Goal: Information Seeking & Learning: Learn about a topic

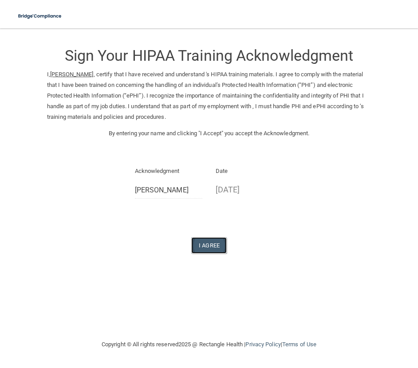
click at [219, 246] on button "I Agree" at bounding box center [208, 245] width 35 height 16
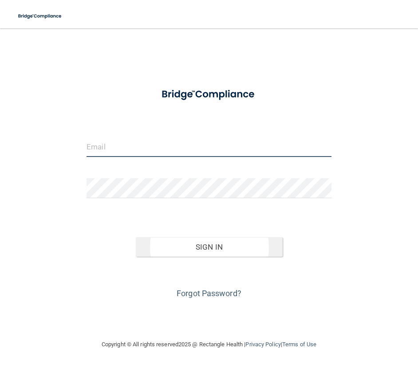
type input "volleyball54166@yahoo.com"
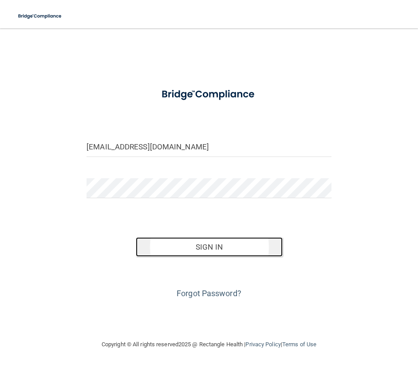
click at [232, 245] on button "Sign In" at bounding box center [209, 247] width 147 height 20
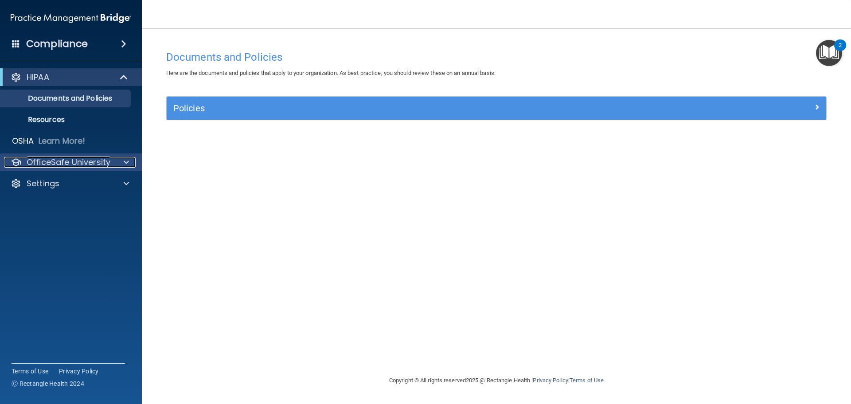
click at [130, 164] on div at bounding box center [125, 162] width 22 height 11
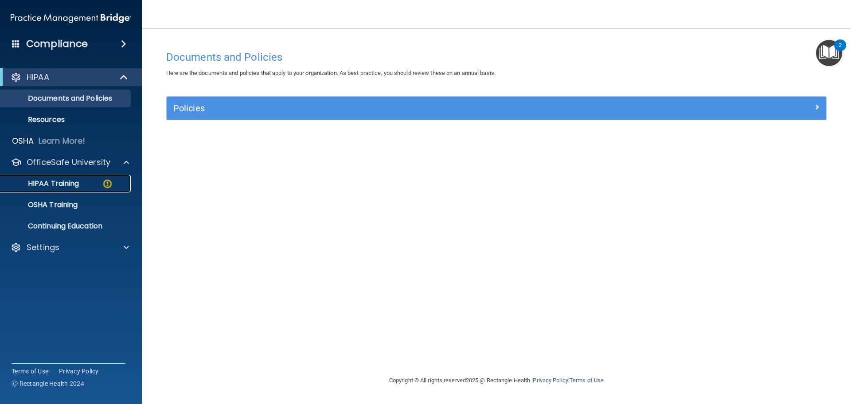
click at [64, 182] on p "HIPAA Training" at bounding box center [42, 183] width 73 height 9
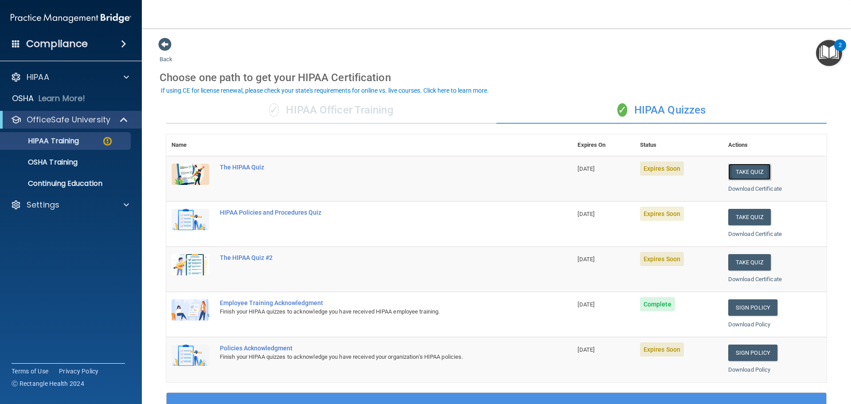
click at [417, 171] on button "Take Quiz" at bounding box center [750, 172] width 43 height 16
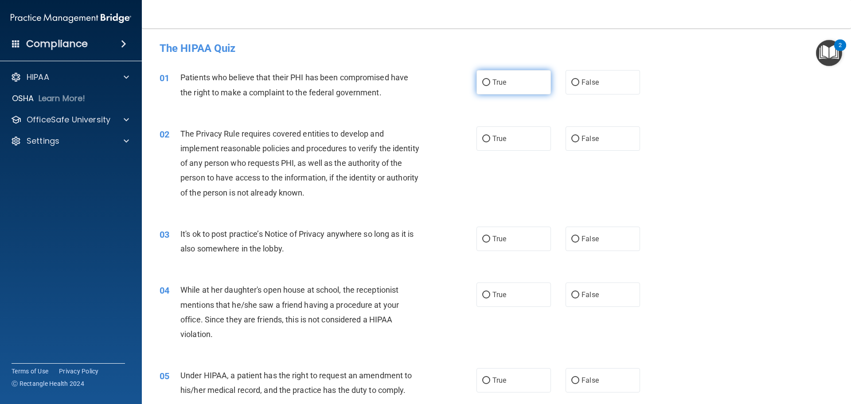
click at [417, 82] on input "True" at bounding box center [486, 82] width 8 height 7
radio input "true"
click at [417, 137] on input "True" at bounding box center [486, 139] width 8 height 7
radio input "true"
click at [417, 242] on input "False" at bounding box center [576, 239] width 8 height 7
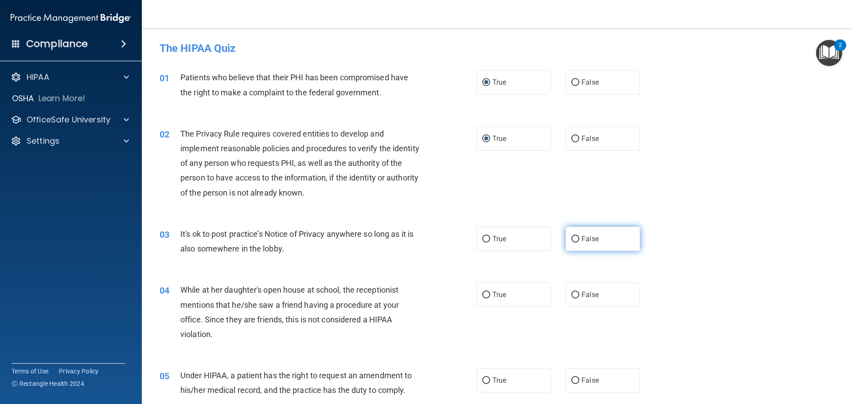
radio input "true"
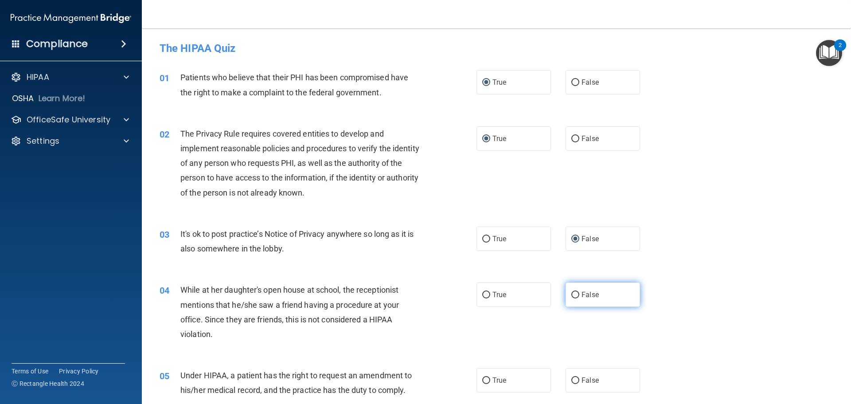
click at [417, 297] on input "False" at bounding box center [576, 295] width 8 height 7
radio input "true"
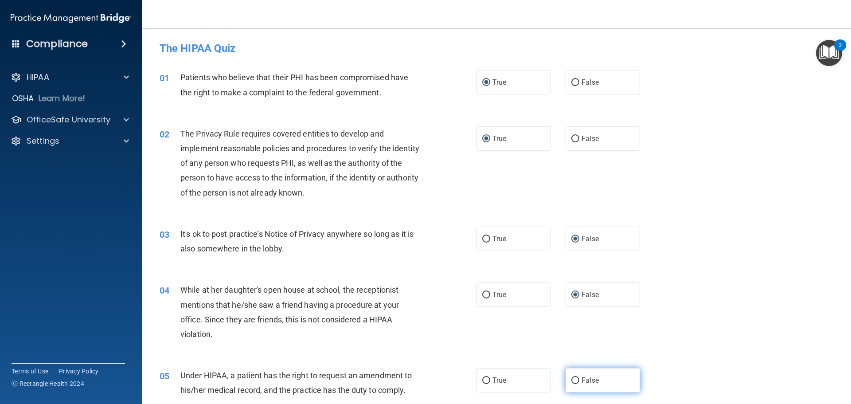
click at [417, 368] on label "False" at bounding box center [603, 380] width 75 height 24
click at [417, 368] on input "False" at bounding box center [576, 380] width 8 height 7
radio input "true"
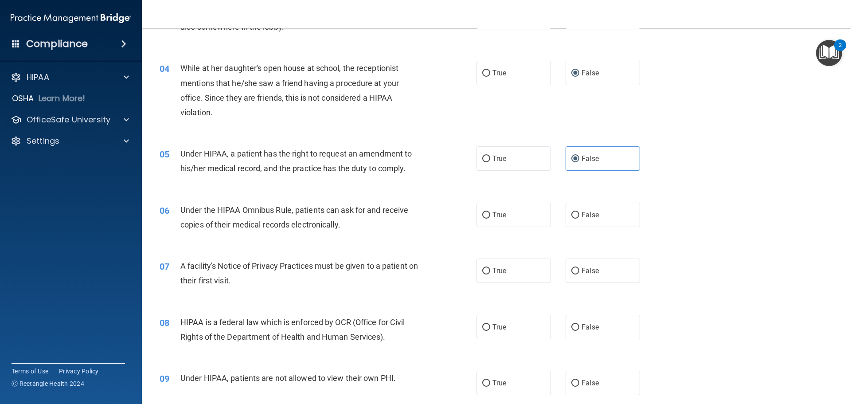
scroll to position [266, 0]
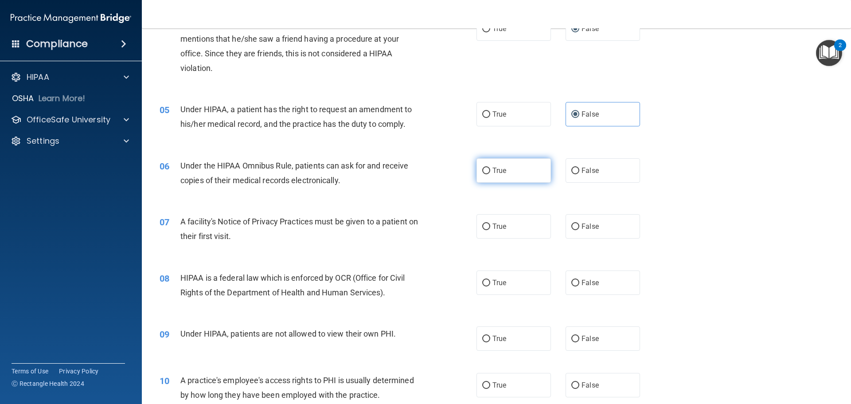
click at [417, 173] on input "True" at bounding box center [486, 171] width 8 height 7
radio input "true"
click at [417, 228] on input "True" at bounding box center [486, 227] width 8 height 7
radio input "true"
click at [417, 286] on label "True" at bounding box center [514, 283] width 75 height 24
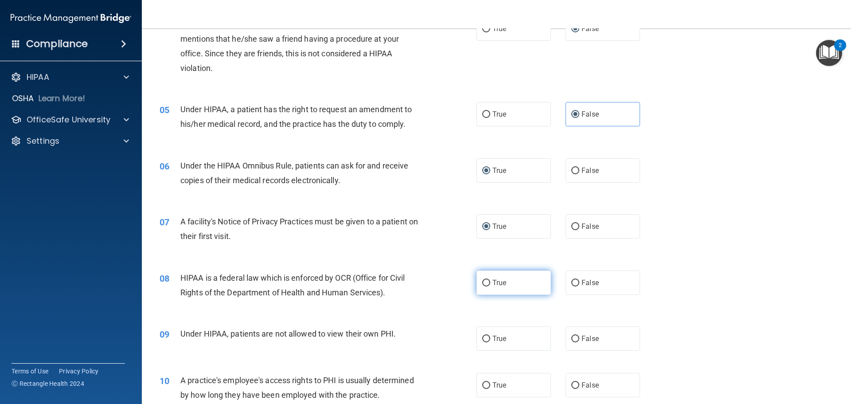
click at [417, 286] on input "True" at bounding box center [486, 283] width 8 height 7
radio input "true"
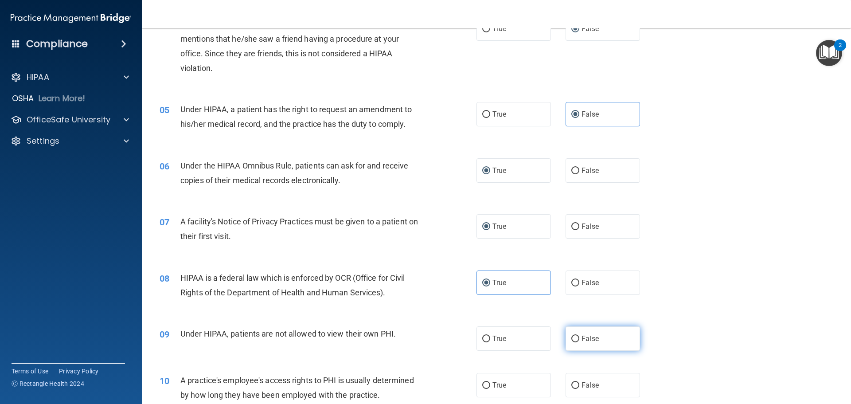
click at [417, 338] on input "False" at bounding box center [576, 339] width 8 height 7
radio input "true"
click at [417, 368] on input "False" at bounding box center [576, 385] width 8 height 7
radio input "true"
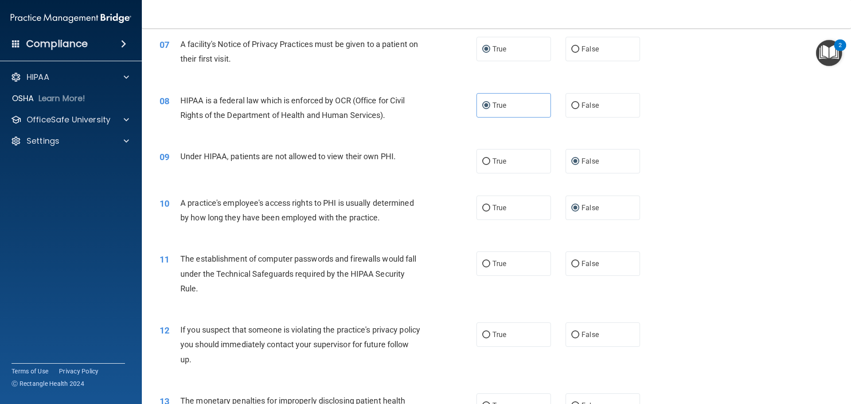
scroll to position [532, 0]
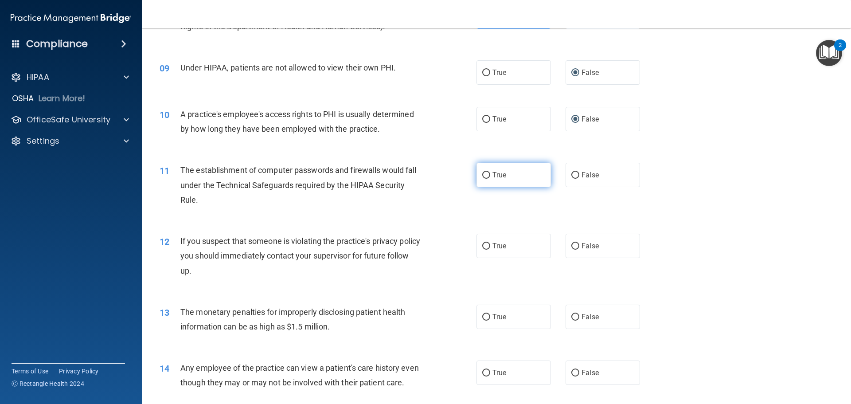
click at [417, 181] on label "True" at bounding box center [514, 175] width 75 height 24
click at [417, 179] on input "True" at bounding box center [486, 175] width 8 height 7
radio input "true"
click at [417, 249] on span "True" at bounding box center [500, 246] width 14 height 8
click at [417, 249] on input "True" at bounding box center [486, 246] width 8 height 7
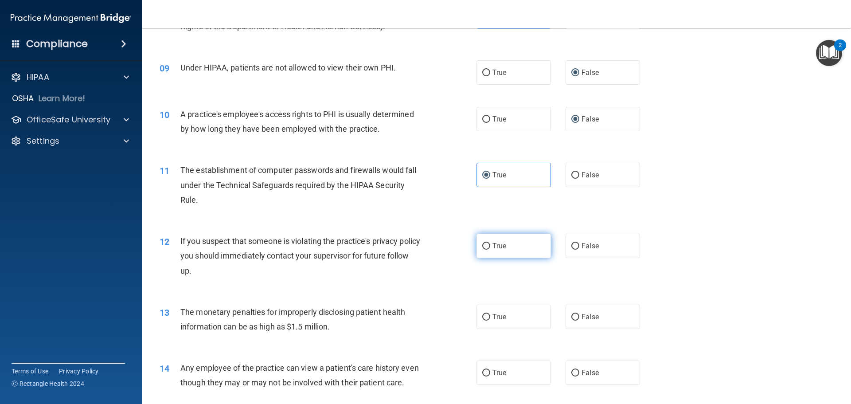
radio input "true"
click at [417, 319] on label "True" at bounding box center [514, 317] width 75 height 24
click at [417, 319] on input "True" at bounding box center [486, 317] width 8 height 7
radio input "true"
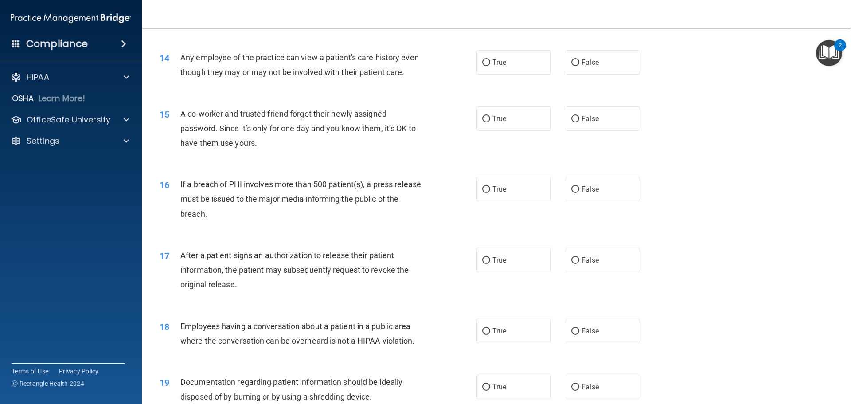
scroll to position [798, 0]
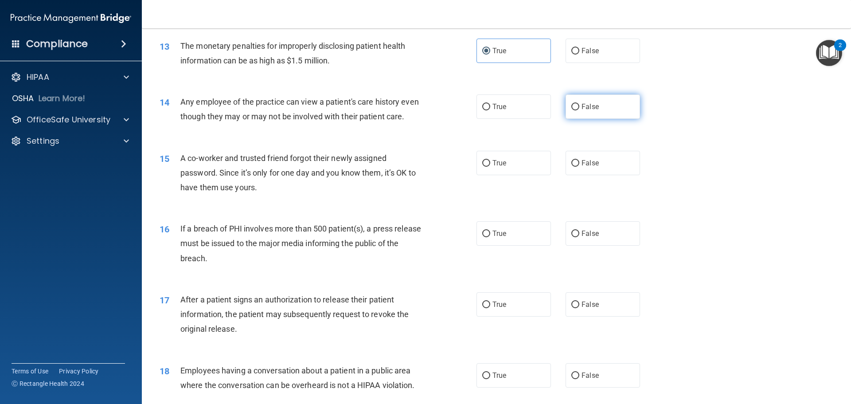
click at [417, 113] on label "False" at bounding box center [603, 106] width 75 height 24
click at [417, 110] on input "False" at bounding box center [576, 107] width 8 height 7
radio input "true"
click at [417, 175] on label "False" at bounding box center [603, 163] width 75 height 24
click at [417, 167] on input "False" at bounding box center [576, 163] width 8 height 7
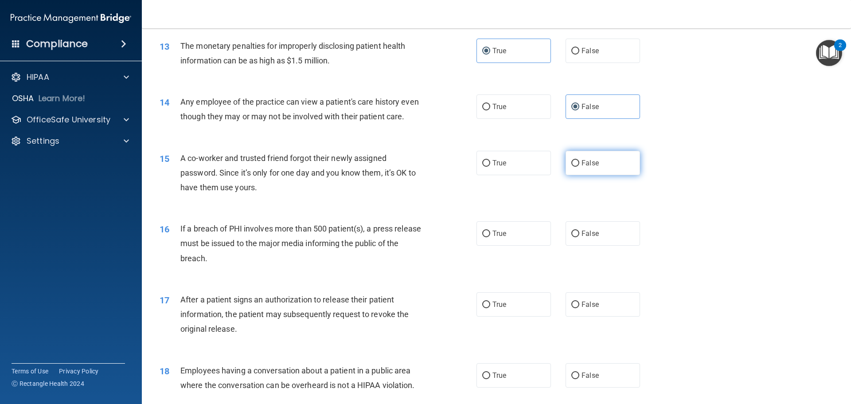
radio input "true"
click at [417, 237] on input "True" at bounding box center [486, 234] width 8 height 7
radio input "true"
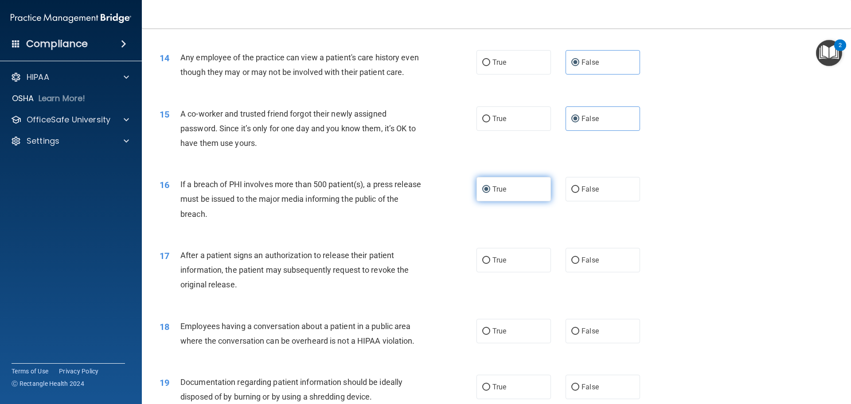
scroll to position [887, 0]
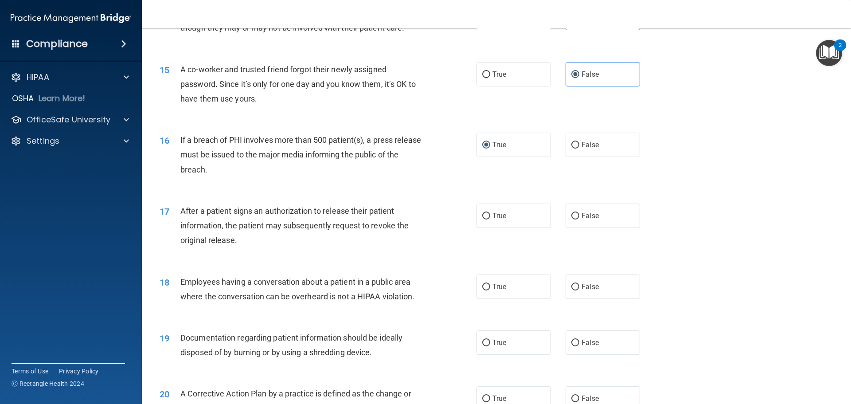
click at [417, 245] on div "17 After a patient signs an authorization to release their patient information,…" at bounding box center [496, 227] width 687 height 71
click at [417, 228] on label "True" at bounding box center [514, 216] width 75 height 24
click at [417, 220] on input "True" at bounding box center [486, 216] width 8 height 7
radio input "true"
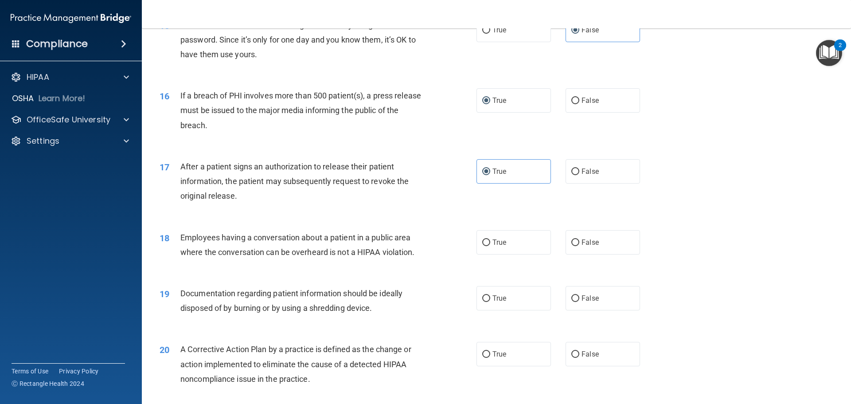
scroll to position [976, 0]
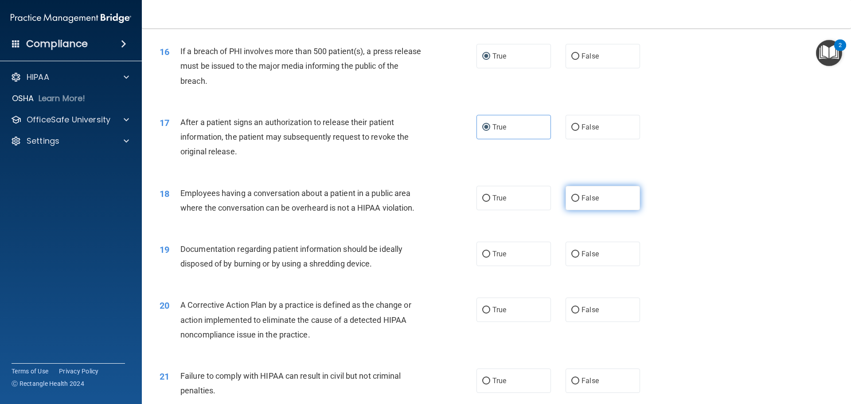
click at [417, 210] on label "False" at bounding box center [603, 198] width 75 height 24
click at [417, 202] on input "False" at bounding box center [576, 198] width 8 height 7
radio input "true"
drag, startPoint x: 460, startPoint y: 269, endPoint x: 472, endPoint y: 271, distance: 12.1
click at [417, 270] on div "19 Documentation regarding patient information should be ideally disposed of by…" at bounding box center [318, 259] width 344 height 34
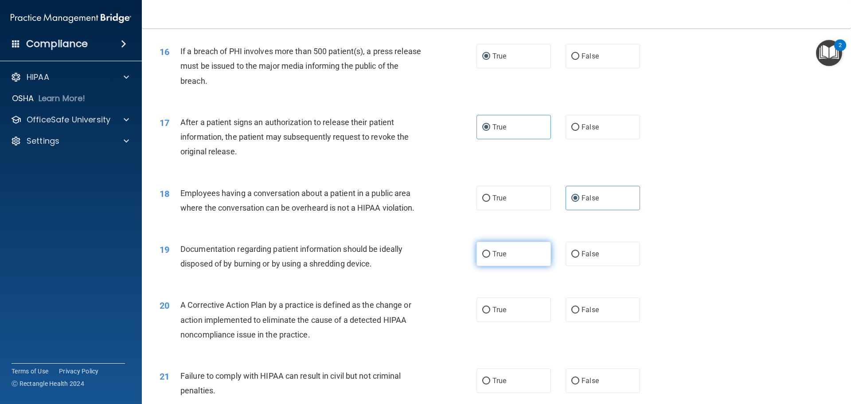
click at [417, 266] on label "True" at bounding box center [514, 254] width 75 height 24
click at [417, 258] on input "True" at bounding box center [486, 254] width 8 height 7
radio input "true"
click at [417, 313] on label "True" at bounding box center [514, 310] width 75 height 24
click at [417, 313] on input "True" at bounding box center [486, 310] width 8 height 7
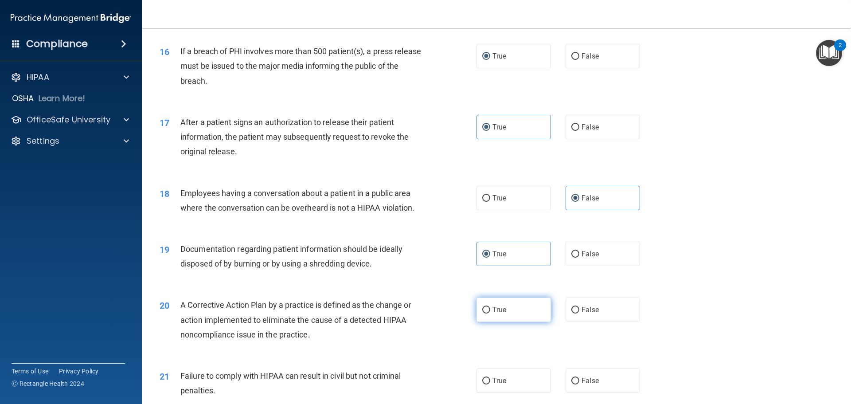
radio input "true"
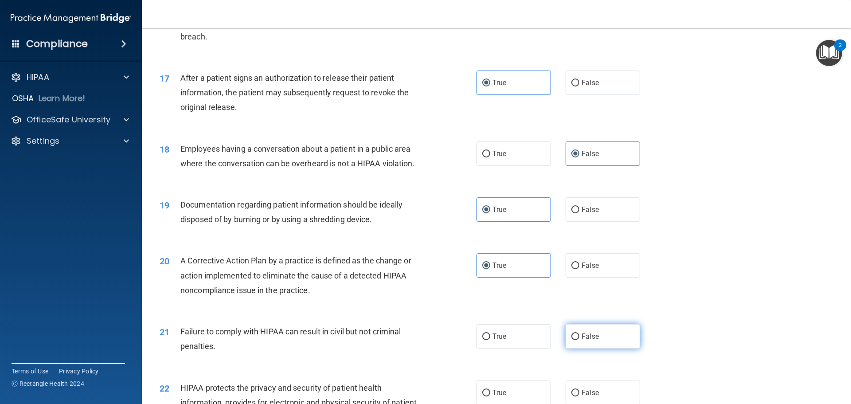
click at [417, 349] on label "False" at bounding box center [603, 336] width 75 height 24
click at [417, 340] on input "False" at bounding box center [576, 336] width 8 height 7
radio input "true"
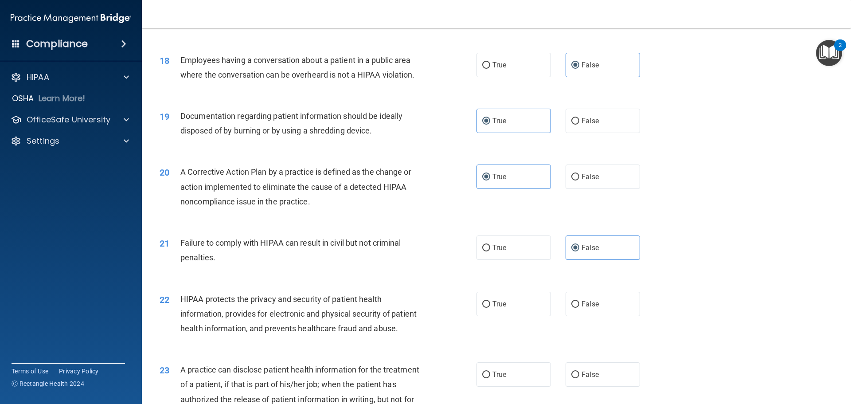
scroll to position [1153, 0]
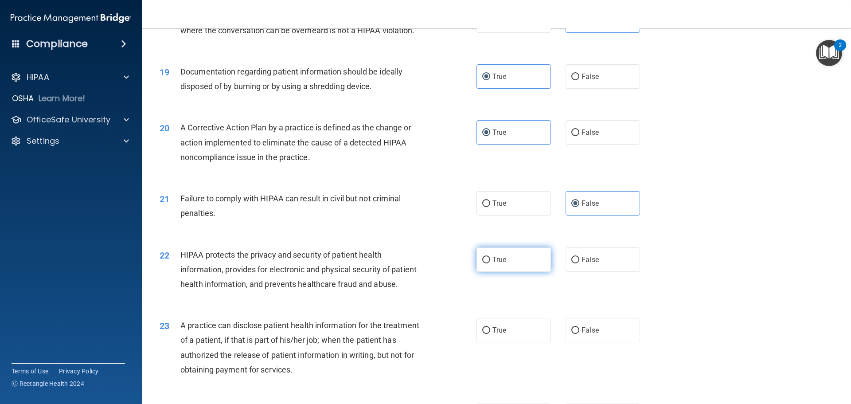
click at [417, 272] on label "True" at bounding box center [514, 259] width 75 height 24
click at [417, 263] on input "True" at bounding box center [486, 260] width 8 height 7
radio input "true"
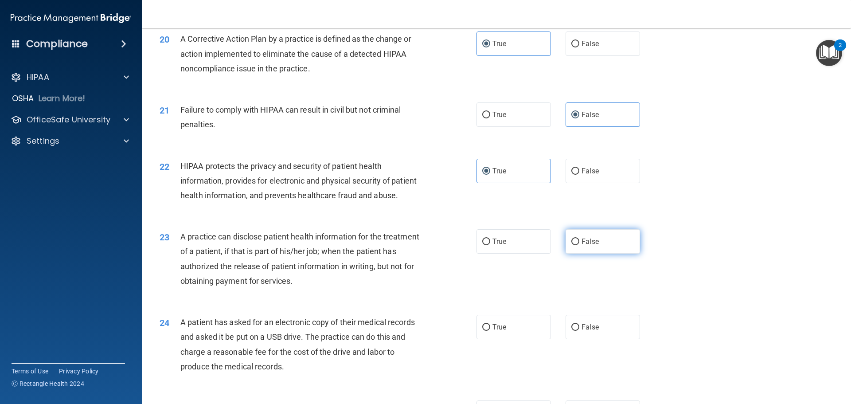
click at [417, 245] on input "False" at bounding box center [576, 242] width 8 height 7
radio input "true"
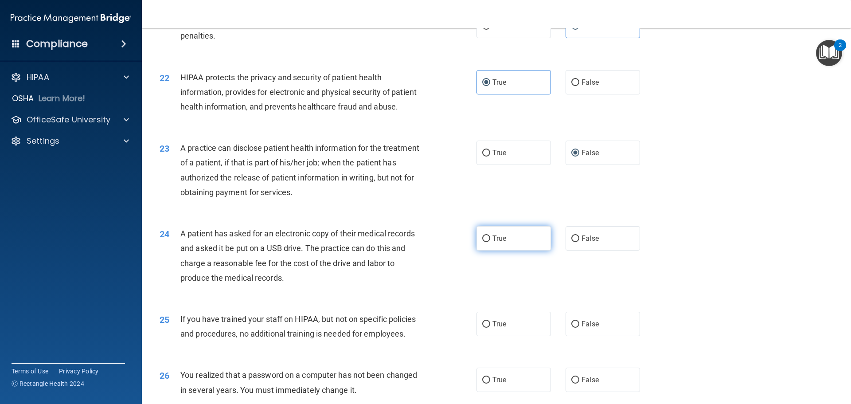
click at [417, 251] on label "True" at bounding box center [514, 238] width 75 height 24
click at [417, 242] on input "True" at bounding box center [486, 238] width 8 height 7
radio input "true"
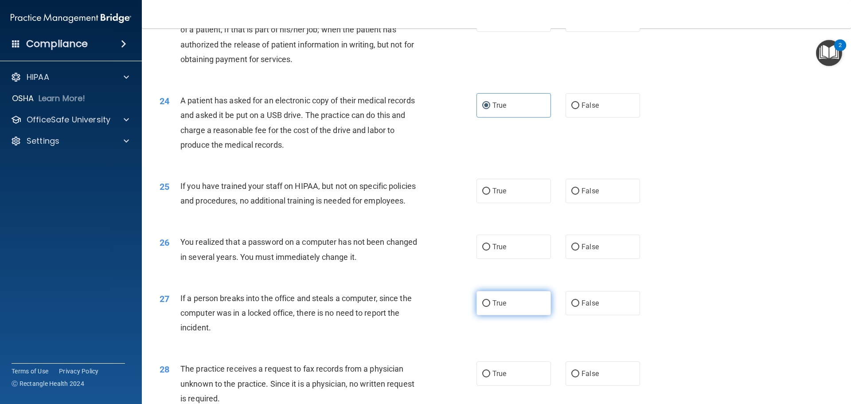
scroll to position [1508, 0]
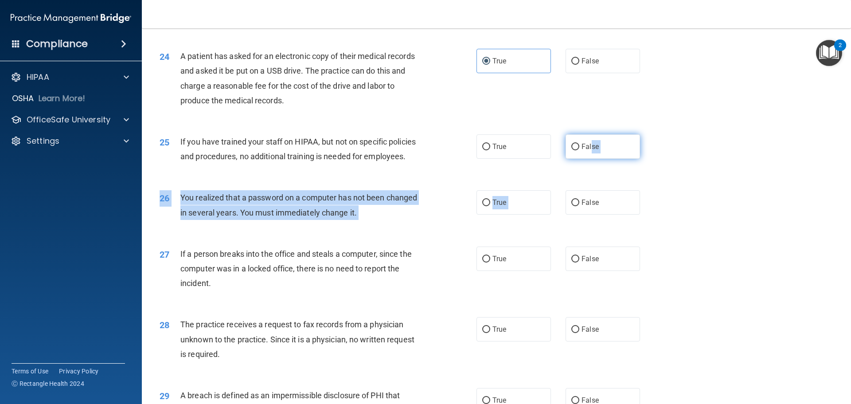
drag, startPoint x: 568, startPoint y: 228, endPoint x: 588, endPoint y: 183, distance: 49.7
click at [417, 159] on label "False" at bounding box center [603, 146] width 75 height 24
click at [417, 150] on input "False" at bounding box center [576, 147] width 8 height 7
radio input "true"
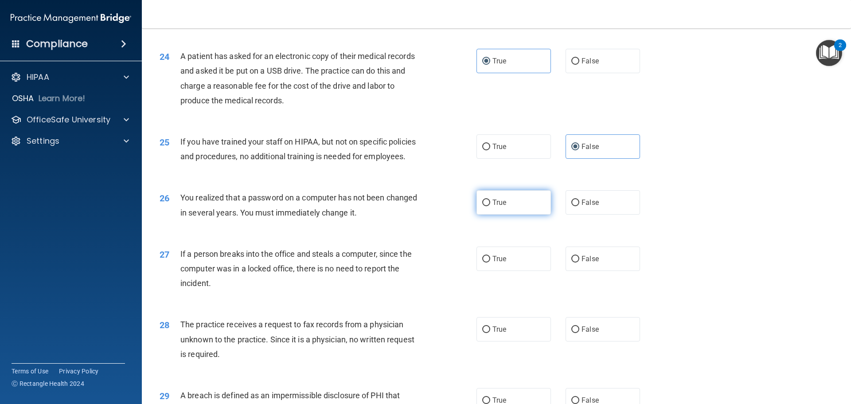
click at [417, 215] on label "True" at bounding box center [514, 202] width 75 height 24
click at [417, 206] on input "True" at bounding box center [486, 203] width 8 height 7
radio input "true"
drag, startPoint x: 494, startPoint y: 290, endPoint x: 572, endPoint y: 293, distance: 78.6
click at [417, 271] on div "True False" at bounding box center [566, 259] width 179 height 24
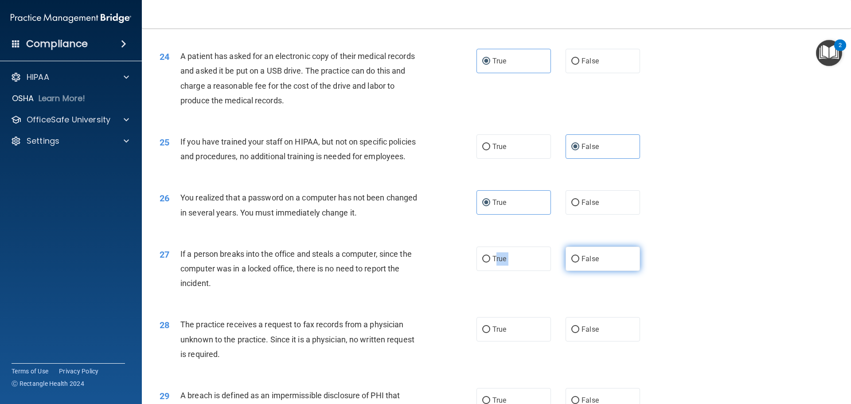
click at [417, 271] on label "False" at bounding box center [603, 259] width 75 height 24
click at [417, 263] on input "False" at bounding box center [576, 259] width 8 height 7
radio input "true"
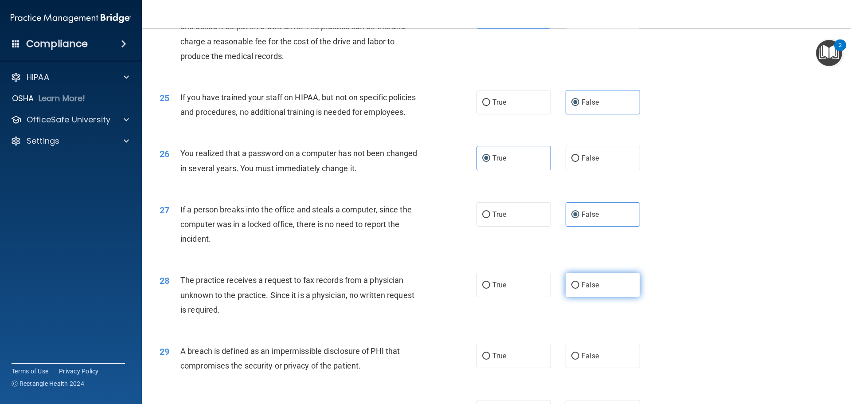
click at [417, 297] on label "False" at bounding box center [603, 285] width 75 height 24
click at [417, 289] on input "False" at bounding box center [576, 285] width 8 height 7
radio input "true"
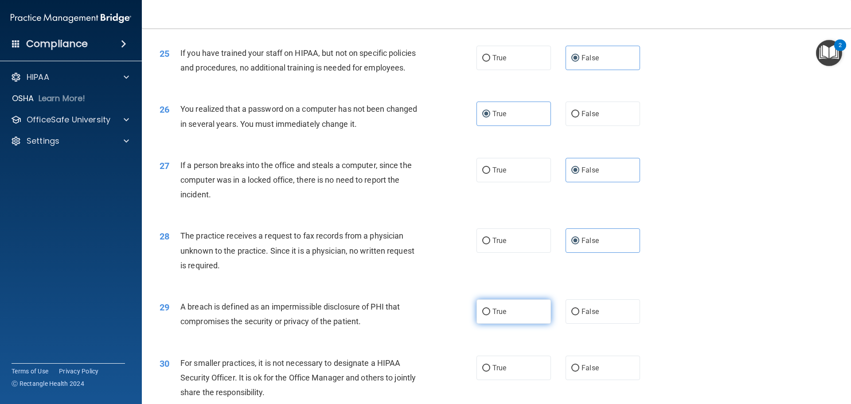
click at [417, 324] on label "True" at bounding box center [514, 311] width 75 height 24
click at [417, 315] on input "True" at bounding box center [486, 312] width 8 height 7
radio input "true"
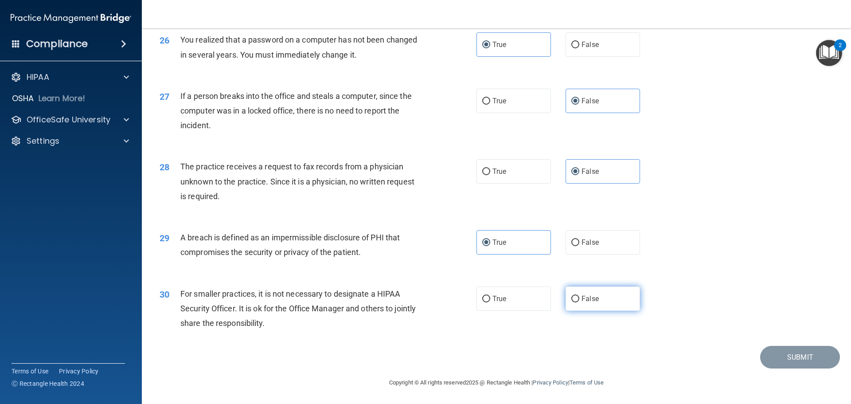
click at [417, 303] on span "False" at bounding box center [590, 298] width 17 height 8
click at [417, 302] on input "False" at bounding box center [576, 299] width 8 height 7
radio input "true"
click at [417, 368] on button "Submit" at bounding box center [801, 357] width 80 height 23
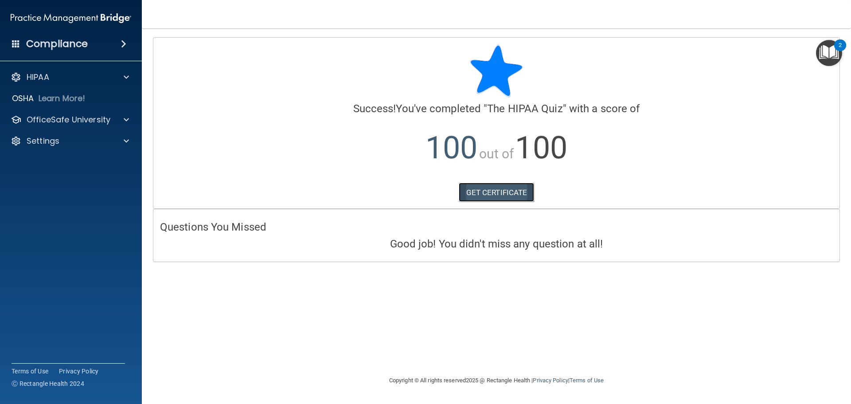
click at [417, 198] on link "GET CERTIFICATE" at bounding box center [497, 193] width 76 height 20
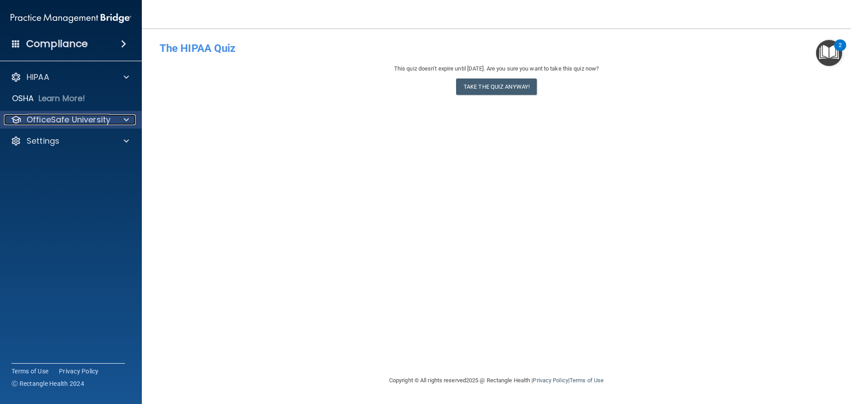
click at [125, 118] on span at bounding box center [126, 119] width 5 height 11
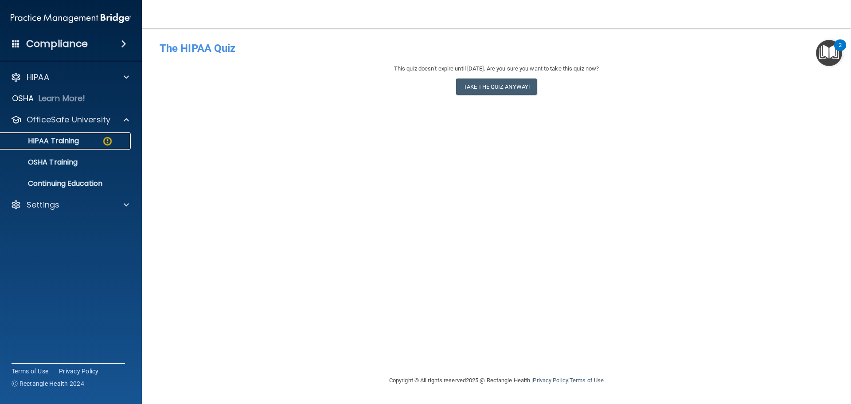
click at [44, 140] on p "HIPAA Training" at bounding box center [42, 141] width 73 height 9
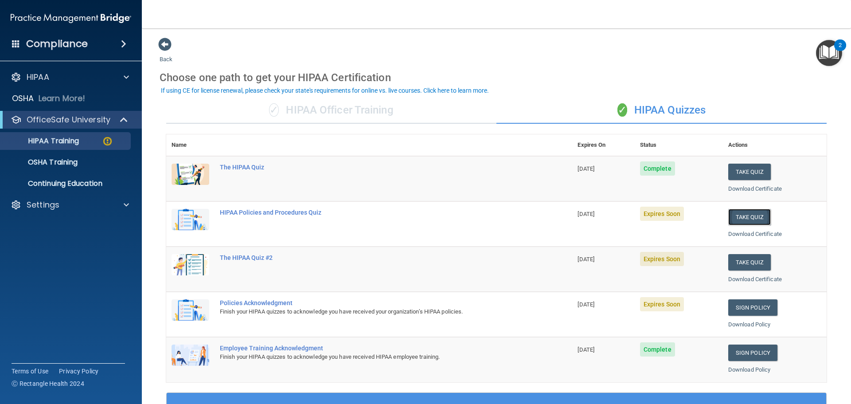
click at [417, 218] on button "Take Quiz" at bounding box center [750, 217] width 43 height 16
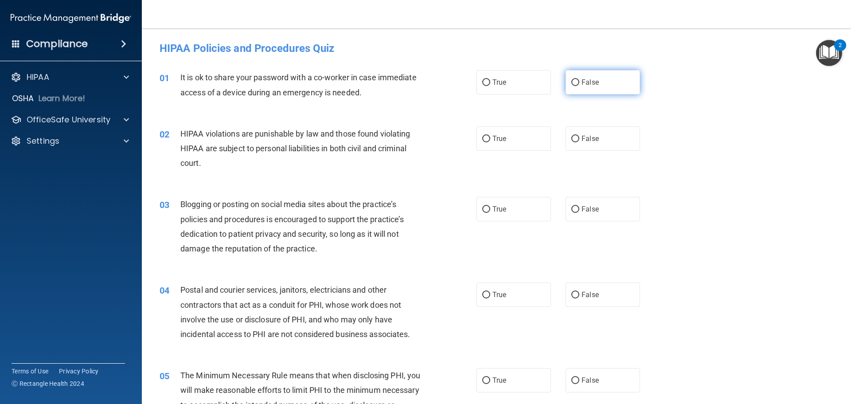
click at [417, 80] on span "False" at bounding box center [590, 82] width 17 height 8
click at [417, 80] on input "False" at bounding box center [576, 82] width 8 height 7
radio input "true"
click at [417, 135] on span "True" at bounding box center [500, 138] width 14 height 8
click at [417, 136] on input "True" at bounding box center [486, 139] width 8 height 7
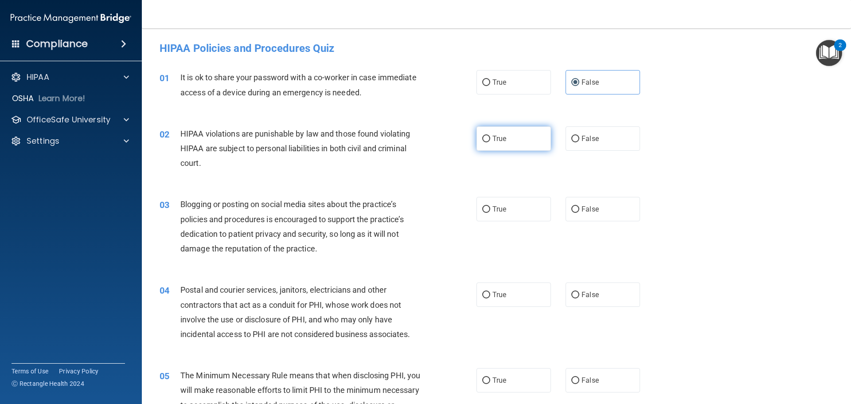
radio input "true"
click at [417, 208] on span "False" at bounding box center [590, 209] width 17 height 8
click at [417, 208] on input "False" at bounding box center [576, 209] width 8 height 7
radio input "true"
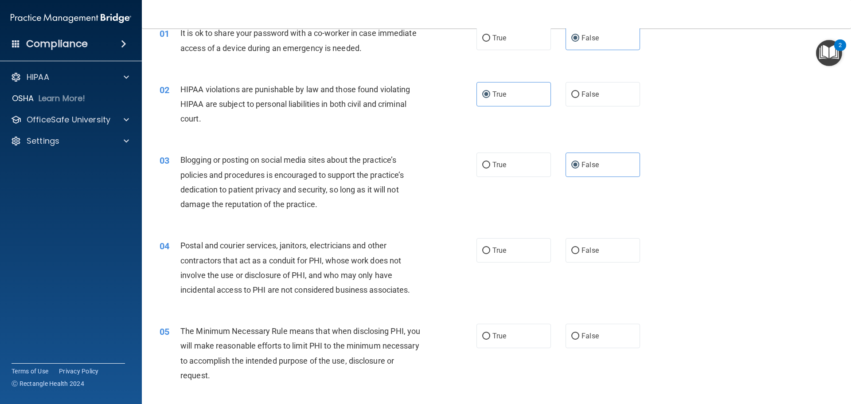
scroll to position [89, 0]
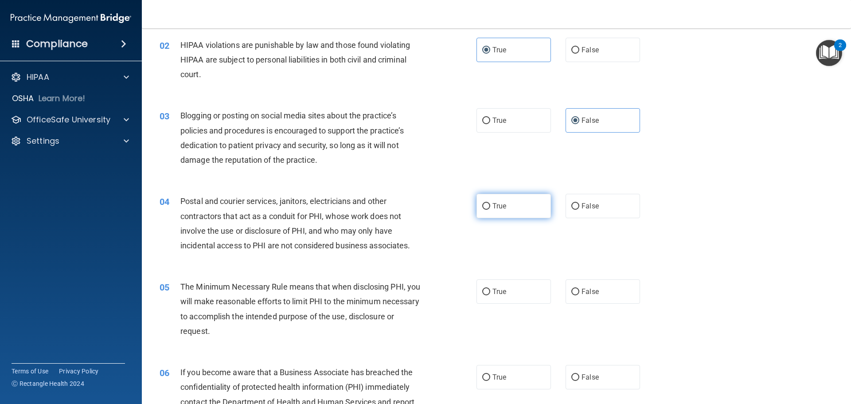
click at [417, 210] on span "True" at bounding box center [500, 206] width 14 height 8
click at [417, 210] on input "True" at bounding box center [486, 206] width 8 height 7
radio input "true"
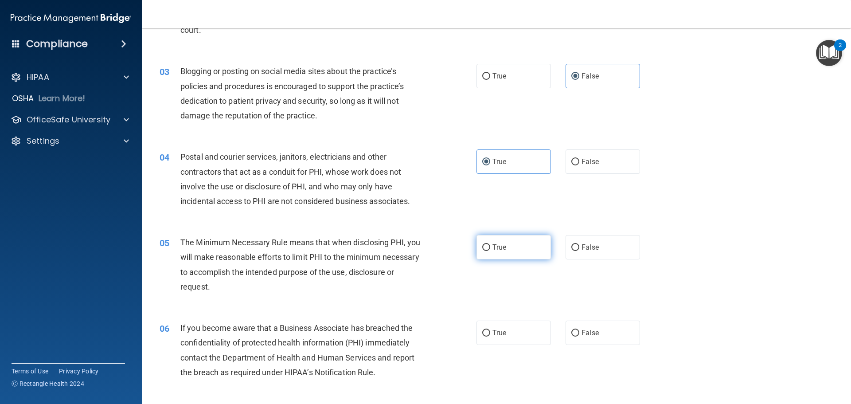
click at [417, 245] on label "True" at bounding box center [514, 247] width 75 height 24
click at [417, 245] on input "True" at bounding box center [486, 247] width 8 height 7
radio input "true"
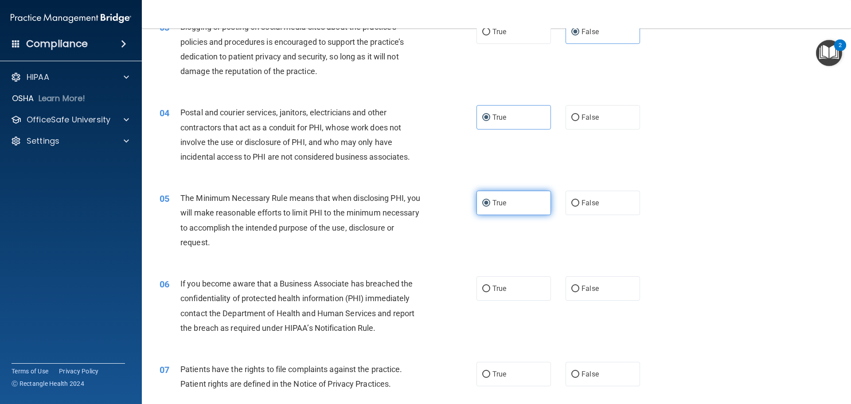
scroll to position [222, 0]
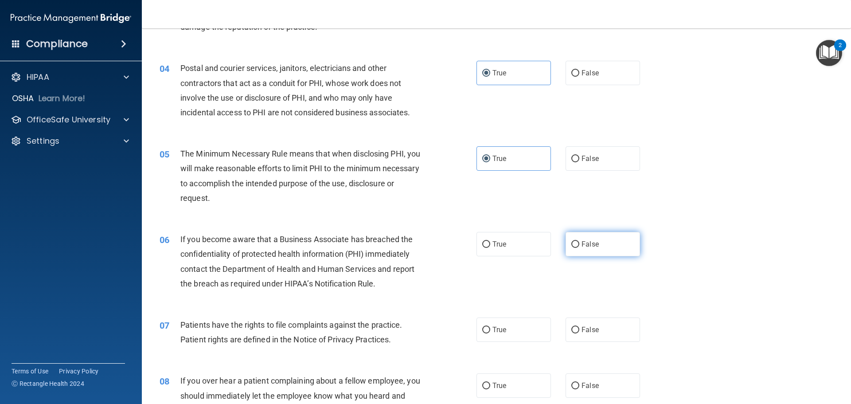
click at [417, 247] on label "False" at bounding box center [603, 244] width 75 height 24
click at [417, 247] on input "False" at bounding box center [576, 244] width 8 height 7
radio input "true"
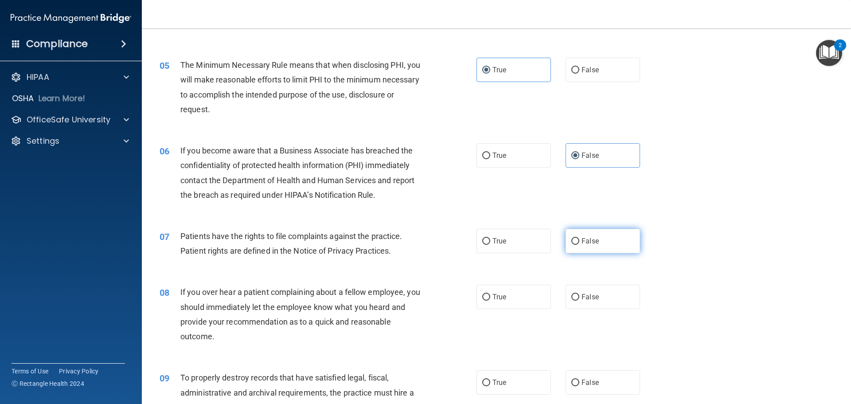
click at [417, 245] on label "False" at bounding box center [603, 241] width 75 height 24
click at [417, 245] on input "False" at bounding box center [576, 241] width 8 height 7
radio input "true"
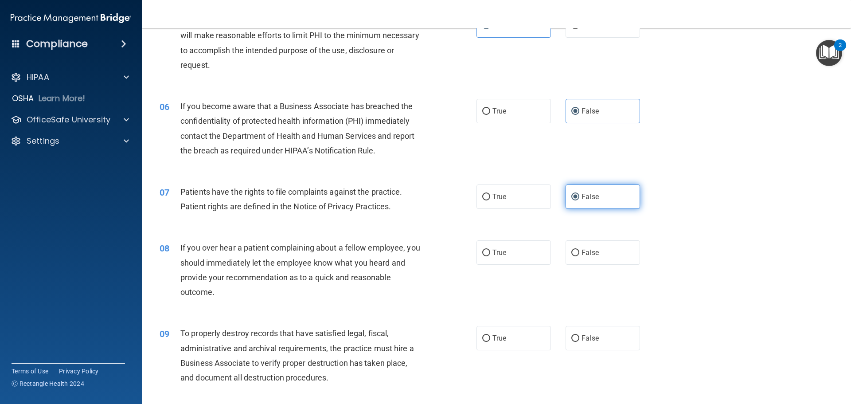
click at [417, 245] on label "False" at bounding box center [603, 252] width 75 height 24
click at [417, 250] on input "False" at bounding box center [576, 253] width 8 height 7
radio input "true"
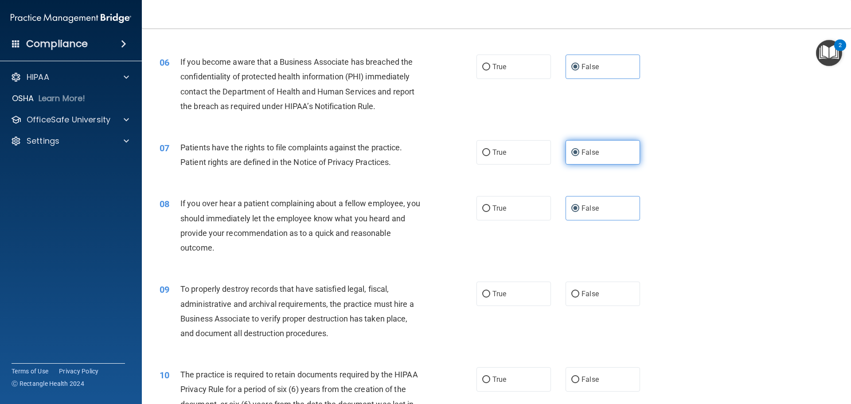
scroll to position [443, 0]
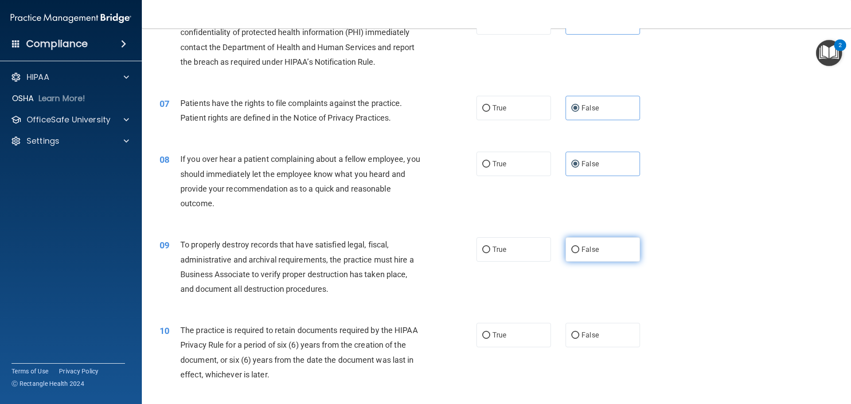
click at [417, 252] on label "False" at bounding box center [603, 249] width 75 height 24
click at [417, 252] on input "False" at bounding box center [576, 250] width 8 height 7
radio input "true"
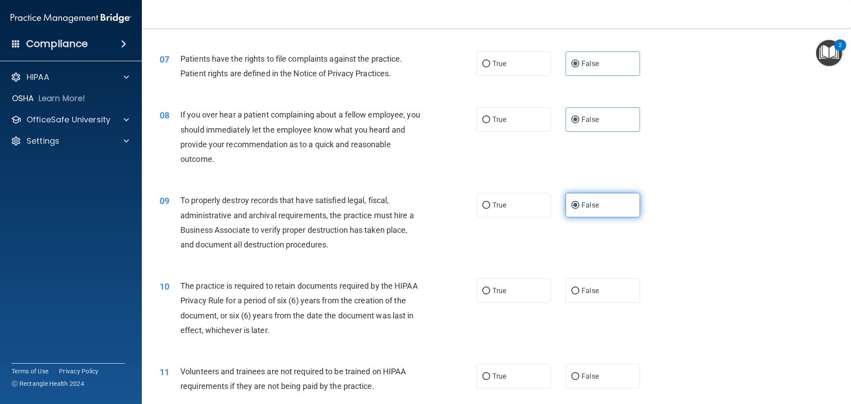
scroll to position [532, 0]
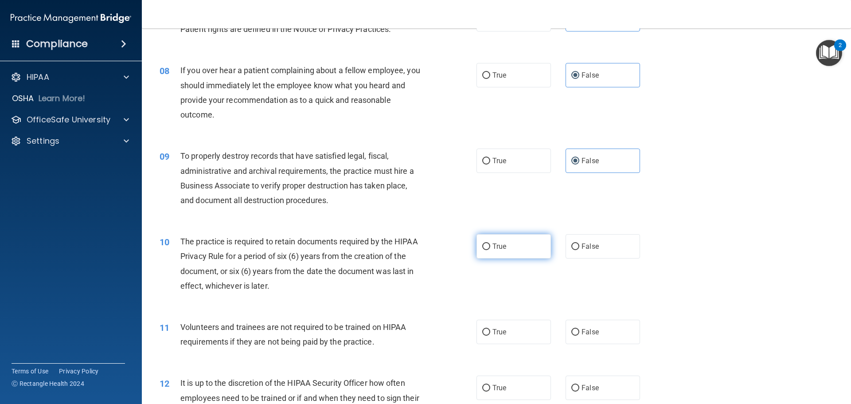
click at [417, 254] on label "True" at bounding box center [514, 246] width 75 height 24
click at [417, 250] on input "True" at bounding box center [486, 246] width 8 height 7
radio input "true"
click at [417, 331] on span "True" at bounding box center [500, 332] width 14 height 8
click at [417, 331] on input "True" at bounding box center [486, 332] width 8 height 7
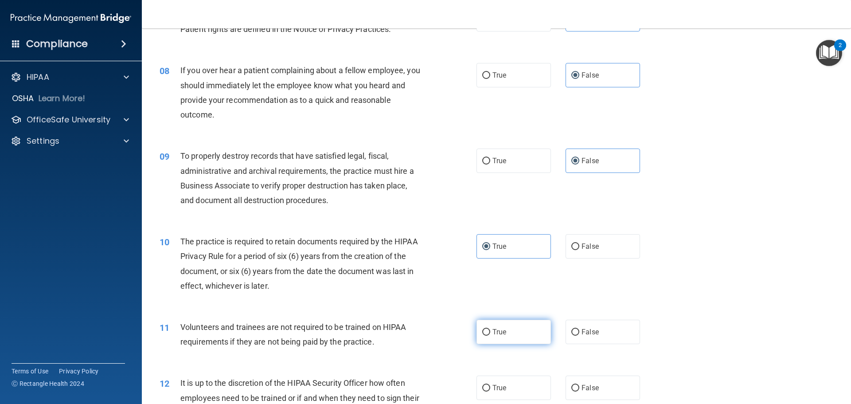
radio input "true"
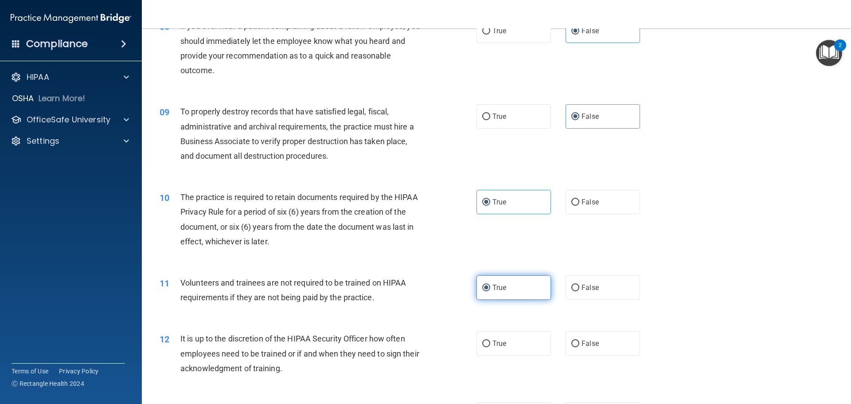
scroll to position [621, 0]
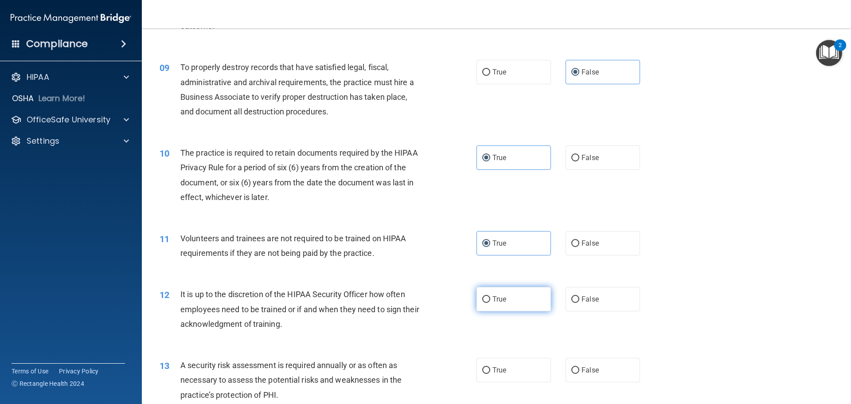
click at [417, 295] on label "True" at bounding box center [514, 299] width 75 height 24
click at [417, 296] on input "True" at bounding box center [486, 299] width 8 height 7
radio input "true"
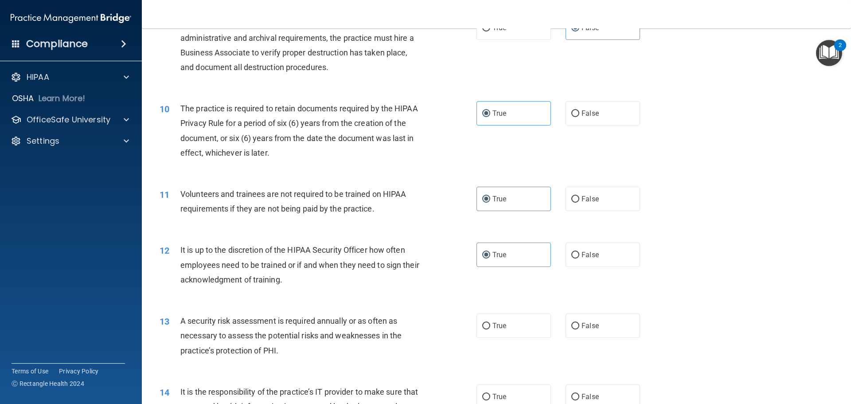
scroll to position [710, 0]
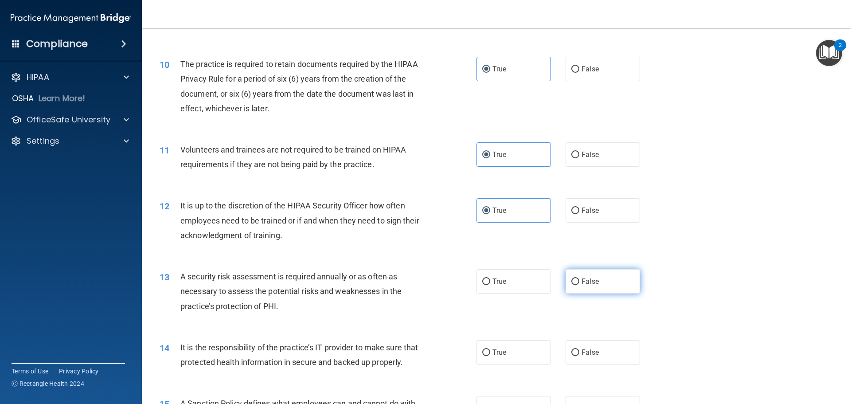
click at [417, 286] on label "False" at bounding box center [603, 281] width 75 height 24
click at [417, 285] on input "False" at bounding box center [576, 281] width 8 height 7
radio input "true"
click at [417, 354] on span "False" at bounding box center [590, 352] width 17 height 8
click at [417, 354] on input "False" at bounding box center [576, 352] width 8 height 7
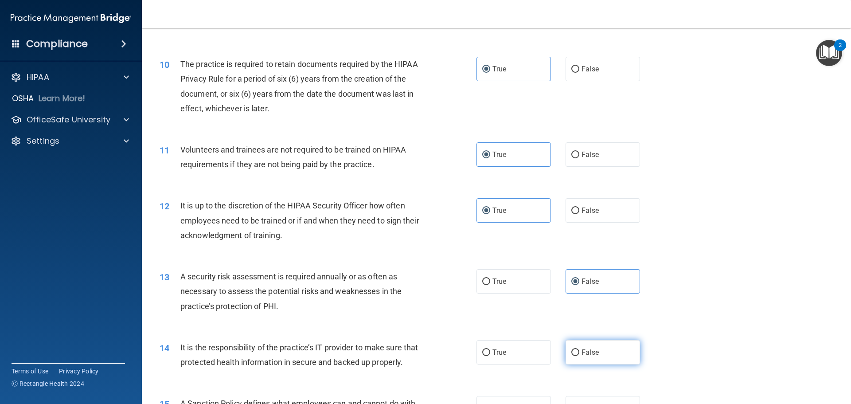
radio input "true"
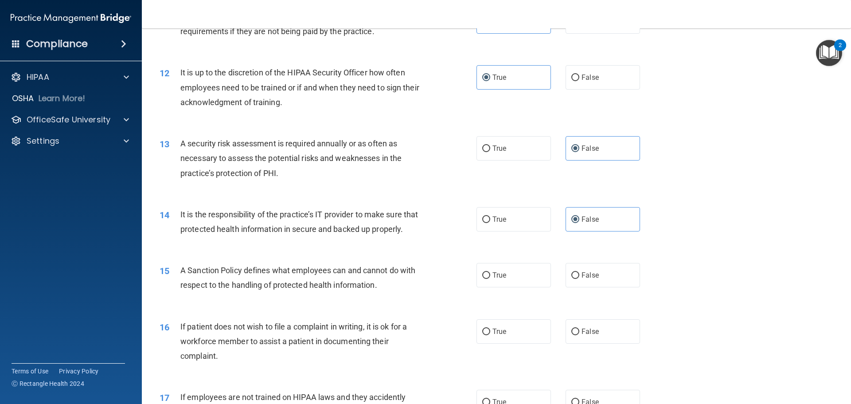
scroll to position [887, 0]
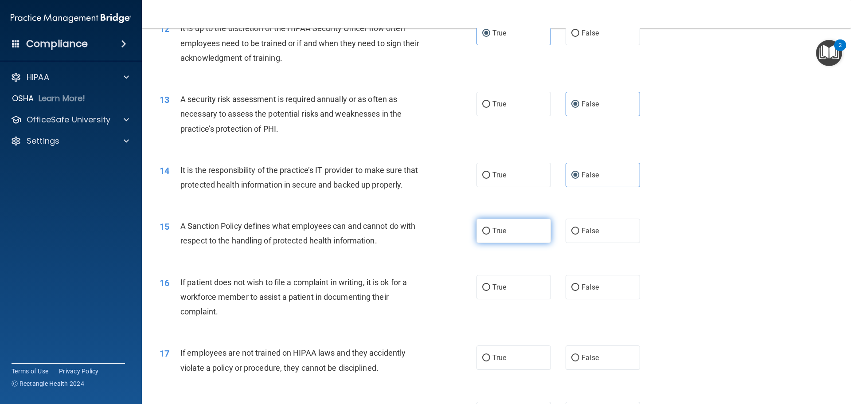
click at [417, 243] on label "True" at bounding box center [514, 231] width 75 height 24
click at [417, 235] on input "True" at bounding box center [486, 231] width 8 height 7
radio input "true"
click at [417, 299] on label "True" at bounding box center [514, 287] width 75 height 24
click at [417, 291] on input "True" at bounding box center [486, 287] width 8 height 7
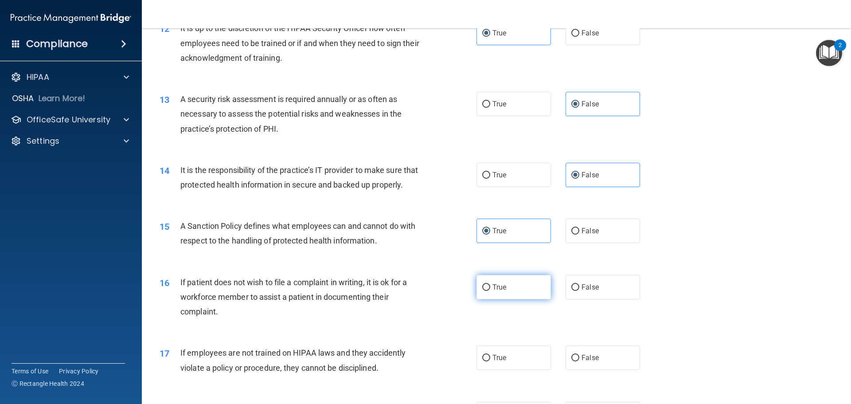
radio input "true"
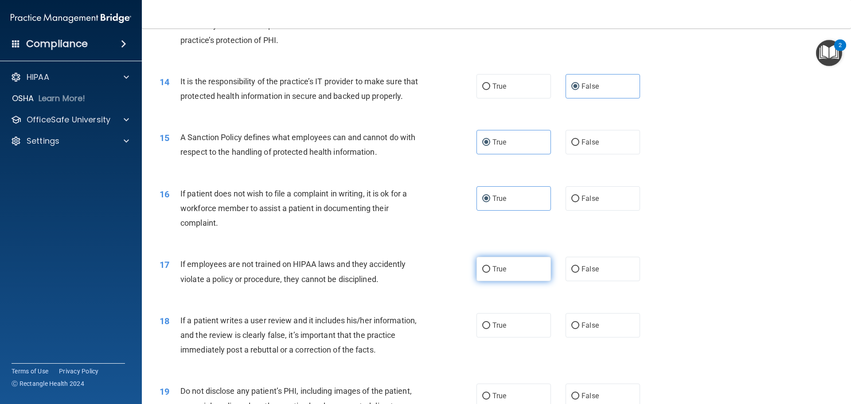
click at [417, 281] on label "True" at bounding box center [514, 269] width 75 height 24
click at [417, 273] on input "True" at bounding box center [486, 269] width 8 height 7
radio input "true"
click at [417, 337] on label "False" at bounding box center [603, 325] width 75 height 24
click at [417, 329] on input "False" at bounding box center [576, 325] width 8 height 7
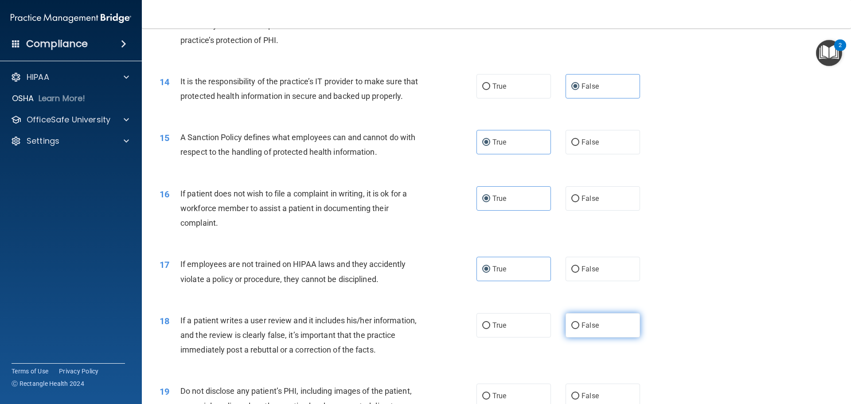
radio input "true"
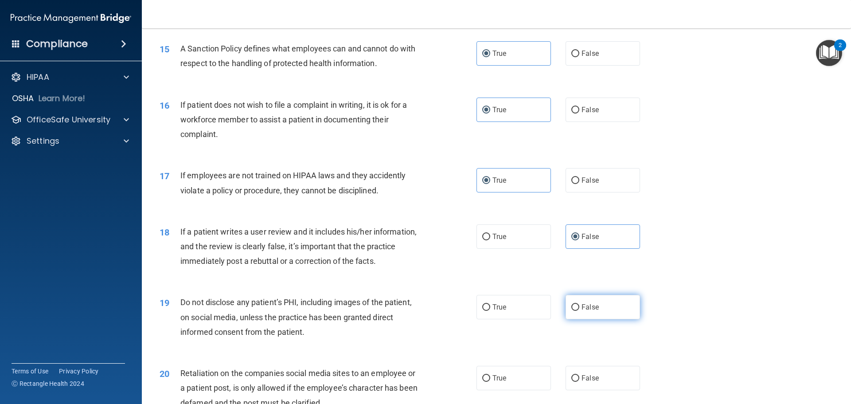
scroll to position [1109, 0]
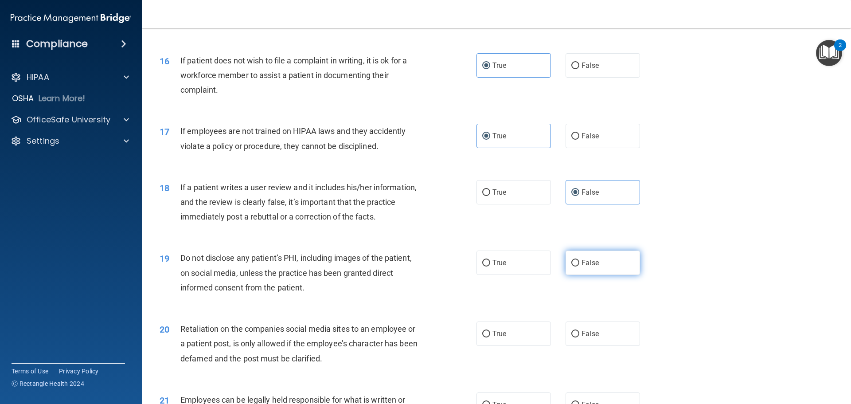
click at [417, 275] on label "False" at bounding box center [603, 263] width 75 height 24
click at [417, 267] on input "False" at bounding box center [576, 263] width 8 height 7
radio input "true"
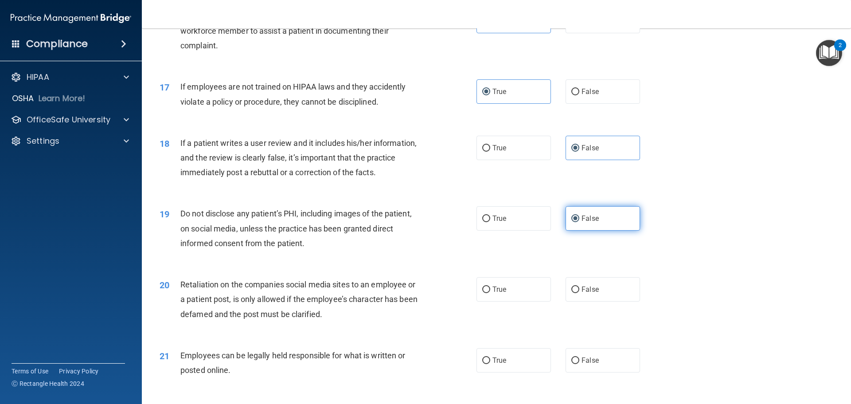
scroll to position [1197, 0]
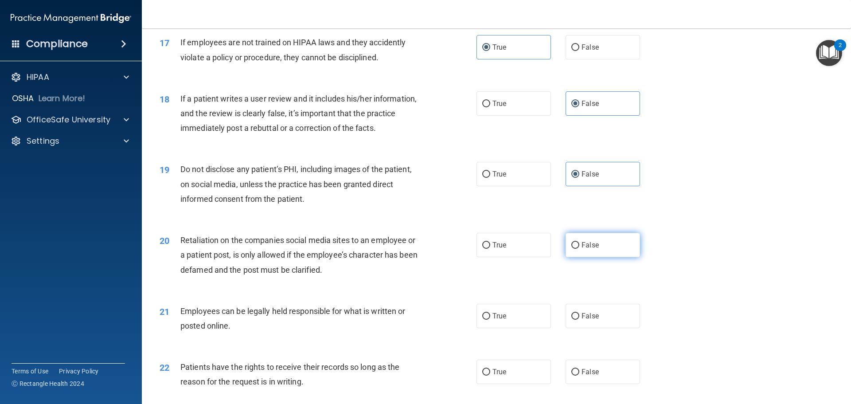
click at [417, 257] on label "False" at bounding box center [603, 245] width 75 height 24
click at [417, 249] on input "False" at bounding box center [576, 245] width 8 height 7
radio input "true"
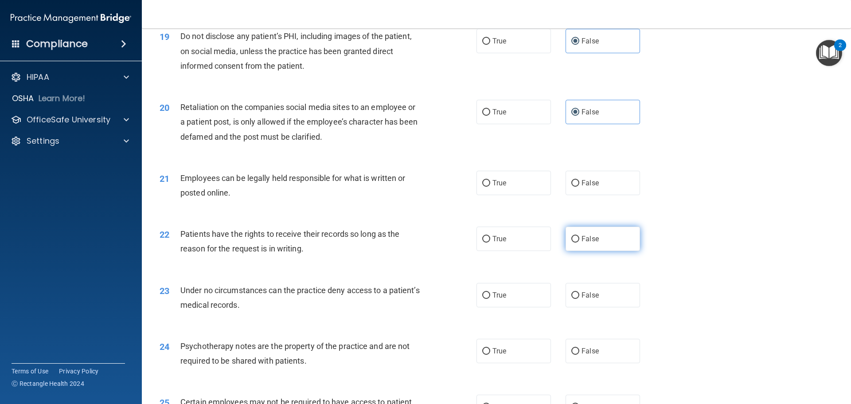
scroll to position [1375, 0]
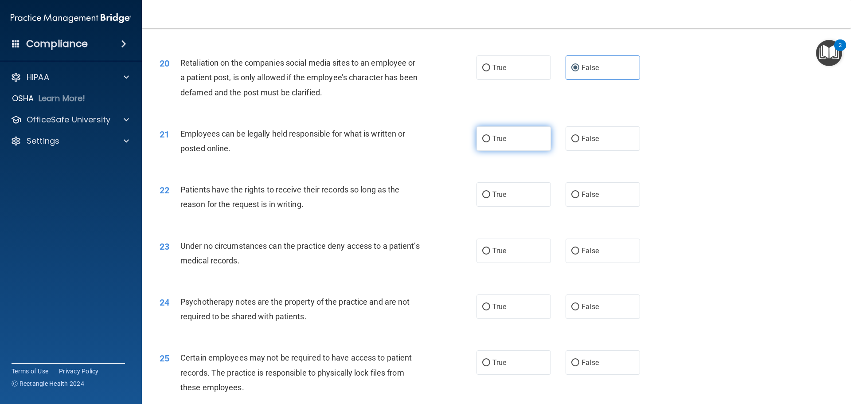
click at [417, 151] on label "True" at bounding box center [514, 138] width 75 height 24
click at [417, 142] on input "True" at bounding box center [486, 139] width 8 height 7
radio input "true"
click at [417, 199] on span "True" at bounding box center [500, 194] width 14 height 8
click at [417, 198] on input "True" at bounding box center [486, 195] width 8 height 7
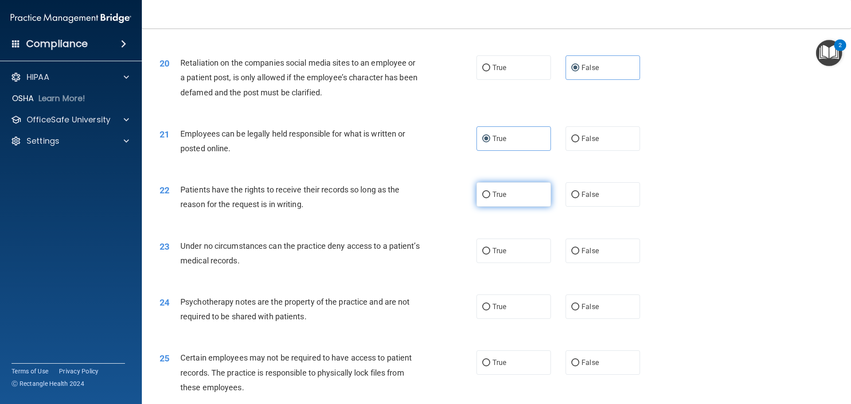
radio input "true"
click at [417, 259] on label "False" at bounding box center [603, 251] width 75 height 24
click at [417, 255] on input "False" at bounding box center [576, 251] width 8 height 7
radio input "true"
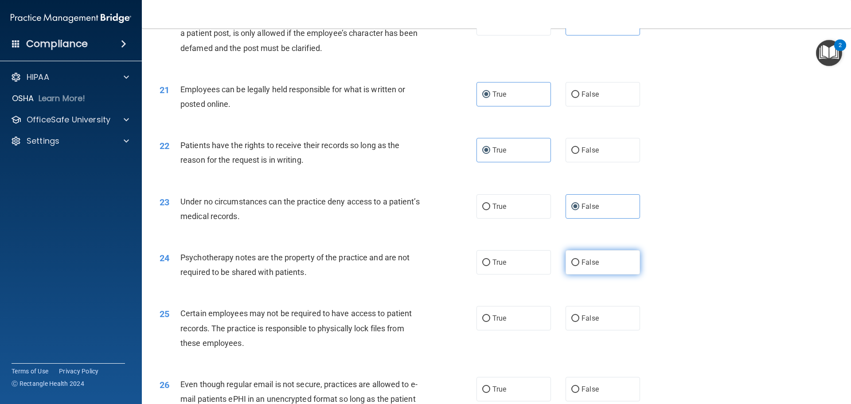
click at [417, 274] on label "False" at bounding box center [603, 262] width 75 height 24
click at [417, 266] on input "False" at bounding box center [576, 262] width 8 height 7
radio input "true"
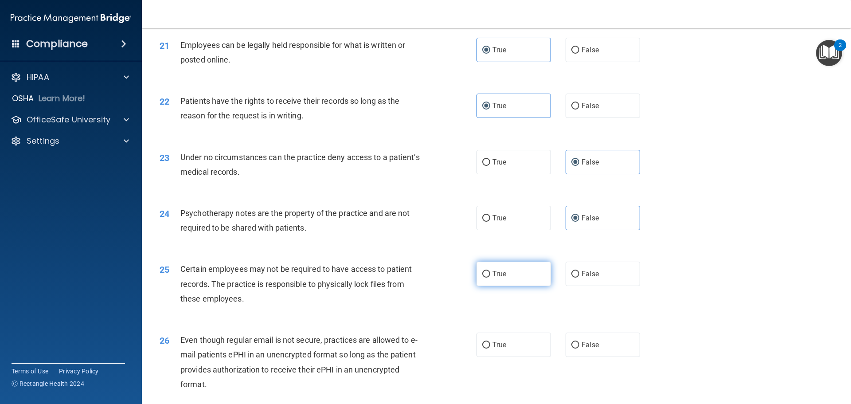
click at [417, 286] on label "True" at bounding box center [514, 274] width 75 height 24
click at [417, 278] on input "True" at bounding box center [486, 274] width 8 height 7
radio input "true"
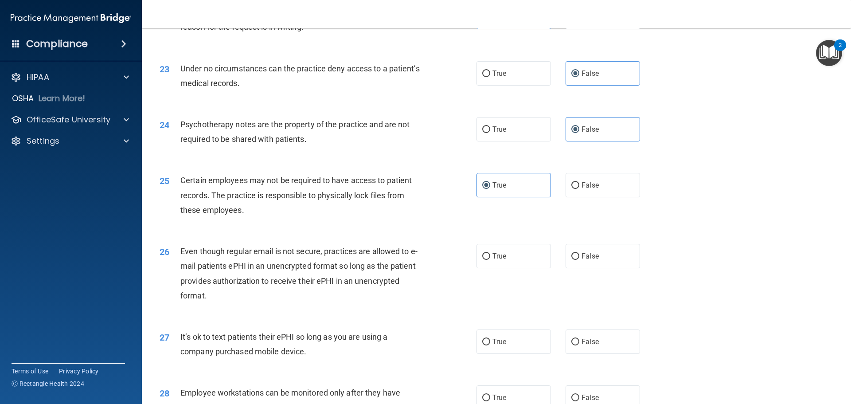
scroll to position [1641, 0]
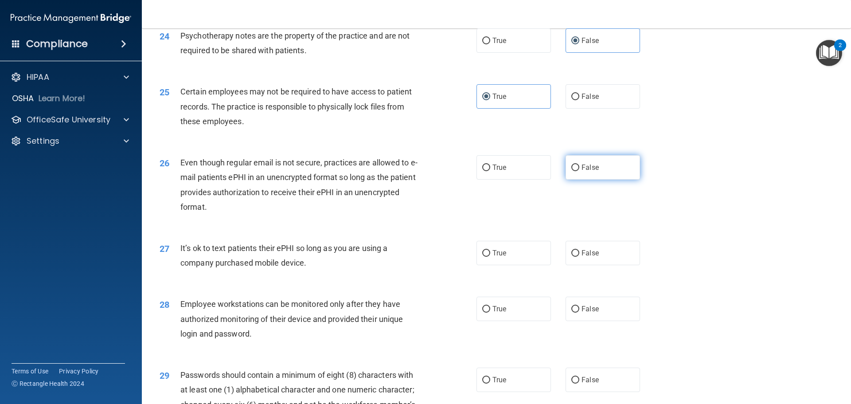
click at [417, 172] on span "False" at bounding box center [590, 167] width 17 height 8
click at [417, 171] on input "False" at bounding box center [576, 168] width 8 height 7
radio input "true"
click at [417, 265] on label "False" at bounding box center [603, 253] width 75 height 24
click at [417, 257] on input "False" at bounding box center [576, 253] width 8 height 7
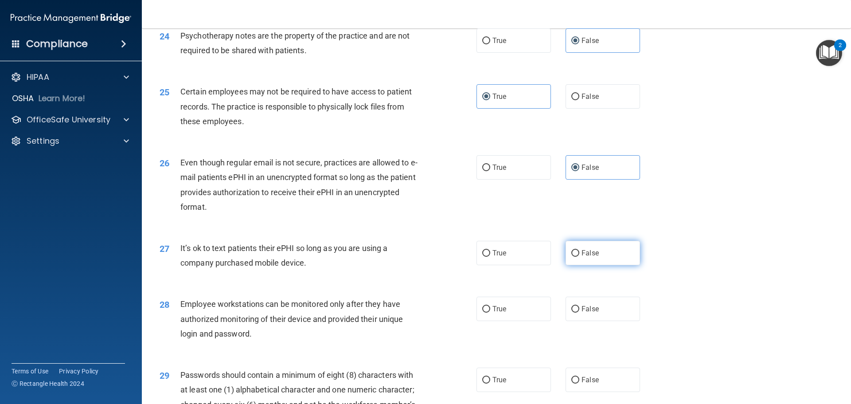
radio input "true"
click at [417, 321] on label "True" at bounding box center [514, 309] width 75 height 24
click at [417, 313] on input "True" at bounding box center [486, 309] width 8 height 7
radio input "true"
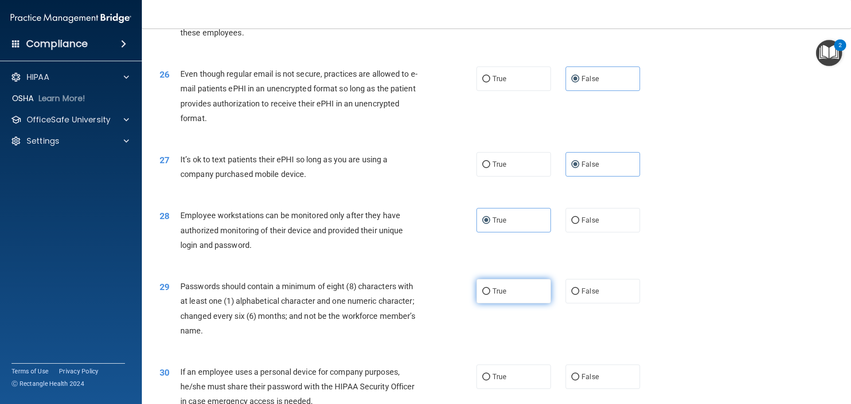
click at [417, 303] on label "True" at bounding box center [514, 291] width 75 height 24
click at [417, 295] on input "True" at bounding box center [486, 291] width 8 height 7
radio input "true"
click at [417, 368] on label "True" at bounding box center [514, 377] width 75 height 24
click at [417, 368] on input "True" at bounding box center [486, 377] width 8 height 7
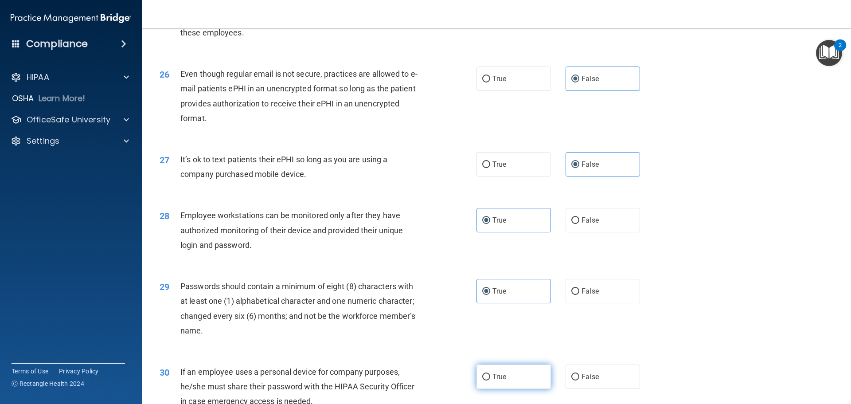
radio input "true"
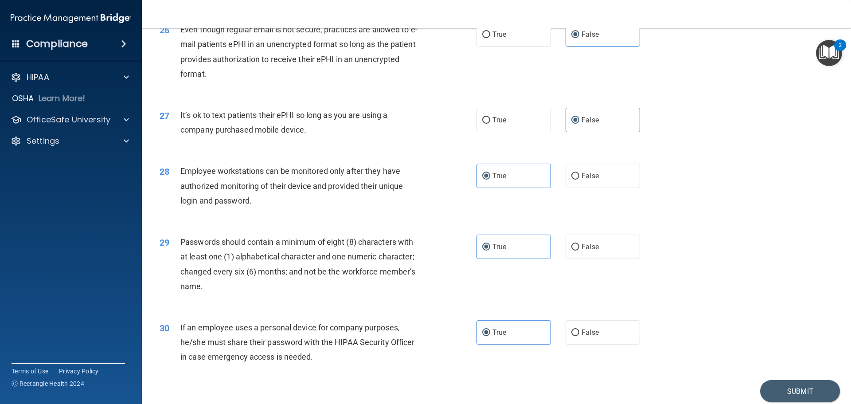
scroll to position [1822, 0]
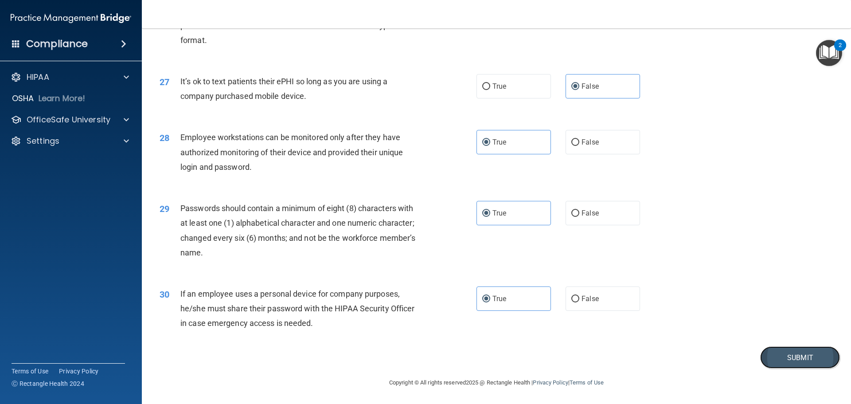
click at [417, 359] on button "Submit" at bounding box center [801, 357] width 80 height 23
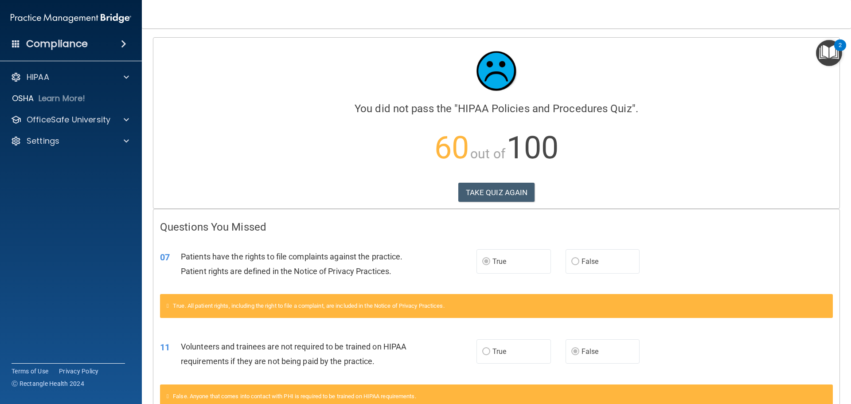
click at [417, 263] on span "False" at bounding box center [590, 261] width 17 height 8
click at [417, 197] on button "TAKE QUIZ AGAIN" at bounding box center [497, 193] width 77 height 20
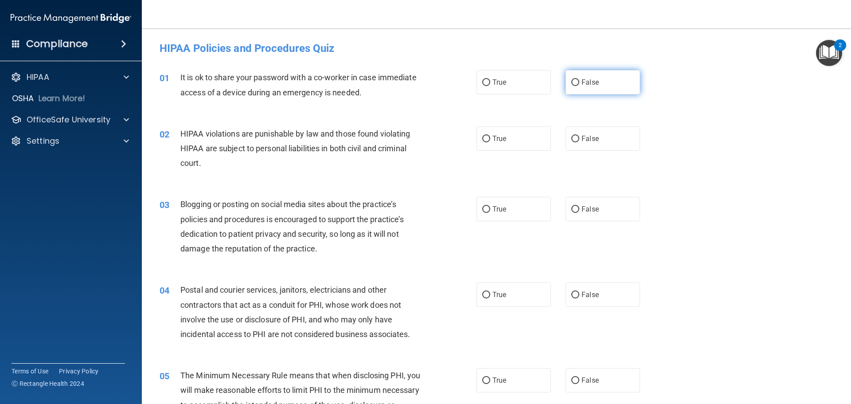
click at [417, 92] on label "False" at bounding box center [603, 82] width 75 height 24
click at [417, 86] on input "False" at bounding box center [576, 82] width 8 height 7
radio input "true"
click at [417, 136] on label "True" at bounding box center [514, 138] width 75 height 24
click at [417, 136] on input "True" at bounding box center [486, 139] width 8 height 7
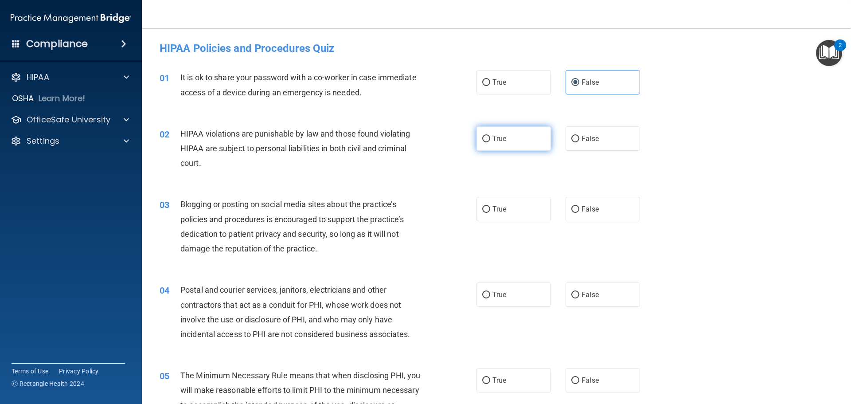
radio input "true"
click at [417, 209] on span "False" at bounding box center [590, 209] width 17 height 8
click at [417, 209] on input "False" at bounding box center [576, 209] width 8 height 7
radio input "true"
click at [417, 297] on span "True" at bounding box center [500, 294] width 14 height 8
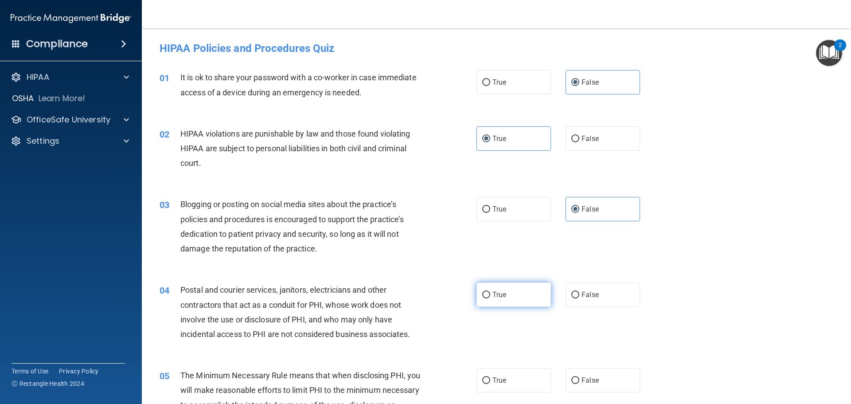
click at [417, 297] on input "True" at bounding box center [486, 295] width 8 height 7
radio input "true"
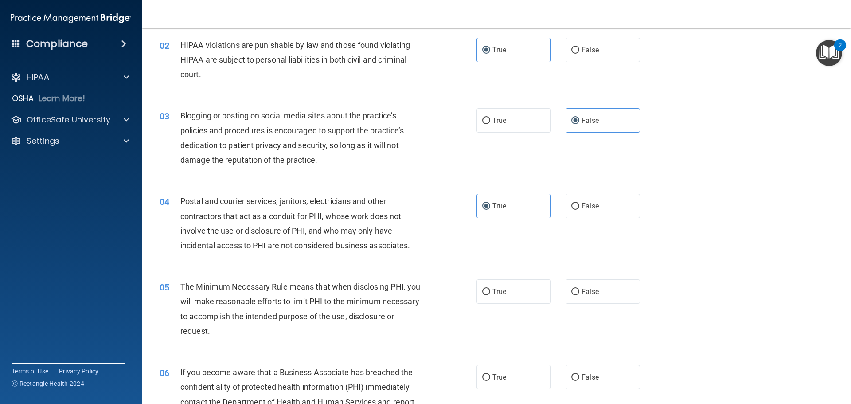
scroll to position [133, 0]
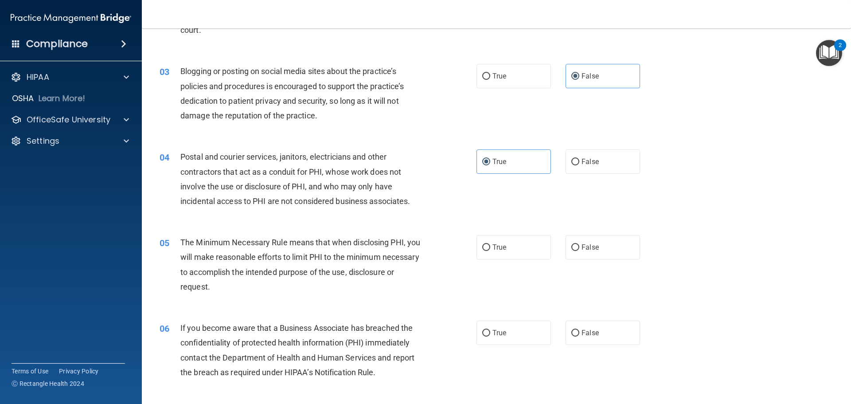
click at [417, 264] on div "05 The Minimum Necessary Rule means that when disclosing PHI, you will make rea…" at bounding box center [496, 267] width 687 height 86
click at [417, 253] on label "True" at bounding box center [514, 247] width 75 height 24
click at [417, 251] on input "True" at bounding box center [486, 247] width 8 height 7
radio input "true"
click at [417, 328] on label "False" at bounding box center [603, 333] width 75 height 24
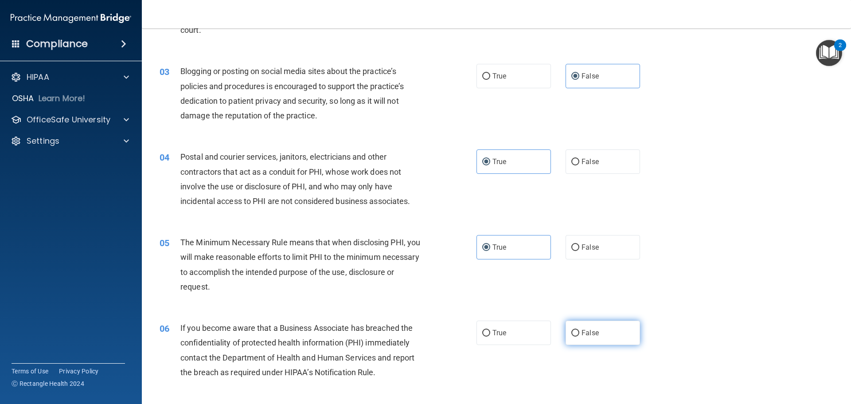
click at [417, 330] on input "False" at bounding box center [576, 333] width 8 height 7
radio input "true"
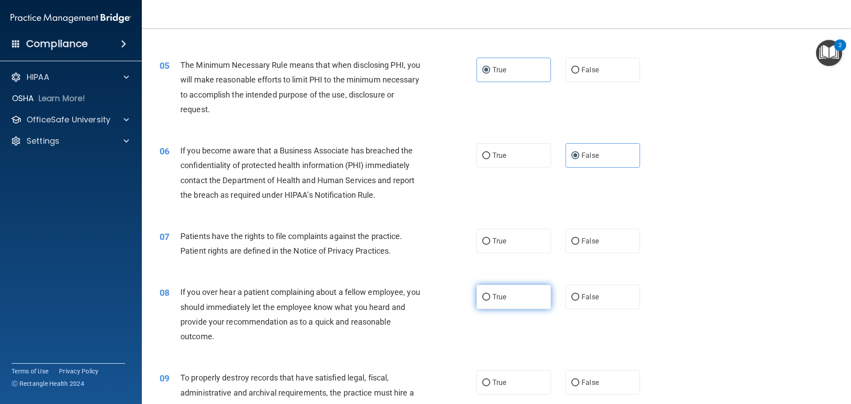
scroll to position [355, 0]
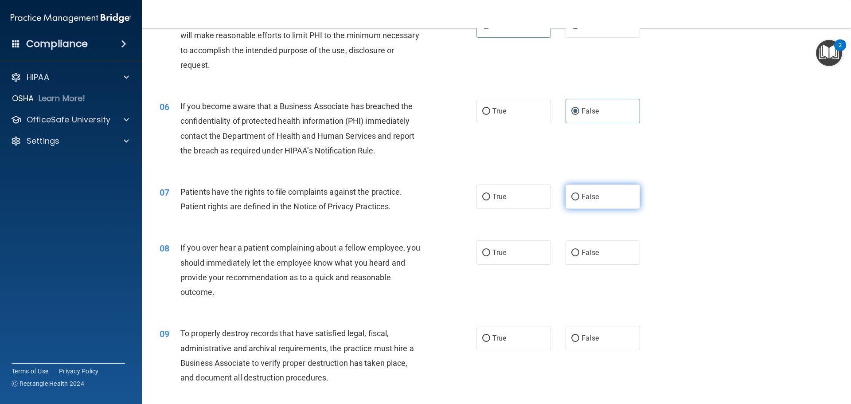
click at [417, 195] on span "False" at bounding box center [590, 196] width 17 height 8
click at [417, 195] on input "False" at bounding box center [576, 197] width 8 height 7
radio input "true"
click at [417, 255] on span "False" at bounding box center [590, 252] width 17 height 8
click at [417, 255] on input "False" at bounding box center [576, 253] width 8 height 7
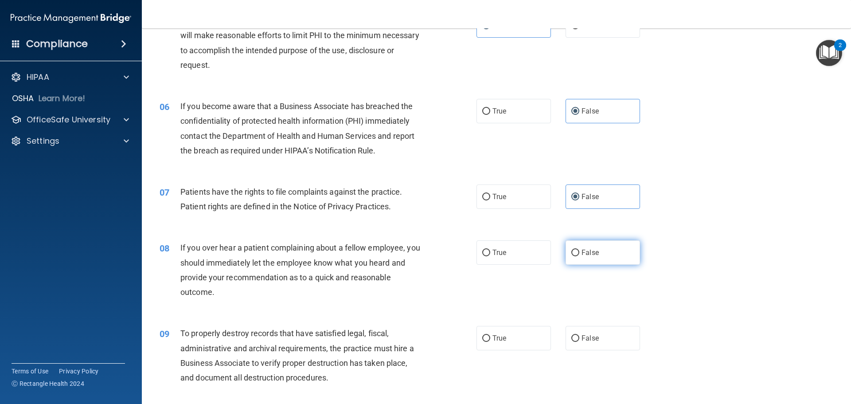
radio input "true"
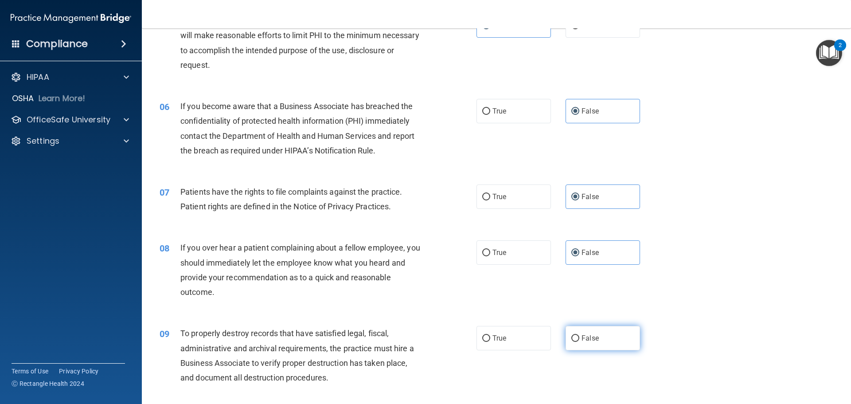
click at [417, 340] on input "False" at bounding box center [576, 338] width 8 height 7
radio input "true"
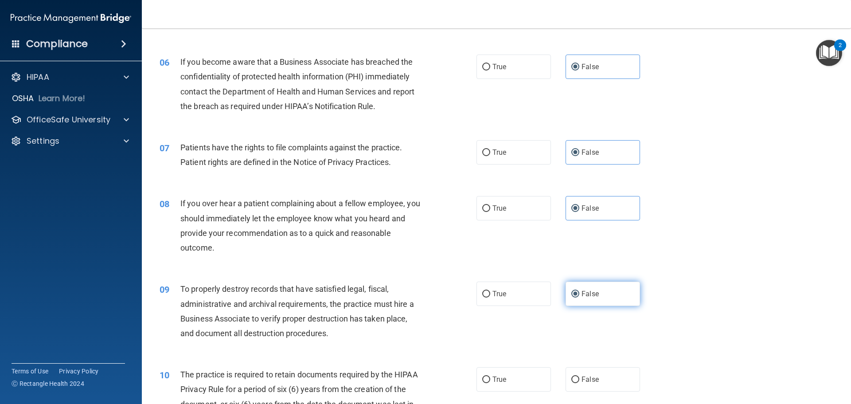
scroll to position [443, 0]
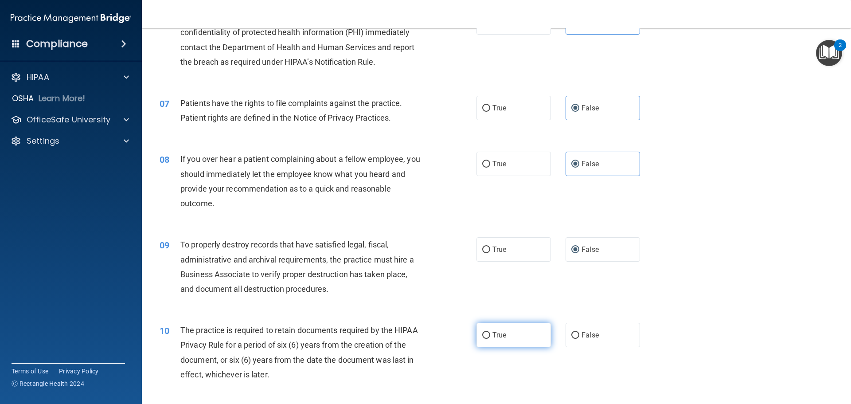
click at [417, 337] on label "True" at bounding box center [514, 335] width 75 height 24
click at [417, 337] on input "True" at bounding box center [486, 335] width 8 height 7
radio input "true"
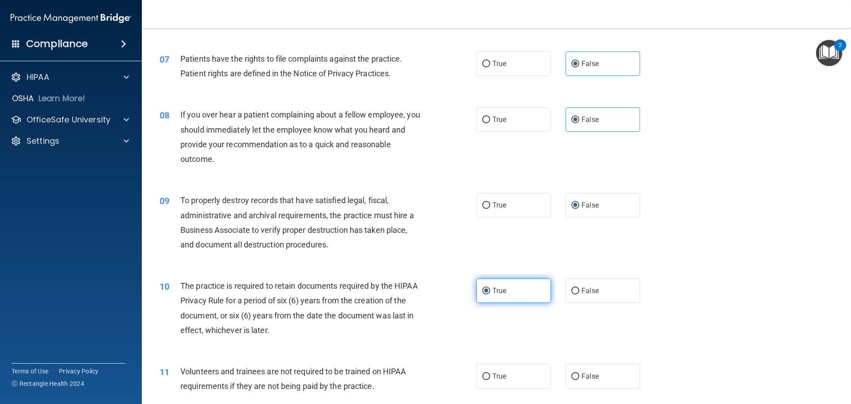
scroll to position [532, 0]
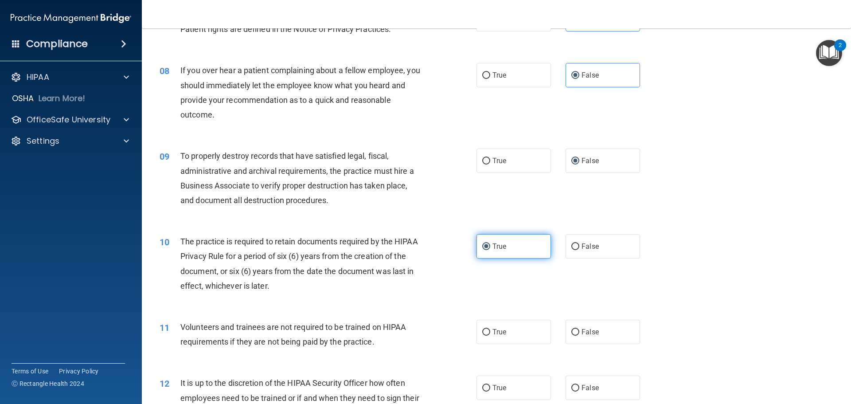
click at [417, 337] on label "True" at bounding box center [514, 332] width 75 height 24
click at [417, 336] on input "True" at bounding box center [486, 332] width 8 height 7
radio input "true"
click at [417, 368] on label "True" at bounding box center [514, 388] width 75 height 24
click at [417, 368] on input "True" at bounding box center [486, 388] width 8 height 7
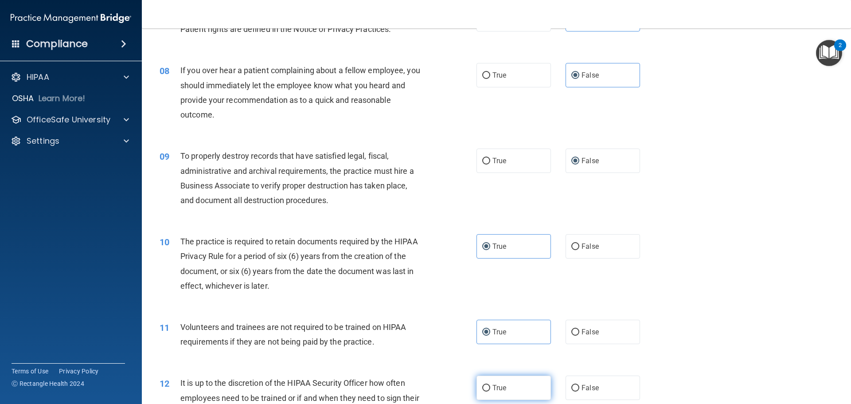
radio input "true"
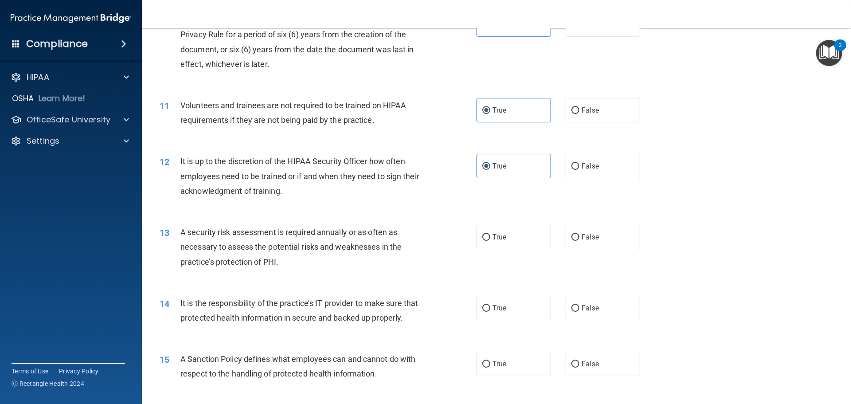
scroll to position [843, 0]
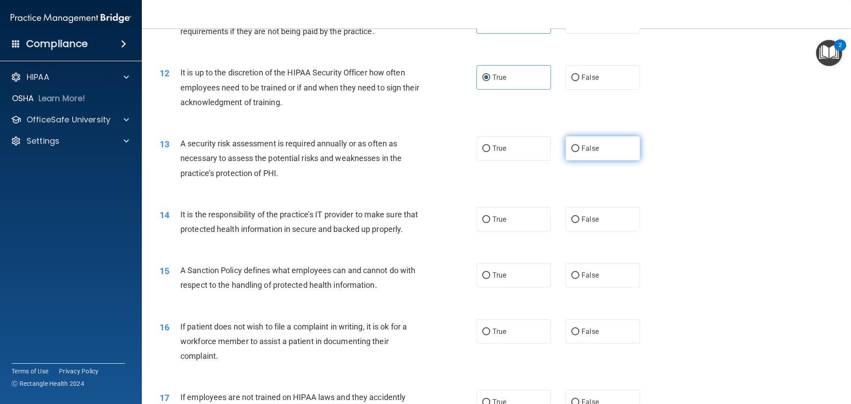
click at [417, 157] on label "False" at bounding box center [603, 148] width 75 height 24
click at [417, 152] on input "False" at bounding box center [576, 148] width 8 height 7
radio input "true"
click at [417, 222] on span "False" at bounding box center [590, 219] width 17 height 8
click at [417, 222] on input "False" at bounding box center [576, 219] width 8 height 7
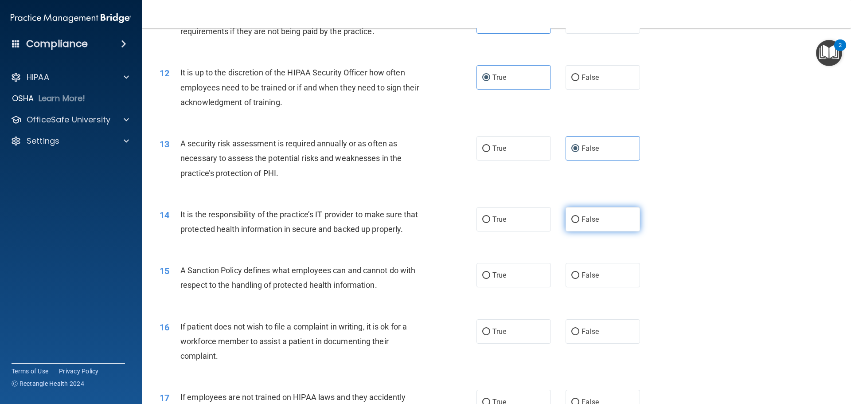
radio input "true"
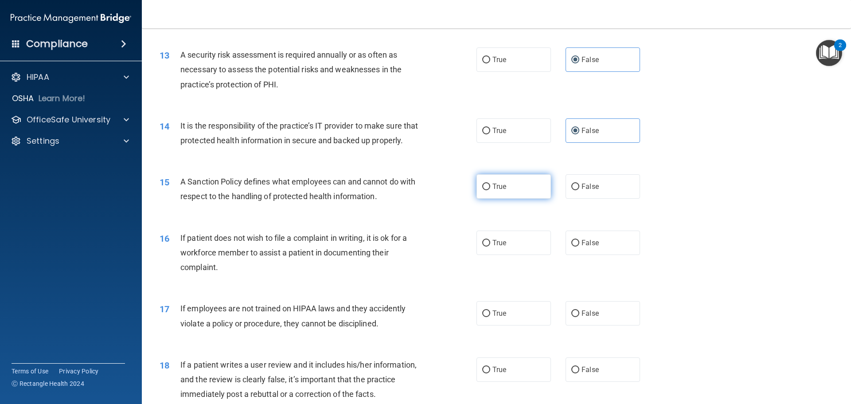
click at [417, 191] on span "True" at bounding box center [500, 186] width 14 height 8
click at [417, 190] on input "True" at bounding box center [486, 187] width 8 height 7
radio input "true"
click at [417, 253] on label "True" at bounding box center [514, 243] width 75 height 24
click at [417, 247] on input "True" at bounding box center [486, 243] width 8 height 7
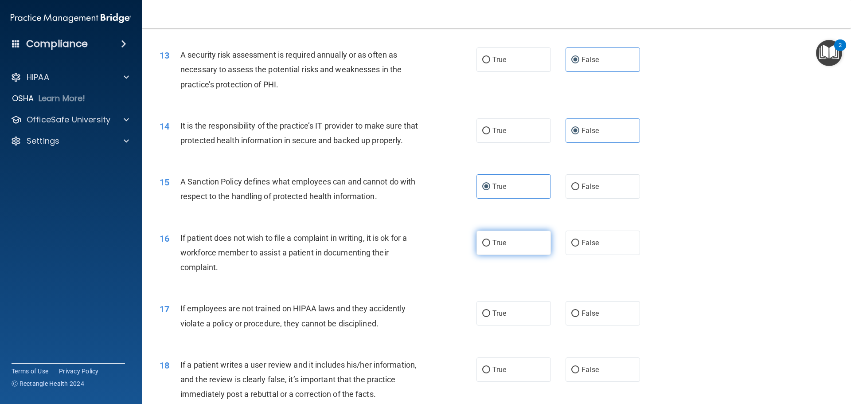
radio input "true"
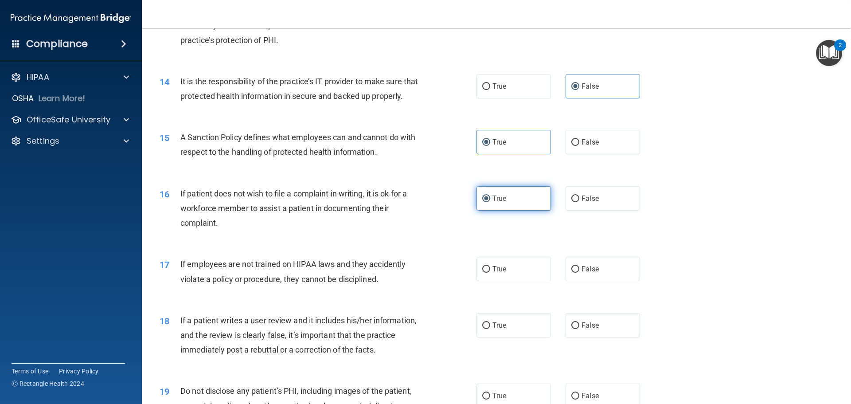
scroll to position [1020, 0]
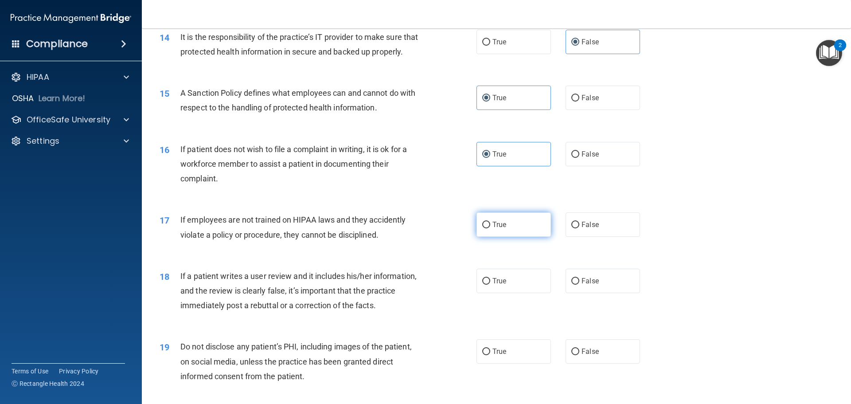
click at [417, 237] on label "True" at bounding box center [514, 224] width 75 height 24
click at [417, 228] on input "True" at bounding box center [486, 225] width 8 height 7
radio input "true"
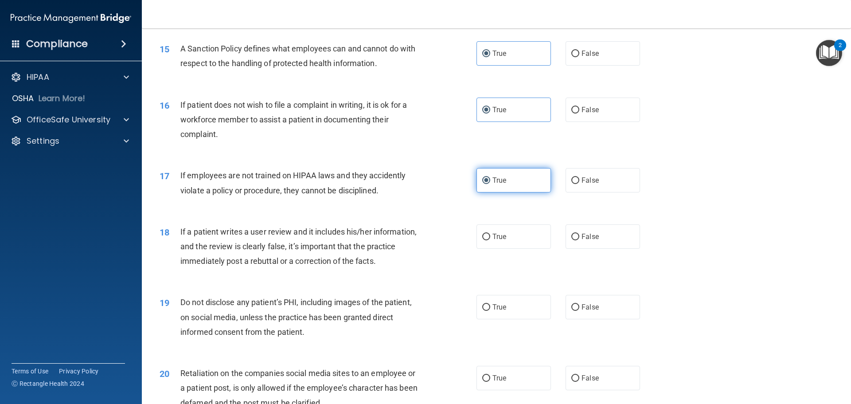
scroll to position [1109, 0]
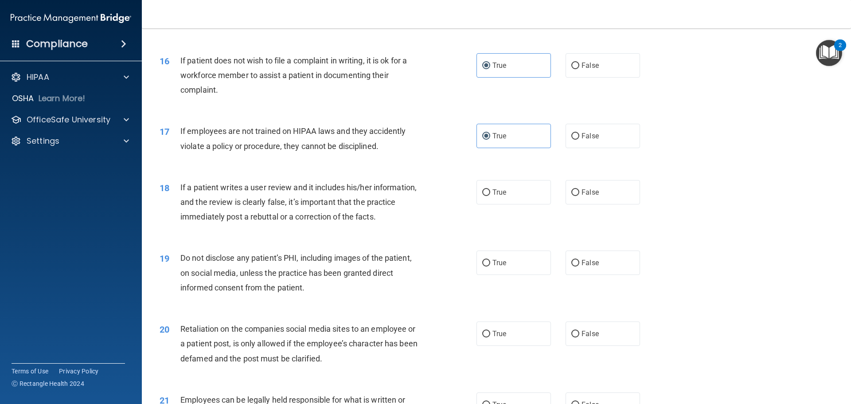
click at [417, 224] on div "18 If a patient writes a user review and it includes his/her information, and t…" at bounding box center [496, 204] width 687 height 71
click at [417, 204] on label "False" at bounding box center [603, 192] width 75 height 24
click at [417, 196] on input "False" at bounding box center [576, 192] width 8 height 7
radio input "true"
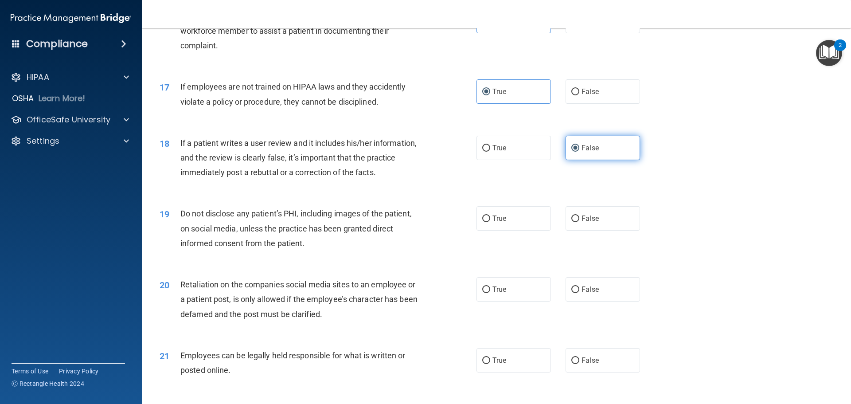
scroll to position [1197, 0]
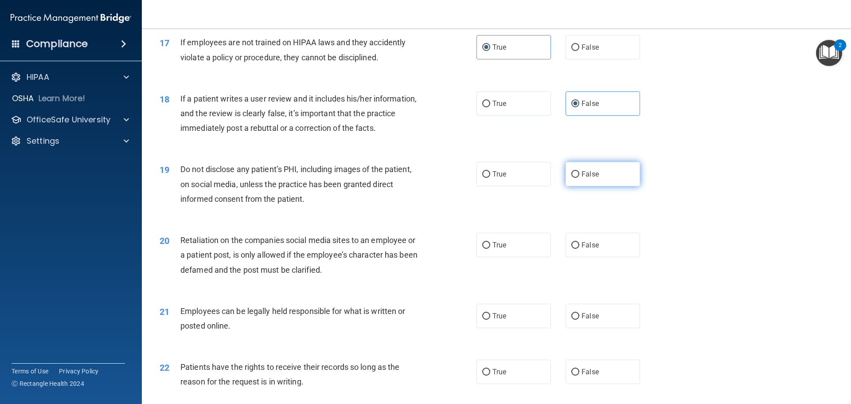
click at [417, 186] on label "False" at bounding box center [603, 174] width 75 height 24
click at [417, 178] on input "False" at bounding box center [576, 174] width 8 height 7
radio input "true"
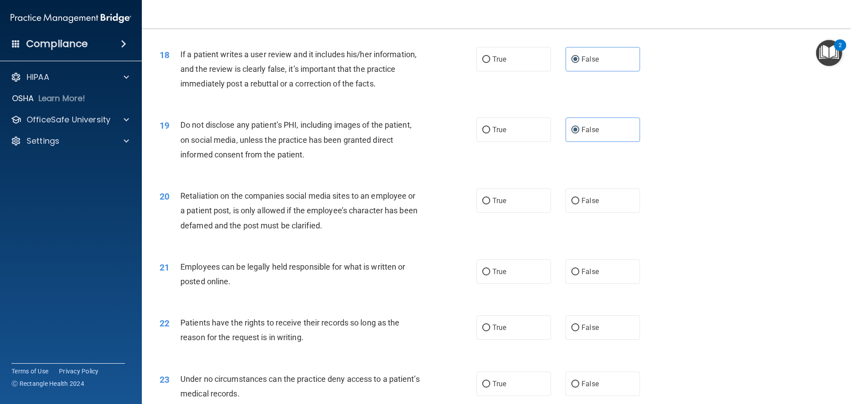
scroll to position [1330, 0]
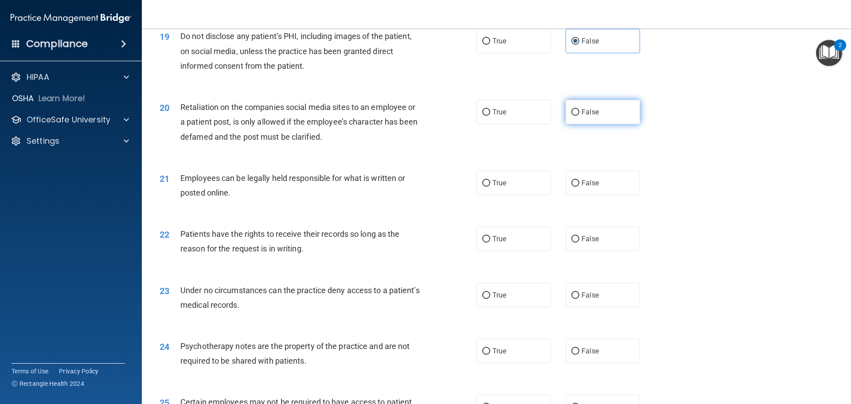
click at [417, 124] on label "False" at bounding box center [603, 112] width 75 height 24
click at [417, 116] on input "False" at bounding box center [576, 112] width 8 height 7
radio input "true"
click at [417, 195] on label "True" at bounding box center [514, 183] width 75 height 24
click at [417, 187] on input "True" at bounding box center [486, 183] width 8 height 7
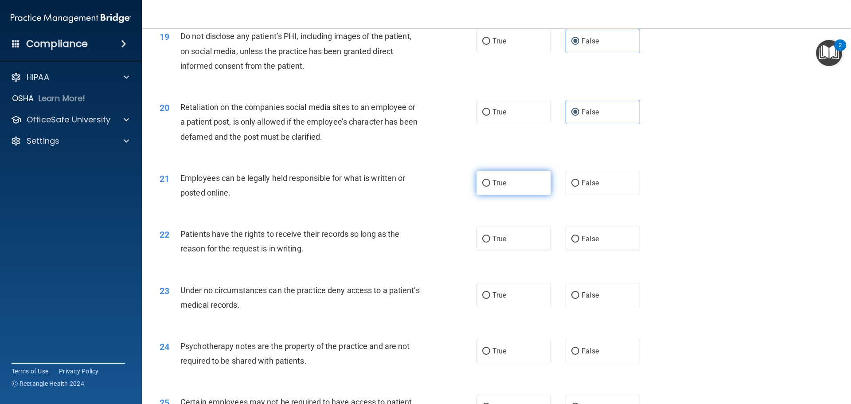
radio input "true"
click at [417, 247] on label "True" at bounding box center [514, 239] width 75 height 24
click at [417, 243] on input "True" at bounding box center [486, 239] width 8 height 7
radio input "true"
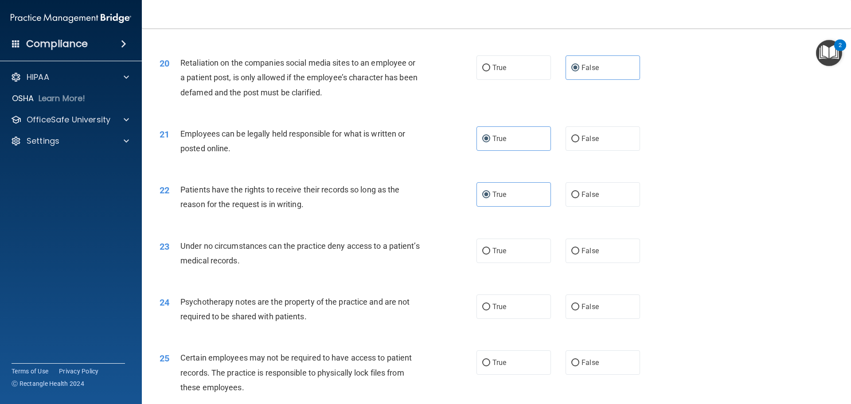
scroll to position [1463, 0]
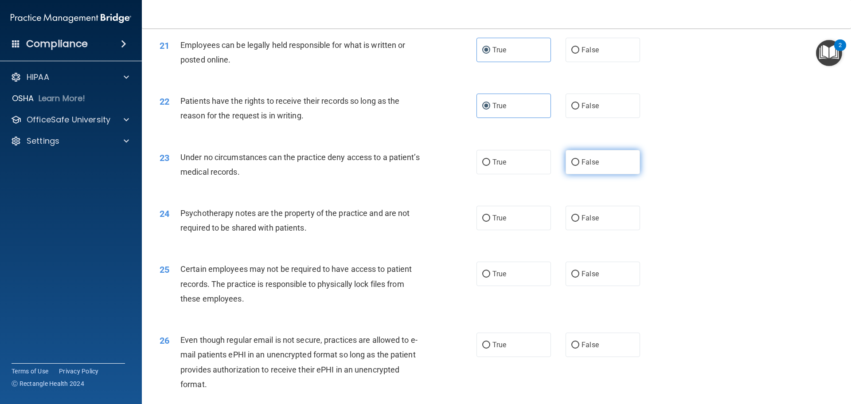
click at [417, 166] on span "False" at bounding box center [590, 162] width 17 height 8
click at [417, 166] on input "False" at bounding box center [576, 162] width 8 height 7
radio input "true"
click at [417, 222] on input "False" at bounding box center [576, 218] width 8 height 7
radio input "true"
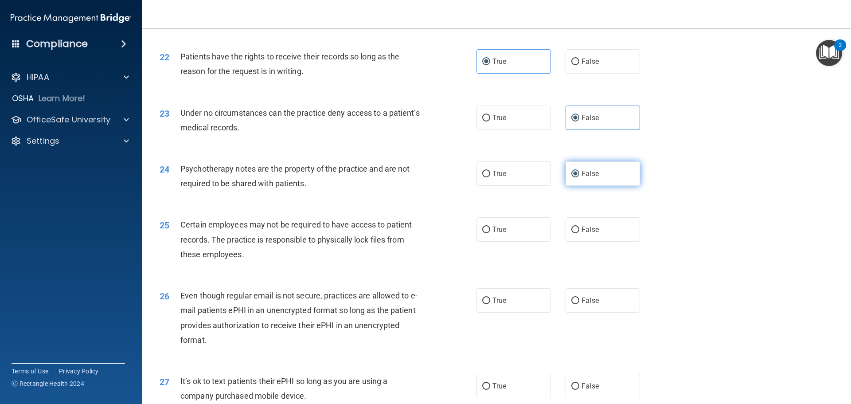
scroll to position [1552, 0]
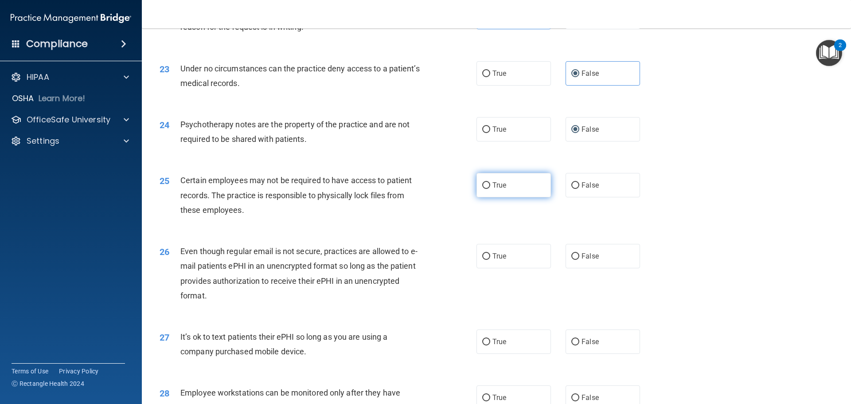
click at [417, 189] on span "True" at bounding box center [500, 185] width 14 height 8
click at [417, 189] on input "True" at bounding box center [486, 185] width 8 height 7
radio input "true"
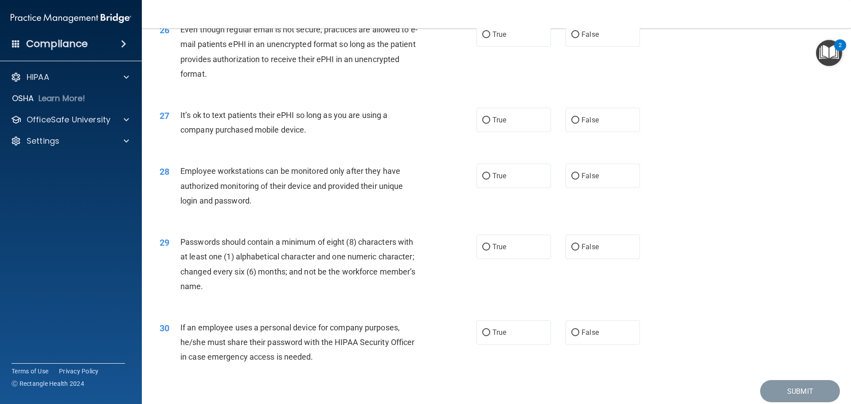
scroll to position [1729, 0]
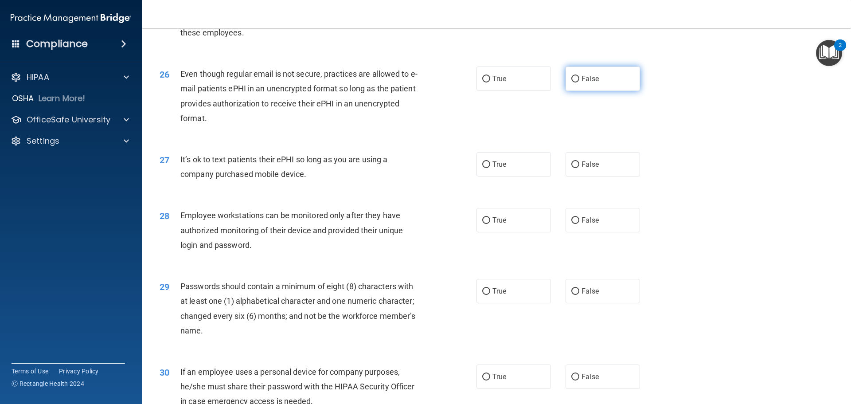
click at [417, 91] on label "False" at bounding box center [603, 79] width 75 height 24
click at [417, 82] on input "False" at bounding box center [576, 79] width 8 height 7
radio input "true"
click at [417, 176] on label "False" at bounding box center [603, 164] width 75 height 24
click at [417, 168] on input "False" at bounding box center [576, 164] width 8 height 7
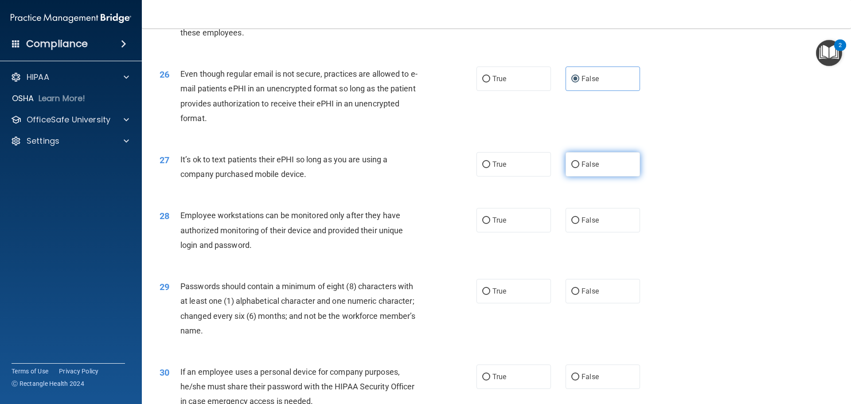
radio input "true"
click at [417, 228] on label "True" at bounding box center [514, 220] width 75 height 24
click at [417, 224] on input "True" at bounding box center [486, 220] width 8 height 7
radio input "true"
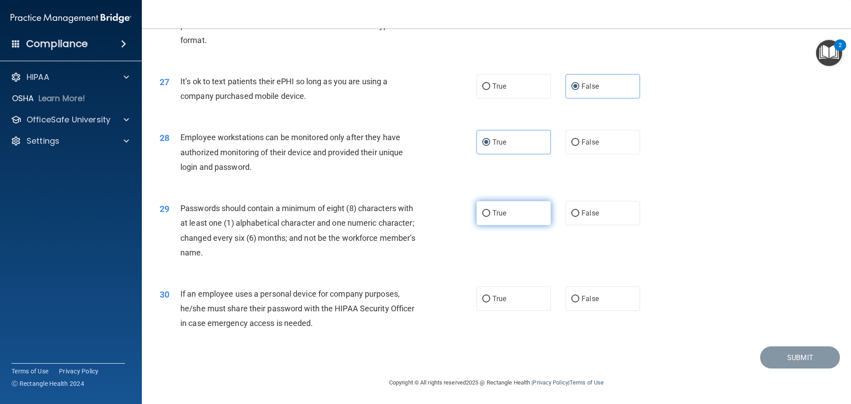
scroll to position [1822, 0]
click at [417, 214] on label "True" at bounding box center [514, 213] width 75 height 24
click at [417, 214] on input "True" at bounding box center [486, 213] width 8 height 7
radio input "true"
click at [417, 301] on span "True" at bounding box center [500, 298] width 14 height 8
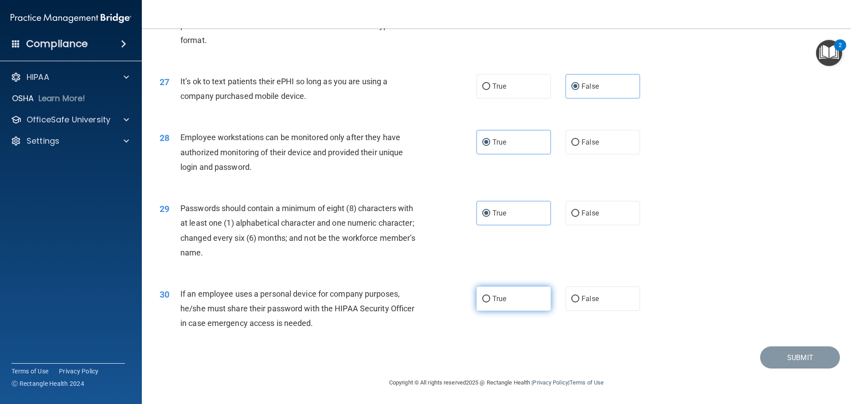
click at [417, 301] on input "True" at bounding box center [486, 299] width 8 height 7
radio input "true"
click at [417, 359] on button "Submit" at bounding box center [801, 357] width 80 height 23
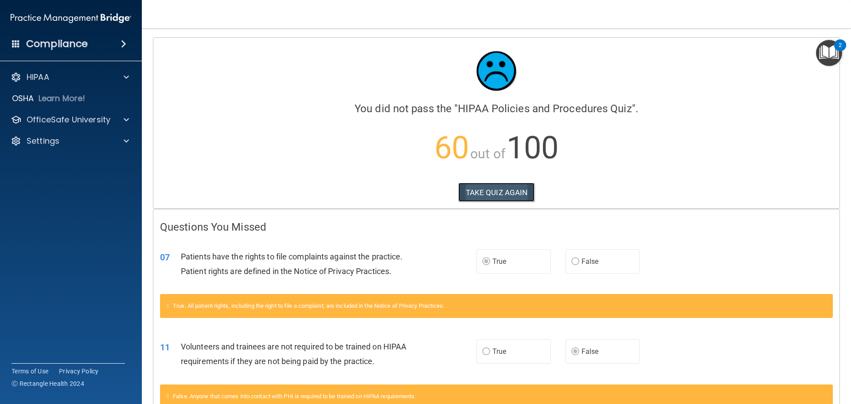
click at [417, 190] on button "TAKE QUIZ AGAIN" at bounding box center [497, 193] width 77 height 20
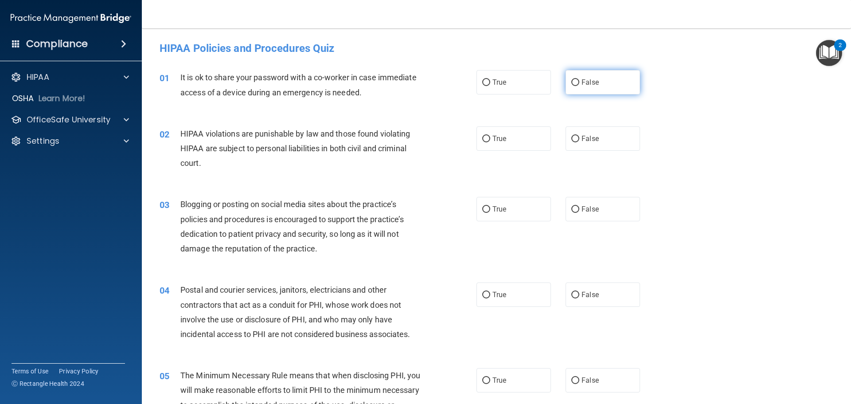
click at [417, 86] on span "False" at bounding box center [590, 82] width 17 height 8
click at [417, 86] on input "False" at bounding box center [576, 82] width 8 height 7
radio input "true"
click at [417, 136] on span "True" at bounding box center [500, 138] width 14 height 8
click at [417, 136] on input "True" at bounding box center [486, 139] width 8 height 7
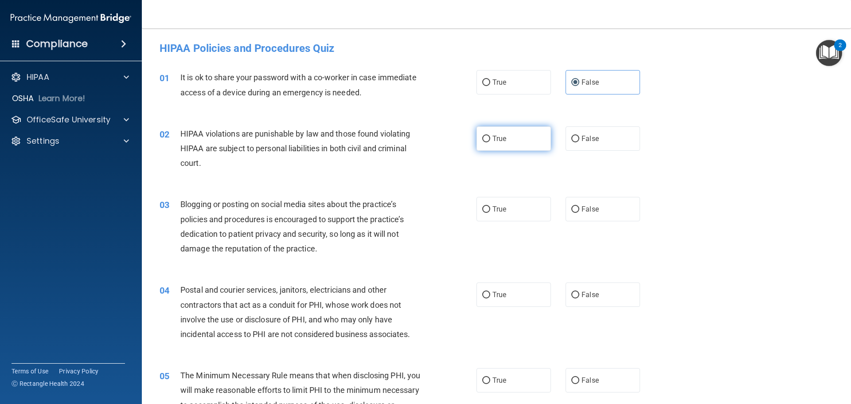
radio input "true"
click at [417, 220] on label "False" at bounding box center [603, 209] width 75 height 24
click at [417, 213] on input "False" at bounding box center [576, 209] width 8 height 7
radio input "true"
click at [417, 297] on span "True" at bounding box center [500, 294] width 14 height 8
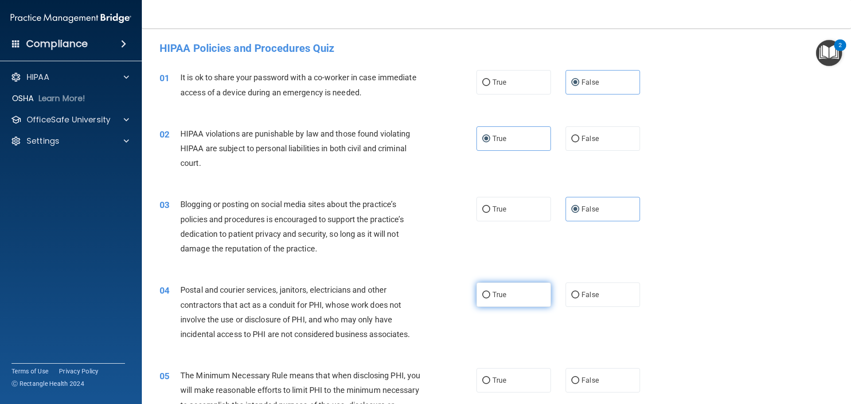
click at [417, 297] on input "True" at bounding box center [486, 295] width 8 height 7
radio input "true"
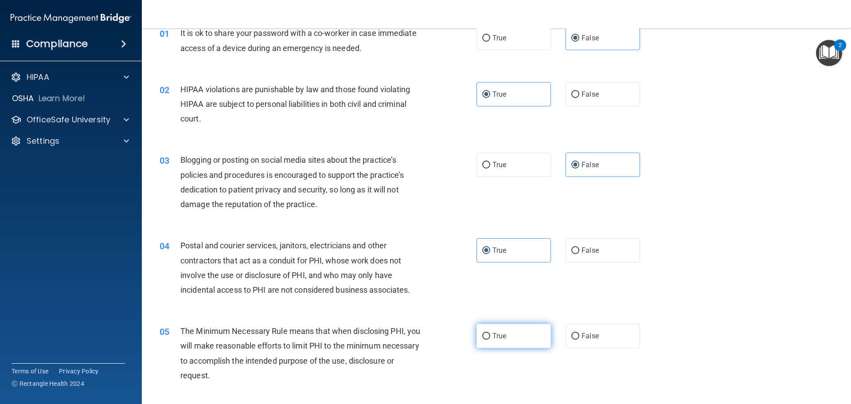
click at [417, 334] on label "True" at bounding box center [514, 336] width 75 height 24
click at [417, 334] on input "True" at bounding box center [486, 336] width 8 height 7
radio input "true"
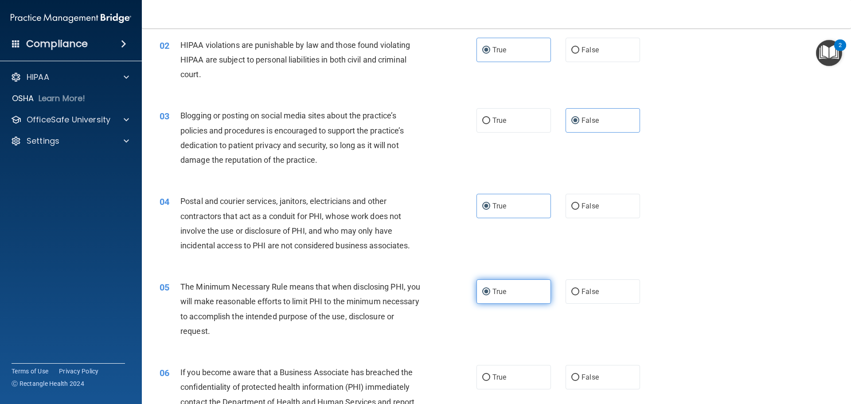
scroll to position [133, 0]
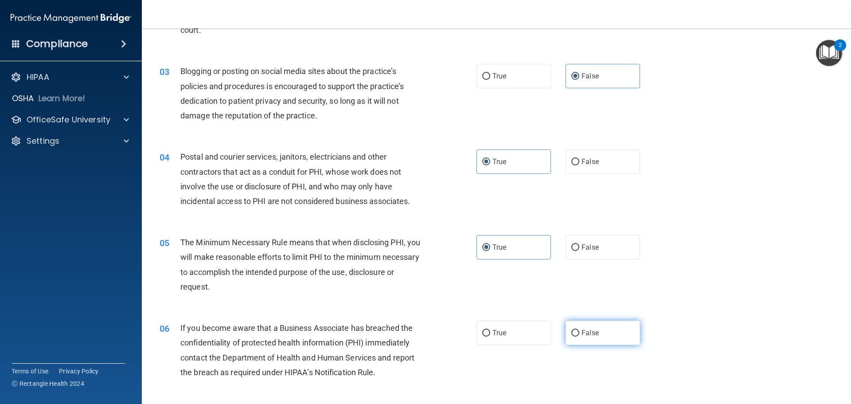
click at [417, 334] on span "False" at bounding box center [590, 333] width 17 height 8
click at [417, 334] on input "False" at bounding box center [576, 333] width 8 height 7
radio input "true"
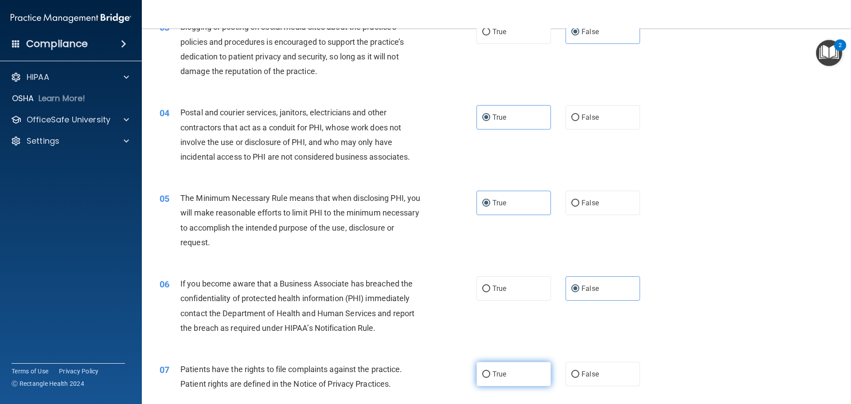
drag, startPoint x: 507, startPoint y: 375, endPoint x: 510, endPoint y: 371, distance: 4.7
click at [417, 368] on label "True" at bounding box center [514, 374] width 75 height 24
click at [417, 368] on input "True" at bounding box center [486, 374] width 8 height 7
radio input "true"
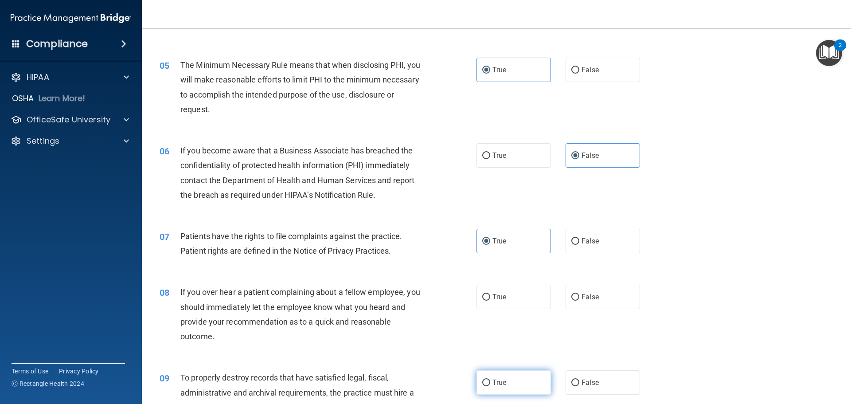
scroll to position [399, 0]
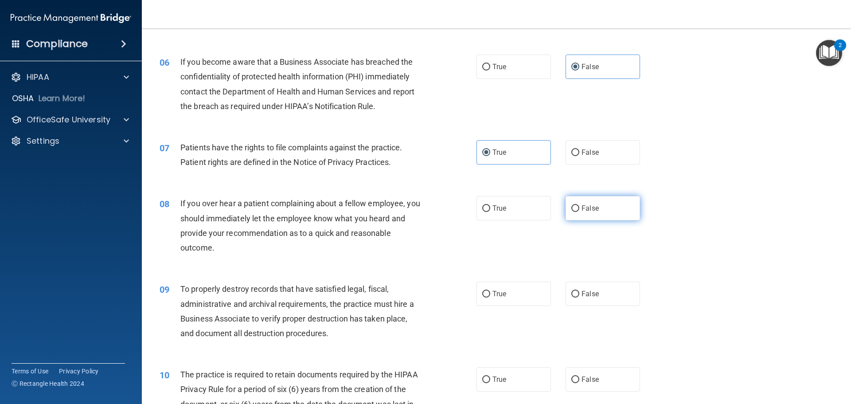
click at [417, 206] on input "False" at bounding box center [576, 208] width 8 height 7
radio input "true"
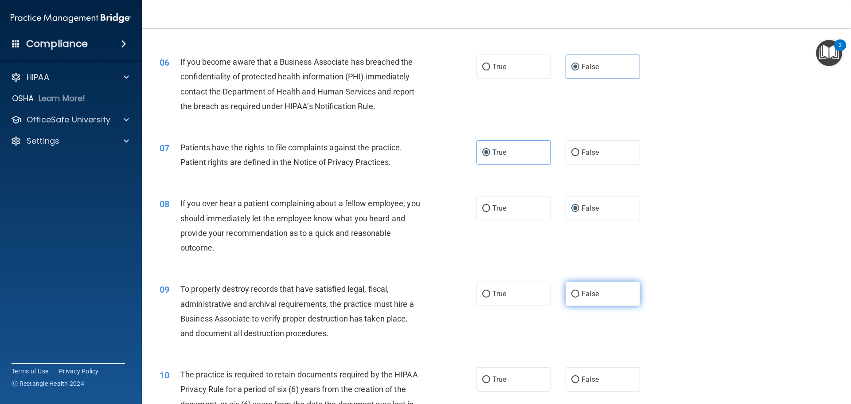
click at [417, 299] on label "False" at bounding box center [603, 294] width 75 height 24
click at [417, 298] on input "False" at bounding box center [576, 294] width 8 height 7
radio input "true"
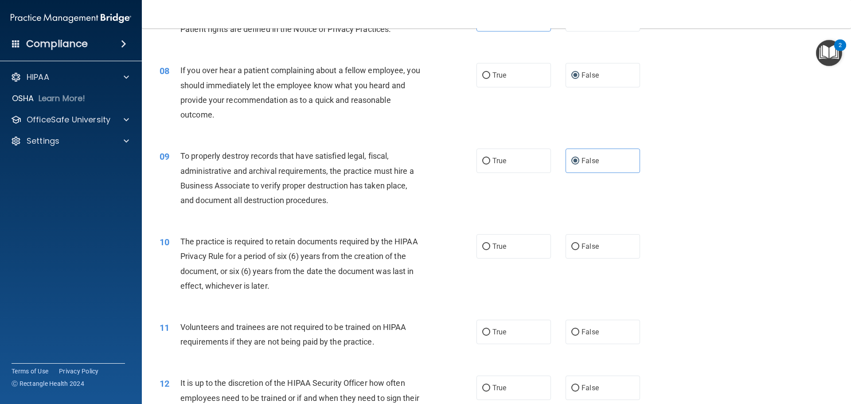
scroll to position [576, 0]
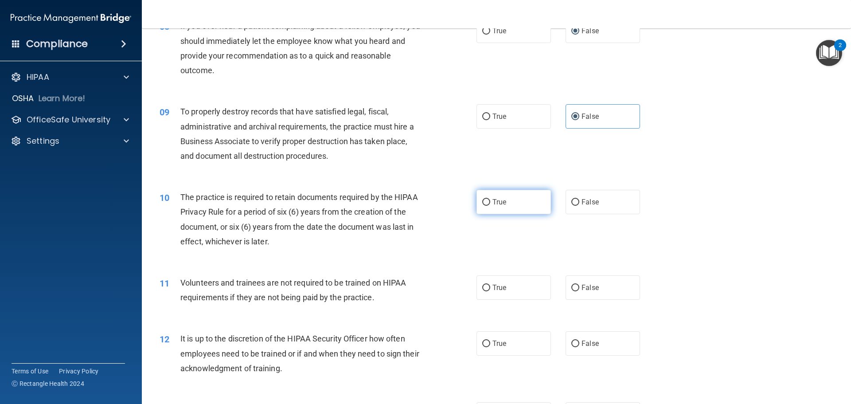
click at [417, 204] on label "True" at bounding box center [514, 202] width 75 height 24
click at [417, 204] on input "True" at bounding box center [486, 202] width 8 height 7
radio input "true"
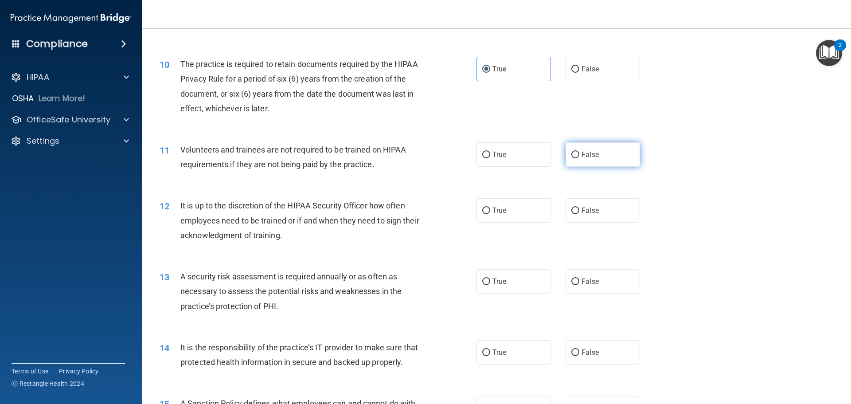
click at [417, 159] on label "False" at bounding box center [603, 154] width 75 height 24
click at [417, 158] on input "False" at bounding box center [576, 155] width 8 height 7
radio input "true"
click at [417, 213] on input "False" at bounding box center [576, 211] width 8 height 7
radio input "true"
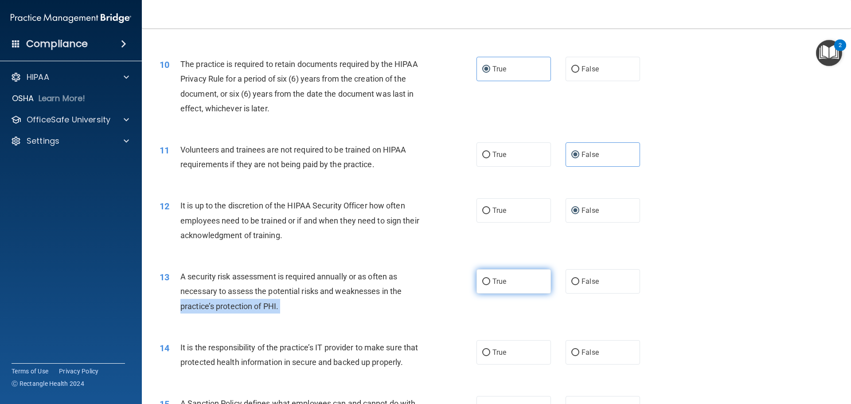
drag, startPoint x: 470, startPoint y: 290, endPoint x: 481, endPoint y: 286, distance: 11.8
click at [417, 269] on ng-form "13 A security risk assessment is required annually or as often as necessary to …" at bounding box center [655, 269] width 0 height 0
click at [417, 286] on label "True" at bounding box center [514, 281] width 75 height 24
click at [417, 285] on input "True" at bounding box center [486, 281] width 8 height 7
radio input "true"
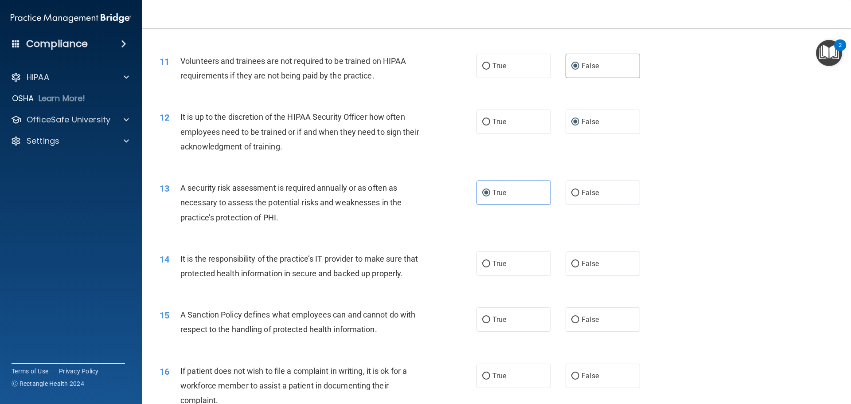
scroll to position [843, 0]
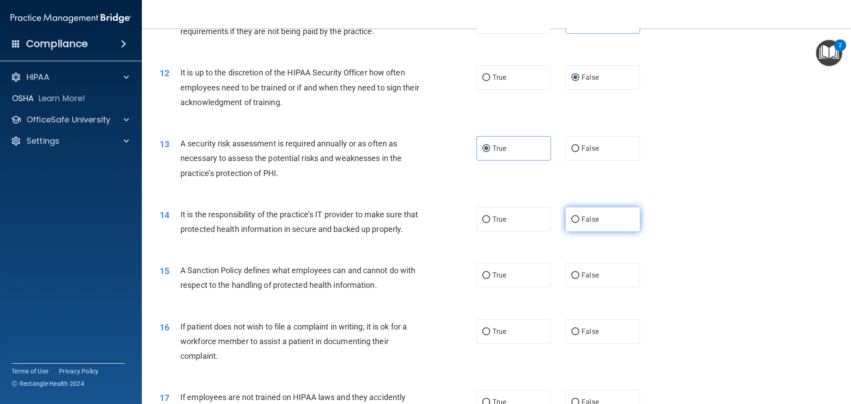
click at [417, 217] on label "False" at bounding box center [603, 219] width 75 height 24
click at [417, 217] on input "False" at bounding box center [576, 219] width 8 height 7
radio input "true"
click at [417, 279] on span "False" at bounding box center [590, 275] width 17 height 8
click at [417, 279] on input "False" at bounding box center [576, 275] width 8 height 7
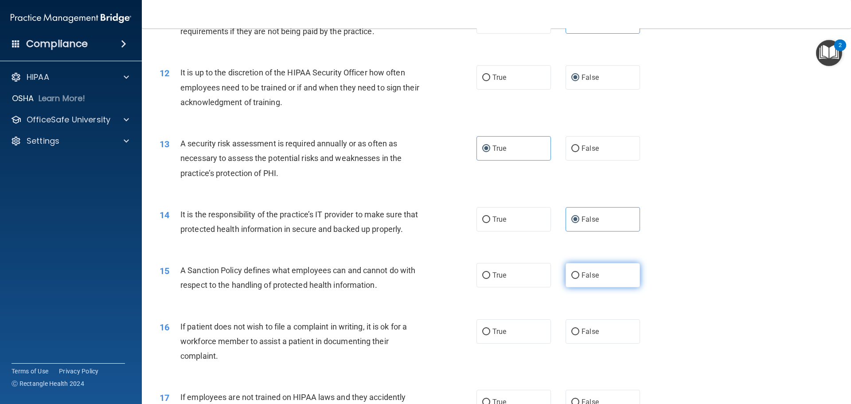
radio input "true"
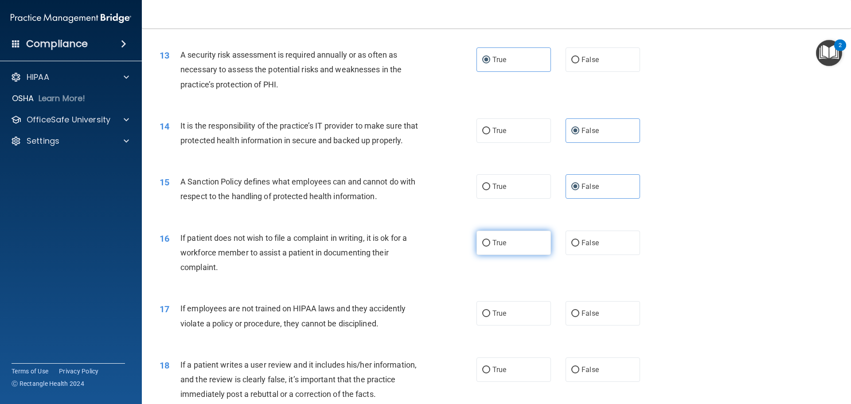
click at [417, 255] on label "True" at bounding box center [514, 243] width 75 height 24
click at [417, 247] on input "True" at bounding box center [486, 243] width 8 height 7
radio input "true"
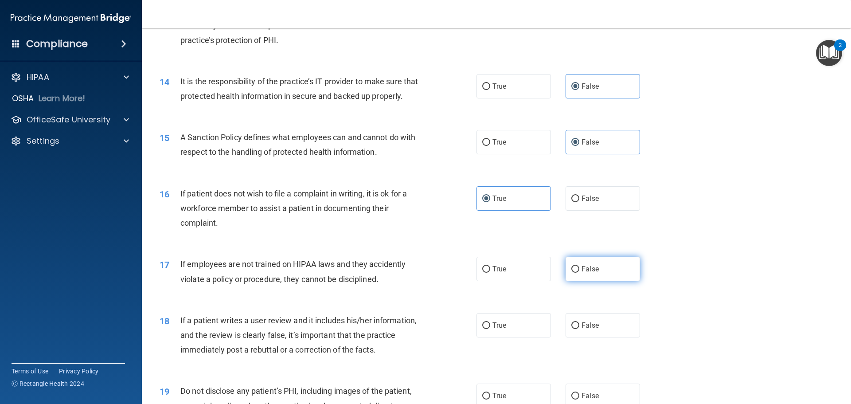
click at [417, 279] on label "False" at bounding box center [603, 269] width 75 height 24
click at [417, 273] on input "False" at bounding box center [576, 269] width 8 height 7
radio input "true"
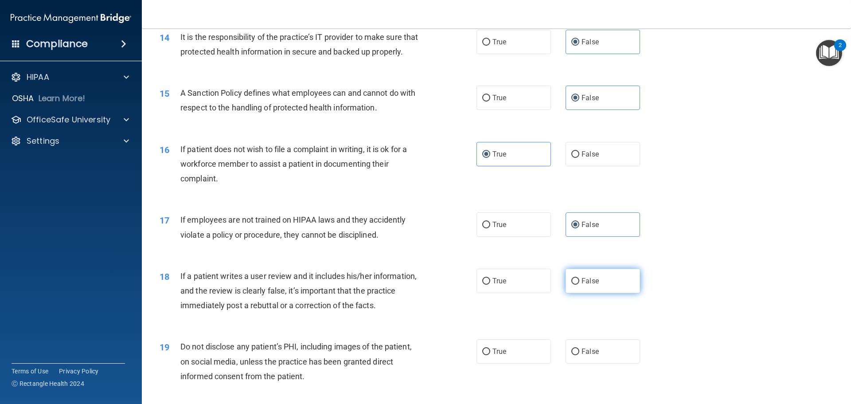
click at [417, 291] on label "False" at bounding box center [603, 281] width 75 height 24
click at [417, 285] on input "False" at bounding box center [576, 281] width 8 height 7
radio input "true"
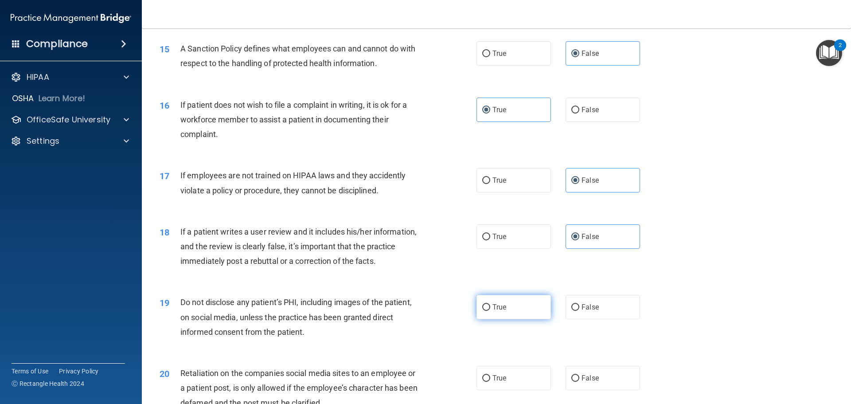
click at [417, 311] on span "True" at bounding box center [500, 307] width 14 height 8
click at [417, 311] on input "True" at bounding box center [486, 307] width 8 height 7
radio input "true"
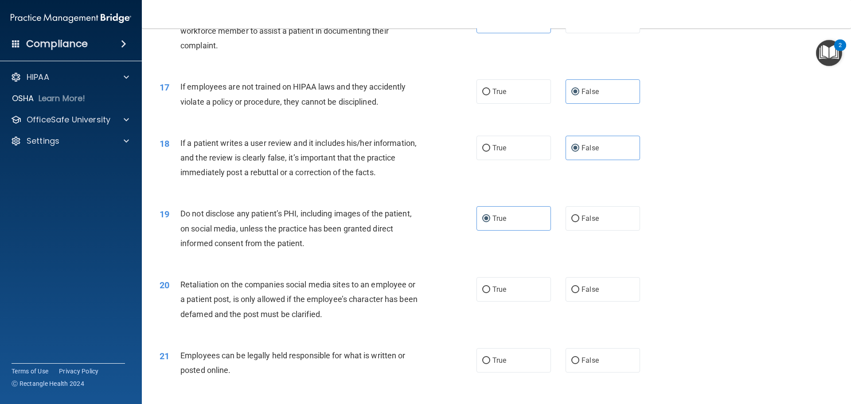
scroll to position [1197, 0]
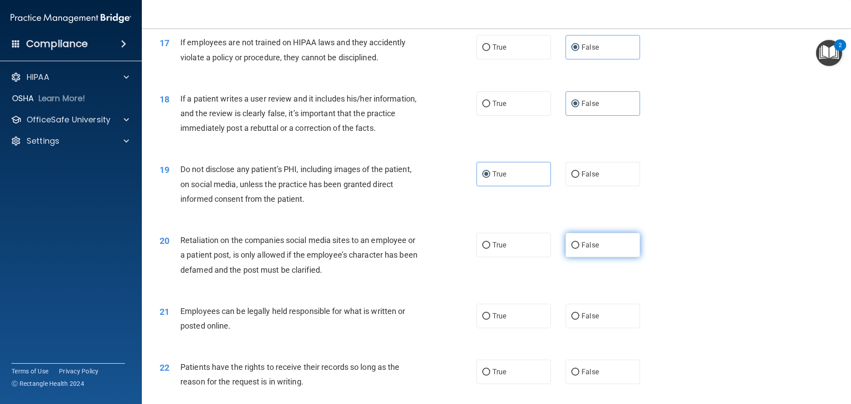
click at [417, 257] on label "False" at bounding box center [603, 245] width 75 height 24
click at [417, 249] on input "False" at bounding box center [576, 245] width 8 height 7
radio input "true"
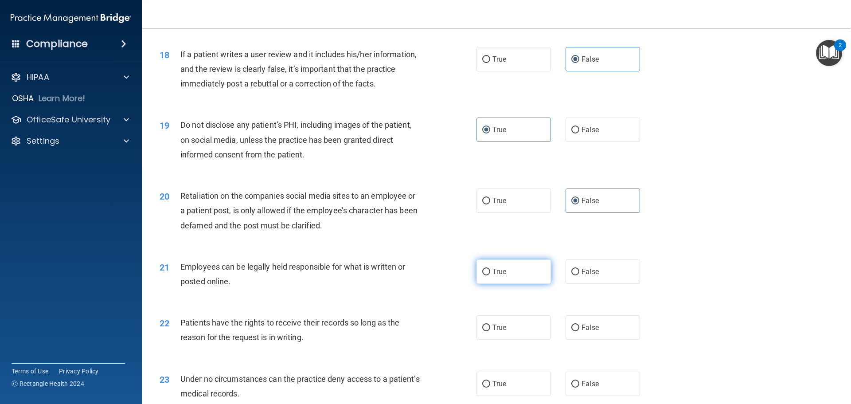
click at [417, 281] on label "True" at bounding box center [514, 271] width 75 height 24
click at [417, 275] on input "True" at bounding box center [486, 272] width 8 height 7
radio input "true"
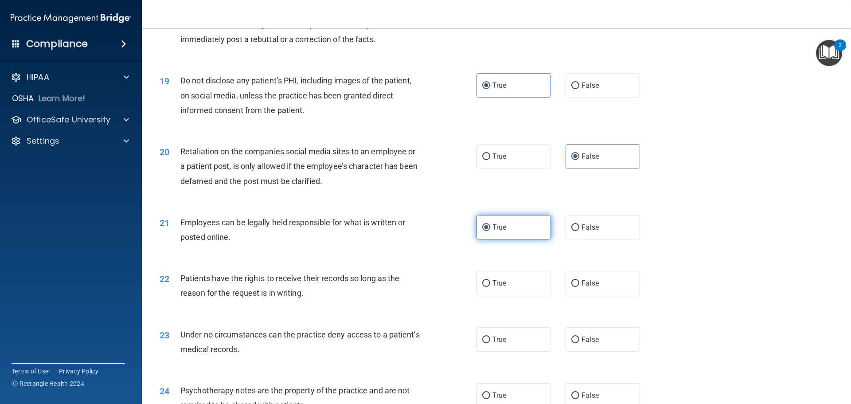
scroll to position [1330, 0]
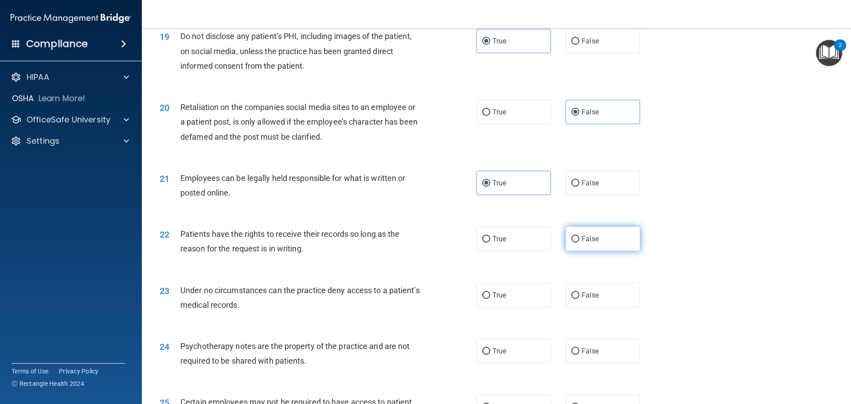
click at [417, 251] on label "False" at bounding box center [603, 239] width 75 height 24
click at [417, 243] on input "False" at bounding box center [576, 239] width 8 height 7
radio input "true"
click at [417, 299] on input "False" at bounding box center [576, 295] width 8 height 7
radio input "true"
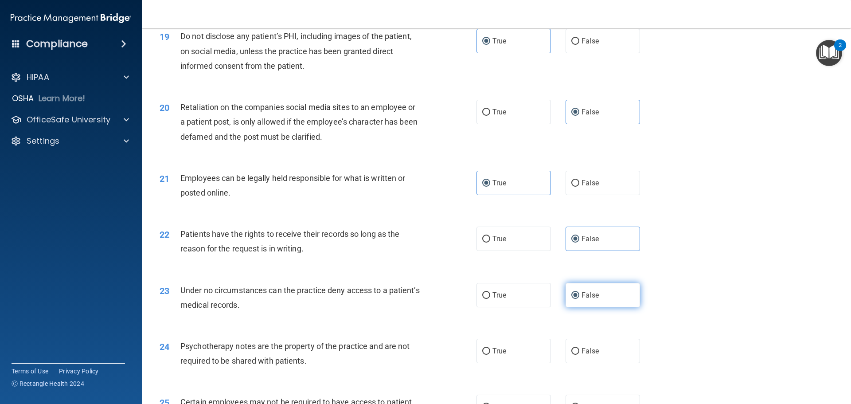
scroll to position [1419, 0]
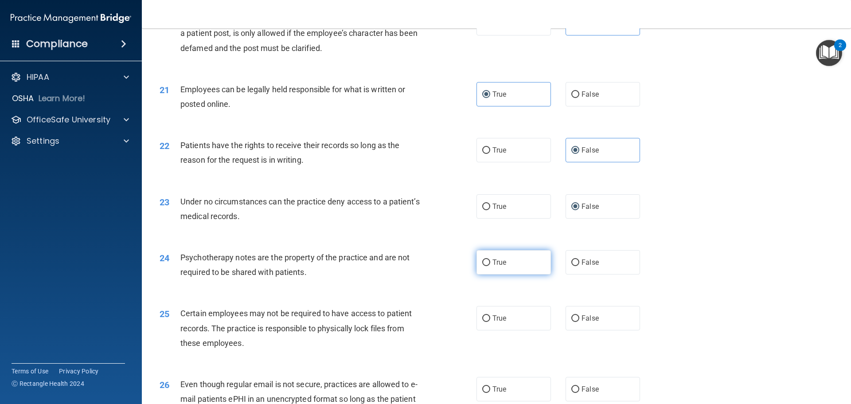
click at [417, 274] on label "True" at bounding box center [514, 262] width 75 height 24
click at [417, 266] on input "True" at bounding box center [486, 262] width 8 height 7
radio input "true"
click at [417, 330] on label "True" at bounding box center [514, 318] width 75 height 24
click at [417, 322] on input "True" at bounding box center [486, 318] width 8 height 7
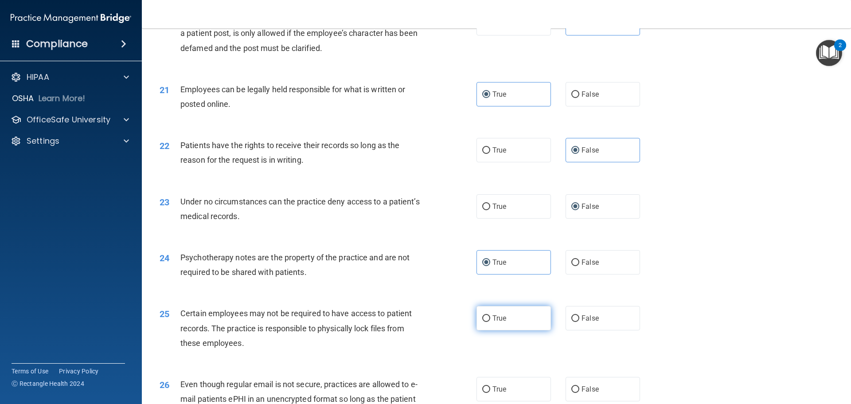
radio input "true"
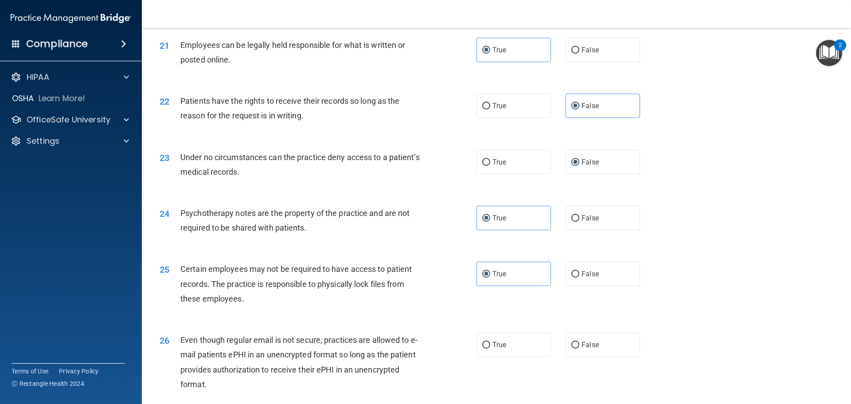
scroll to position [1508, 0]
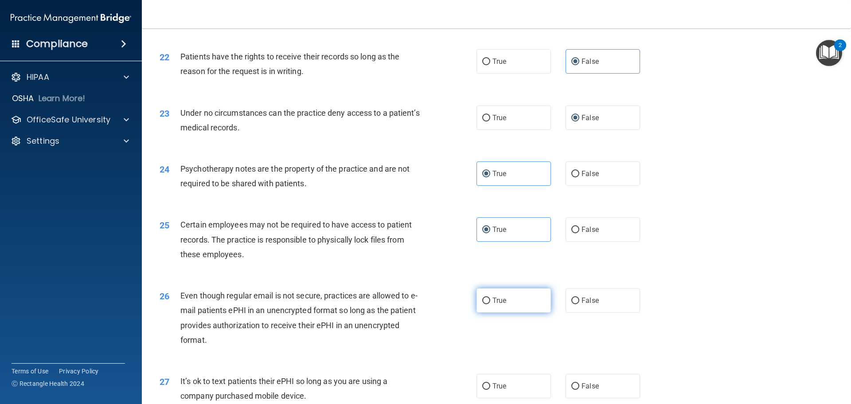
click at [417, 313] on label "True" at bounding box center [514, 300] width 75 height 24
click at [417, 304] on input "True" at bounding box center [486, 301] width 8 height 7
radio input "true"
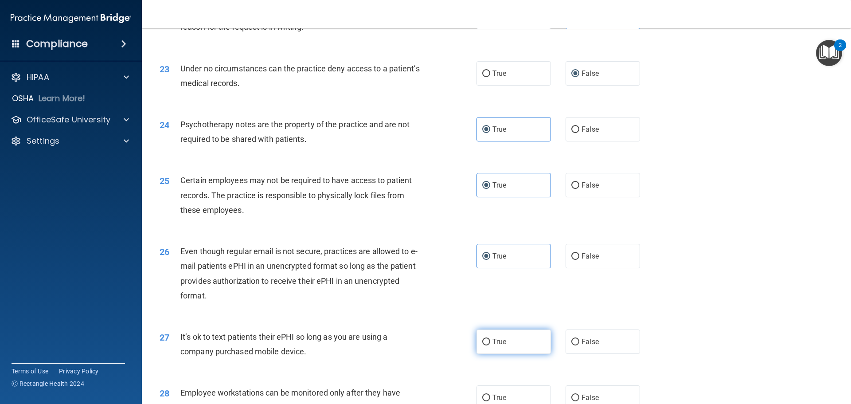
scroll to position [1596, 0]
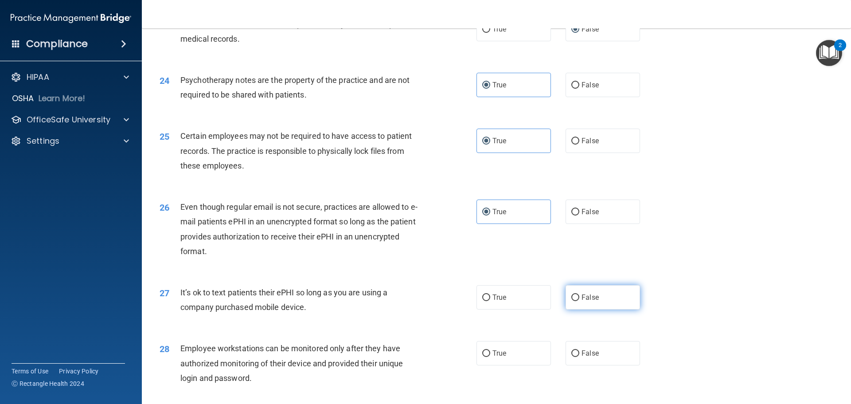
click at [417, 302] on span "False" at bounding box center [590, 297] width 17 height 8
click at [417, 301] on input "False" at bounding box center [576, 297] width 8 height 7
radio input "true"
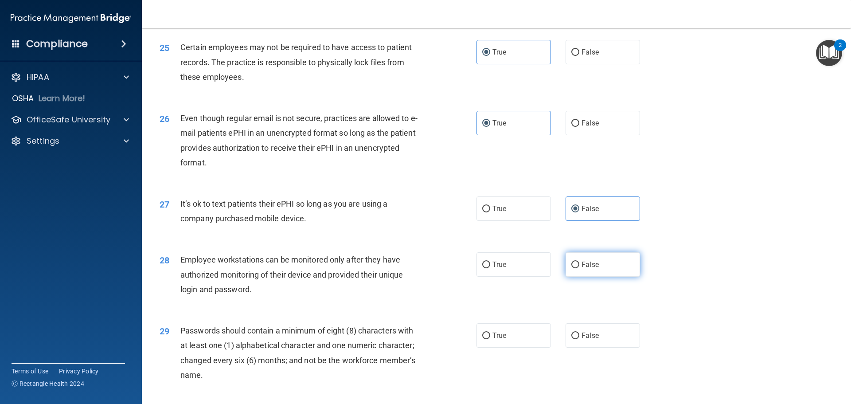
click at [417, 277] on label "False" at bounding box center [603, 264] width 75 height 24
click at [417, 268] on input "False" at bounding box center [576, 265] width 8 height 7
radio input "true"
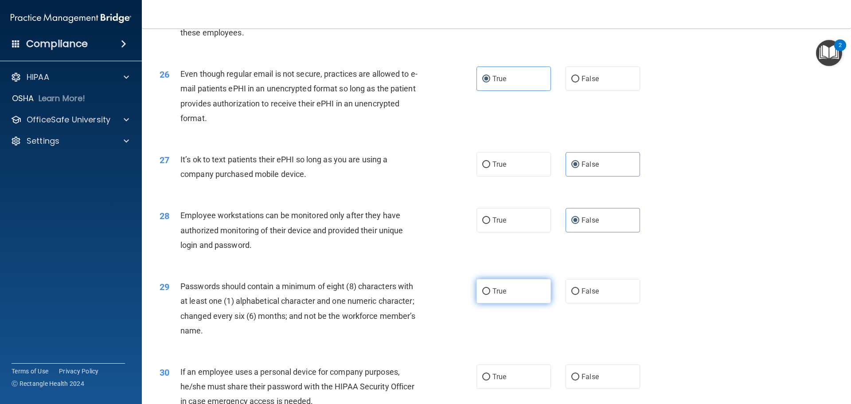
click at [417, 303] on label "True" at bounding box center [514, 291] width 75 height 24
click at [417, 295] on input "True" at bounding box center [486, 291] width 8 height 7
radio input "true"
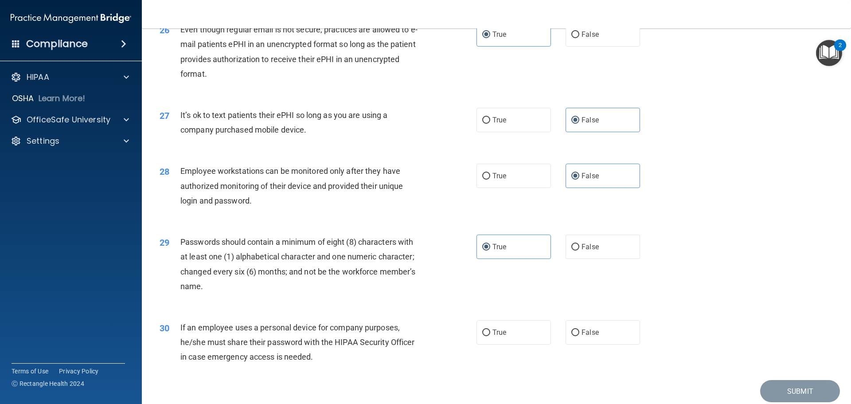
scroll to position [1818, 0]
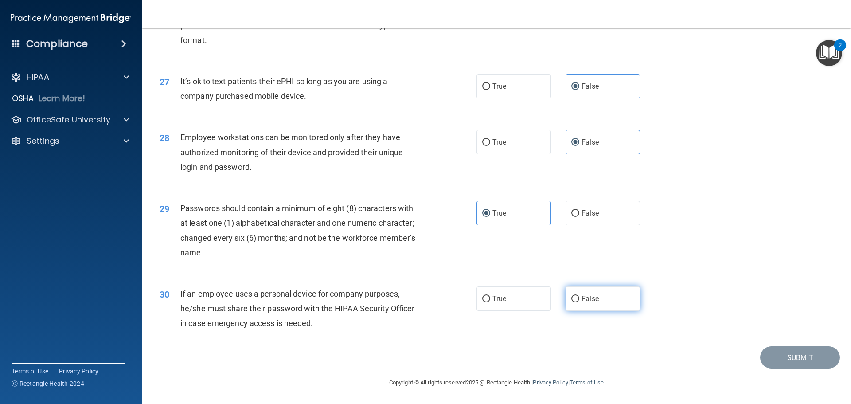
click at [417, 310] on label "False" at bounding box center [603, 298] width 75 height 24
click at [417, 302] on input "False" at bounding box center [576, 299] width 8 height 7
radio input "true"
click at [417, 362] on button "Submit" at bounding box center [801, 357] width 80 height 23
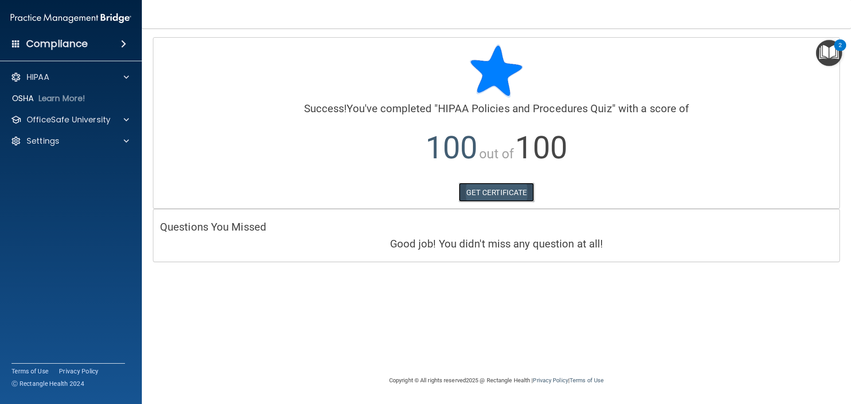
click at [417, 189] on link "GET CERTIFICATE" at bounding box center [497, 193] width 76 height 20
click at [128, 119] on span at bounding box center [126, 119] width 5 height 11
click at [69, 141] on p "HIPAA Training" at bounding box center [42, 141] width 73 height 9
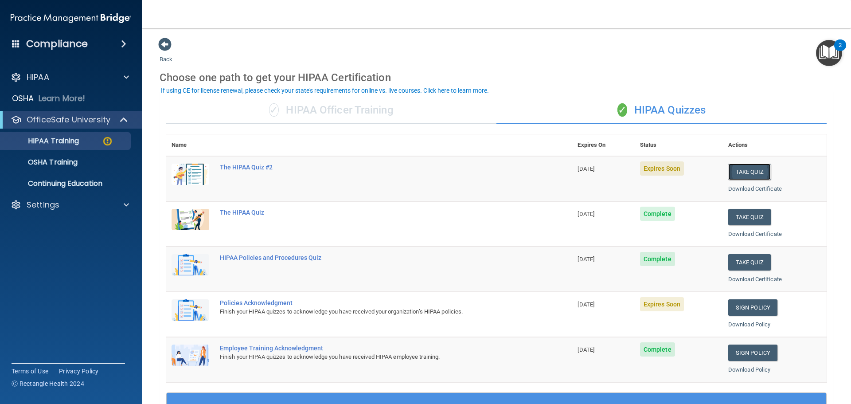
click at [417, 173] on button "Take Quiz" at bounding box center [750, 172] width 43 height 16
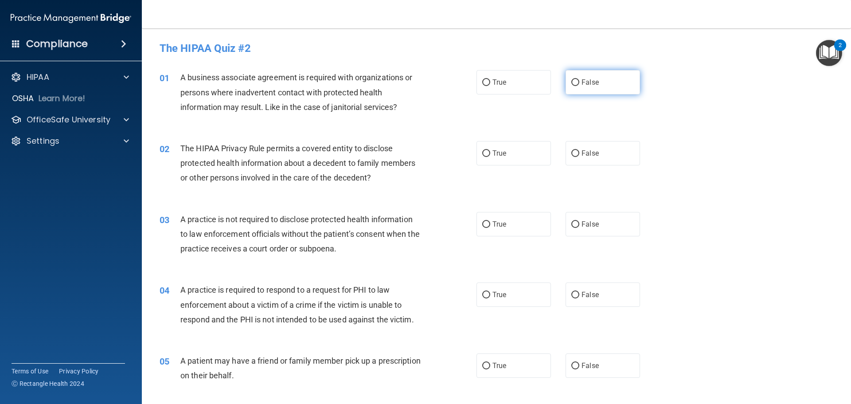
click at [417, 89] on label "False" at bounding box center [603, 82] width 75 height 24
click at [417, 86] on input "False" at bounding box center [576, 82] width 8 height 7
radio input "true"
click at [417, 151] on span "True" at bounding box center [500, 153] width 14 height 8
click at [417, 151] on input "True" at bounding box center [486, 153] width 8 height 7
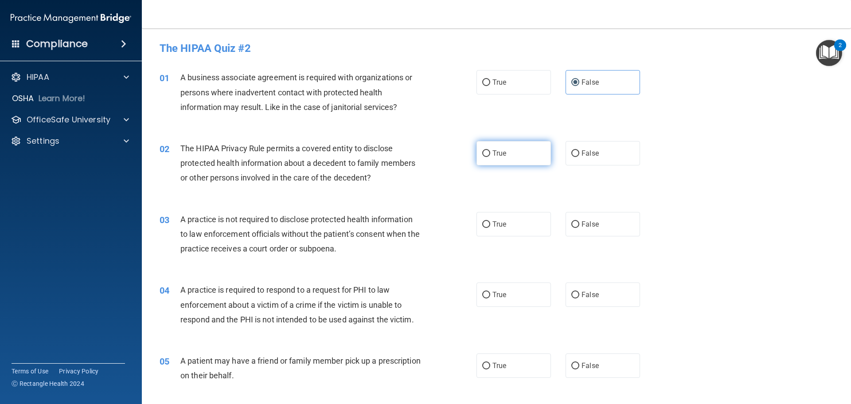
radio input "true"
click at [417, 212] on label "False" at bounding box center [603, 224] width 75 height 24
click at [417, 221] on input "False" at bounding box center [576, 224] width 8 height 7
radio input "true"
click at [417, 289] on label "True" at bounding box center [514, 294] width 75 height 24
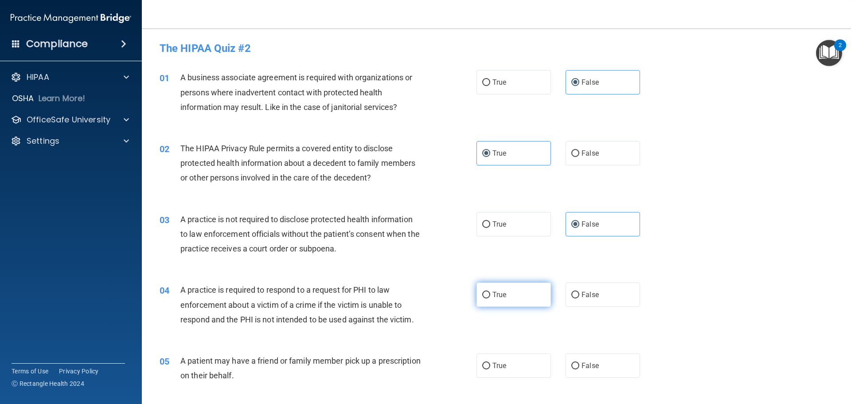
click at [417, 292] on input "True" at bounding box center [486, 295] width 8 height 7
radio input "true"
click at [417, 355] on label "True" at bounding box center [514, 365] width 75 height 24
click at [417, 363] on input "True" at bounding box center [486, 366] width 8 height 7
radio input "true"
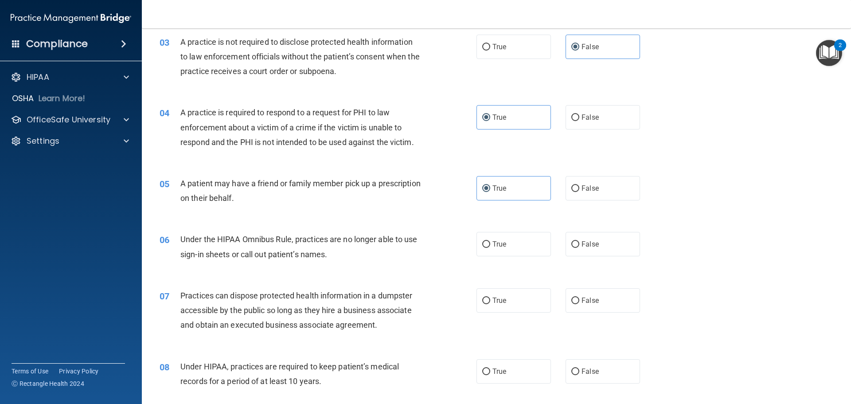
scroll to position [310, 0]
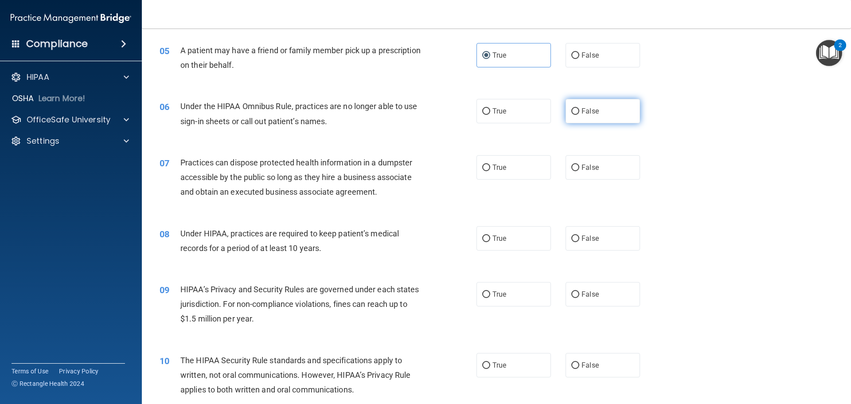
click at [417, 111] on label "False" at bounding box center [603, 111] width 75 height 24
click at [417, 111] on input "False" at bounding box center [576, 111] width 8 height 7
radio input "true"
click at [417, 167] on span "False" at bounding box center [590, 167] width 17 height 8
click at [417, 167] on input "False" at bounding box center [576, 168] width 8 height 7
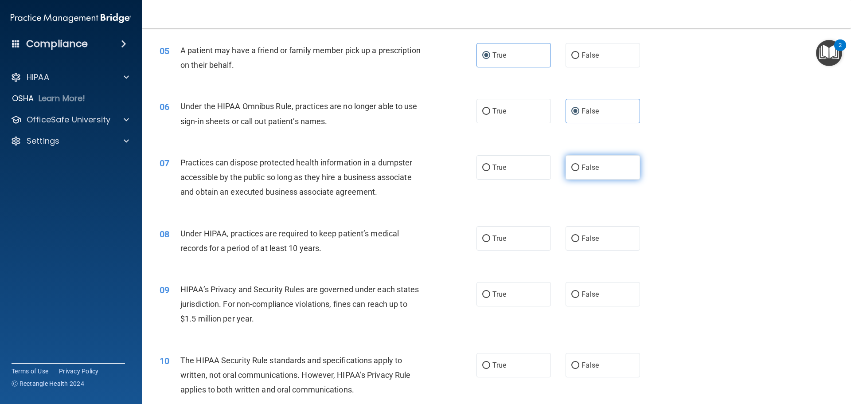
radio input "true"
click at [417, 235] on span "False" at bounding box center [590, 238] width 17 height 8
click at [417, 235] on input "False" at bounding box center [576, 238] width 8 height 7
radio input "true"
click at [417, 297] on span "False" at bounding box center [590, 294] width 17 height 8
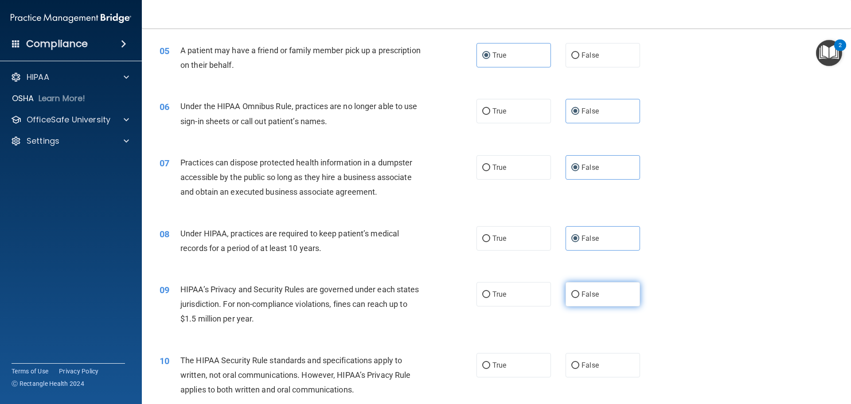
click at [417, 297] on input "False" at bounding box center [576, 294] width 8 height 7
radio input "true"
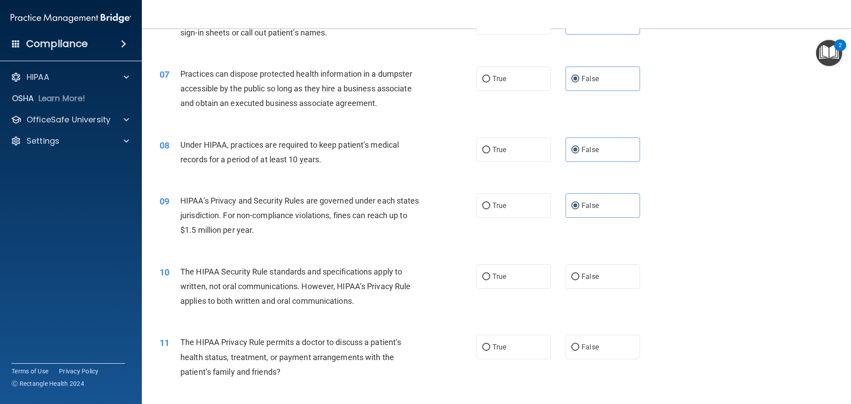
scroll to position [443, 0]
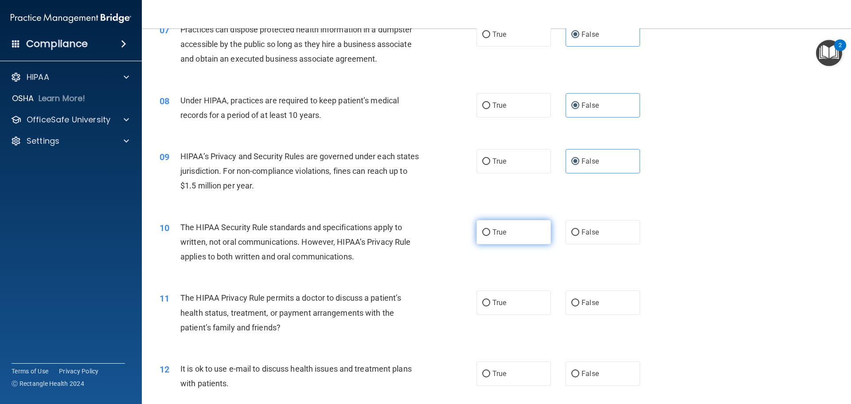
click at [417, 231] on label "True" at bounding box center [514, 232] width 75 height 24
click at [417, 231] on input "True" at bounding box center [486, 232] width 8 height 7
radio input "true"
click at [417, 298] on label "True" at bounding box center [514, 302] width 75 height 24
click at [417, 300] on input "True" at bounding box center [486, 303] width 8 height 7
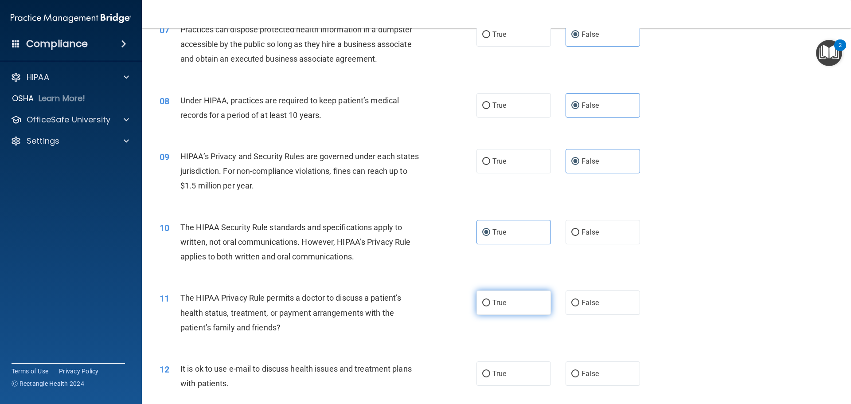
radio input "true"
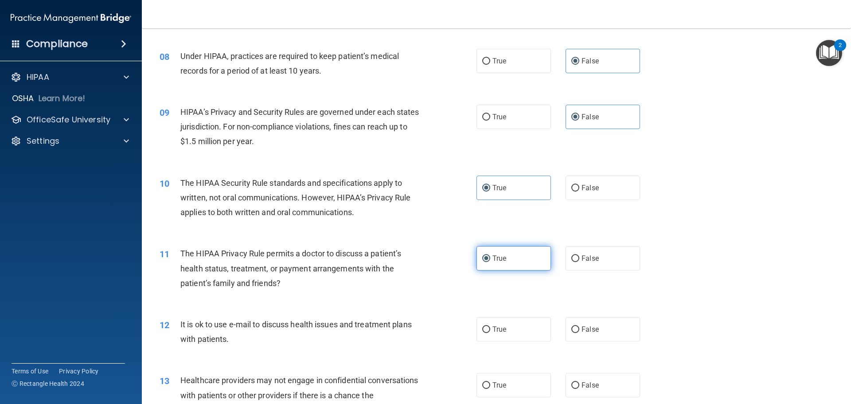
scroll to position [532, 0]
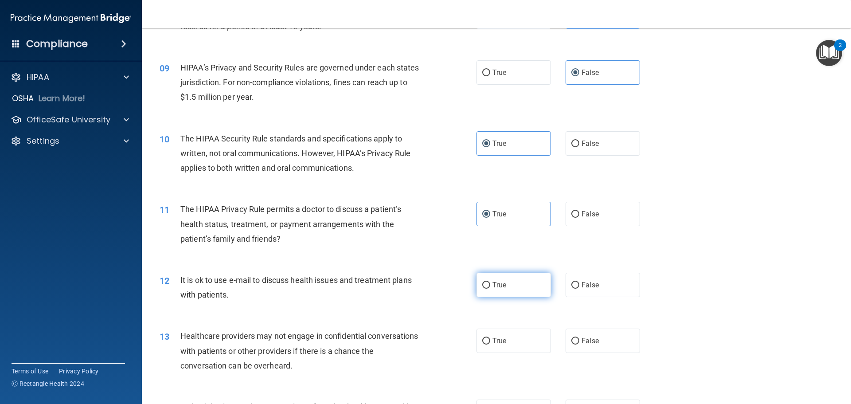
click at [417, 285] on label "True" at bounding box center [514, 285] width 75 height 24
click at [417, 285] on input "True" at bounding box center [486, 285] width 8 height 7
radio input "true"
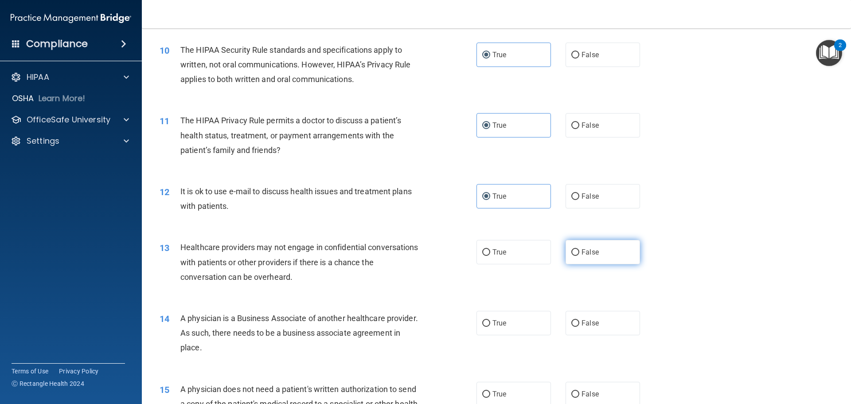
click at [417, 240] on label "False" at bounding box center [603, 252] width 75 height 24
click at [417, 249] on input "False" at bounding box center [576, 252] width 8 height 7
radio input "true"
click at [417, 320] on span "False" at bounding box center [590, 323] width 17 height 8
click at [417, 320] on input "False" at bounding box center [576, 323] width 8 height 7
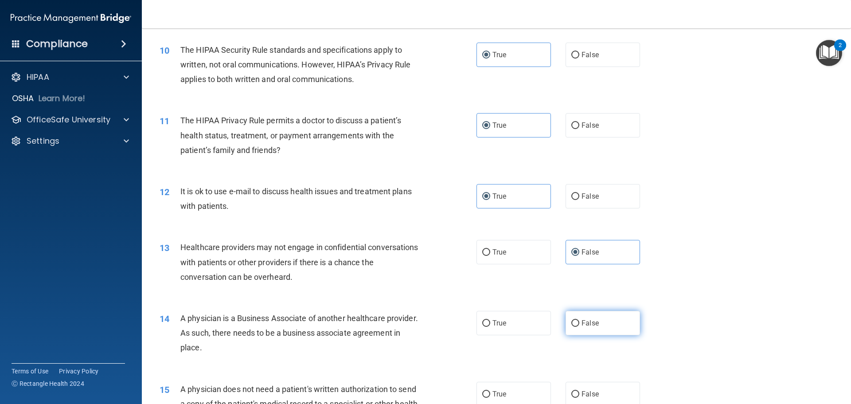
radio input "true"
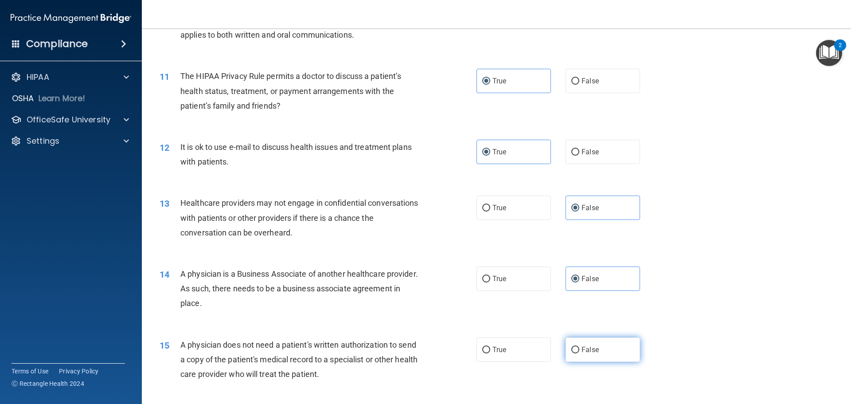
scroll to position [754, 0]
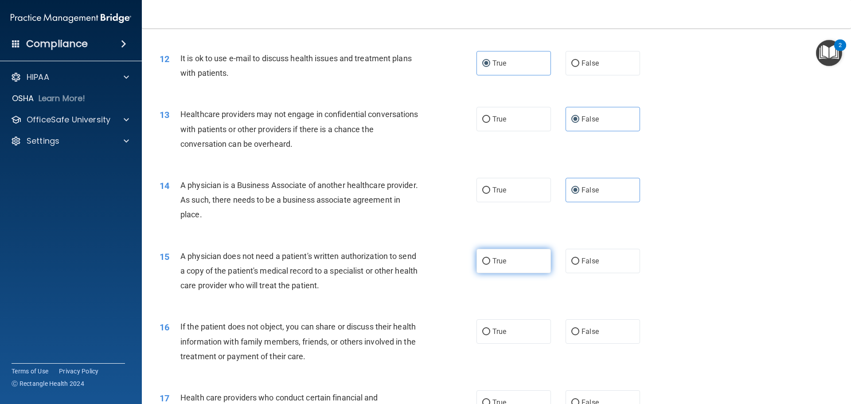
click at [417, 267] on label "True" at bounding box center [514, 261] width 75 height 24
click at [417, 265] on input "True" at bounding box center [486, 261] width 8 height 7
radio input "true"
click at [417, 329] on label "True" at bounding box center [514, 331] width 75 height 24
click at [417, 329] on input "True" at bounding box center [486, 332] width 8 height 7
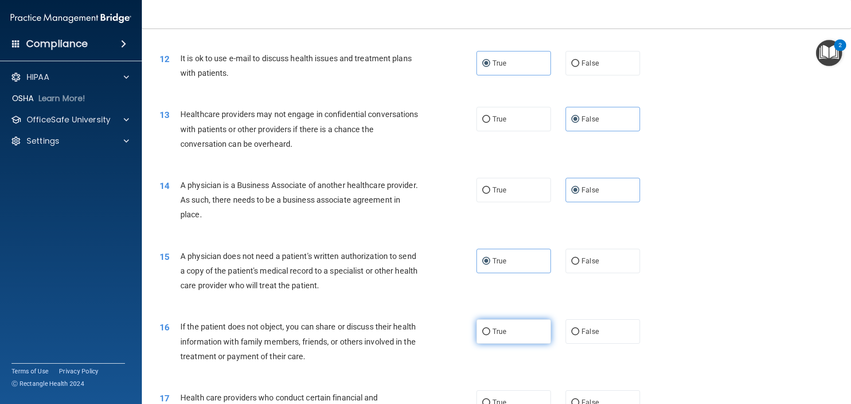
radio input "true"
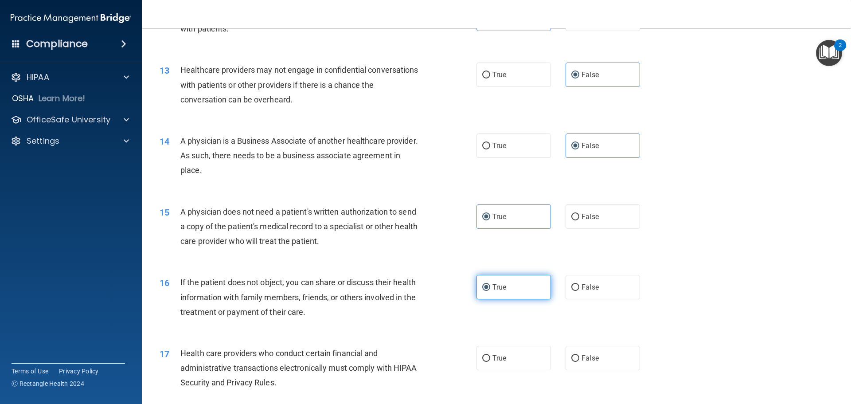
scroll to position [887, 0]
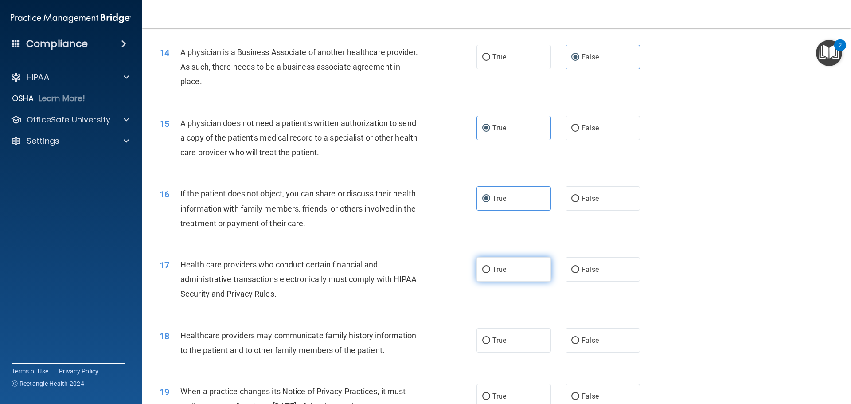
click at [417, 272] on span "True" at bounding box center [500, 269] width 14 height 8
click at [417, 272] on input "True" at bounding box center [486, 270] width 8 height 7
radio input "true"
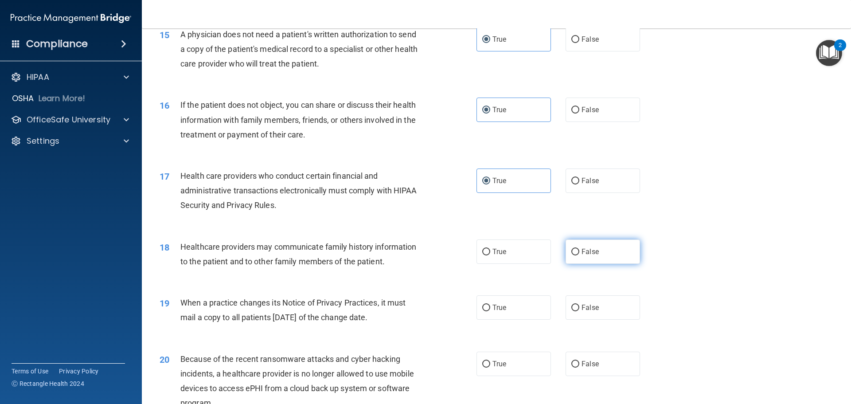
drag, startPoint x: 506, startPoint y: 258, endPoint x: 576, endPoint y: 254, distance: 69.3
click at [417, 254] on div "True False" at bounding box center [566, 251] width 179 height 24
click at [417, 254] on label "False" at bounding box center [603, 251] width 75 height 24
click at [417, 254] on input "False" at bounding box center [576, 252] width 8 height 7
radio input "true"
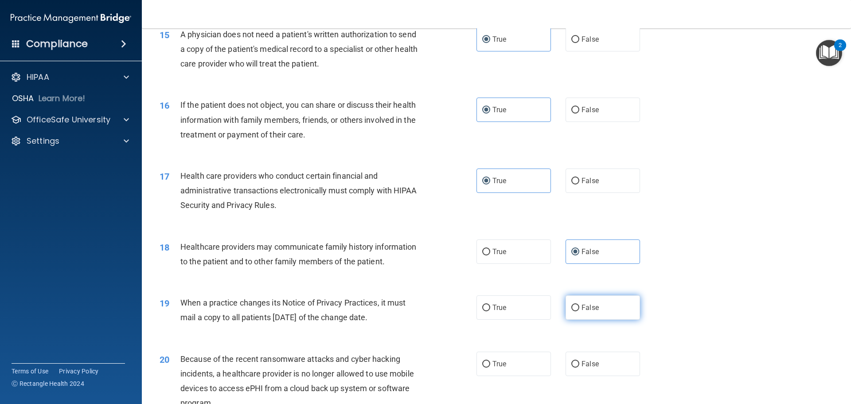
drag, startPoint x: 575, startPoint y: 298, endPoint x: 579, endPoint y: 302, distance: 5.7
click at [417, 299] on label "False" at bounding box center [603, 307] width 75 height 24
click at [417, 305] on input "False" at bounding box center [576, 308] width 8 height 7
radio input "true"
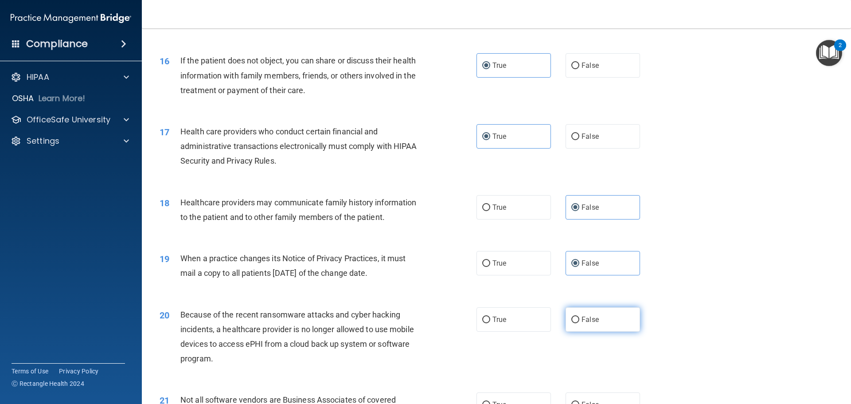
click at [417, 318] on label "False" at bounding box center [603, 319] width 75 height 24
click at [417, 318] on input "False" at bounding box center [576, 320] width 8 height 7
radio input "true"
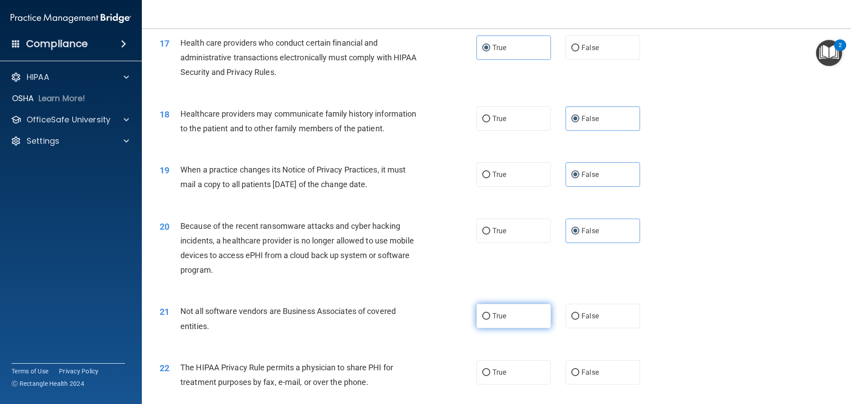
click at [417, 328] on div "21 Not all software vendors are Business Associates of covered entities. True F…" at bounding box center [496, 321] width 687 height 56
click at [417, 356] on div "22 The HIPAA Privacy Rule permits a physician to share PHI for treatment purpos…" at bounding box center [496, 377] width 687 height 56
click at [417, 366] on label "True" at bounding box center [514, 372] width 75 height 24
click at [417, 368] on input "True" at bounding box center [486, 372] width 8 height 7
radio input "true"
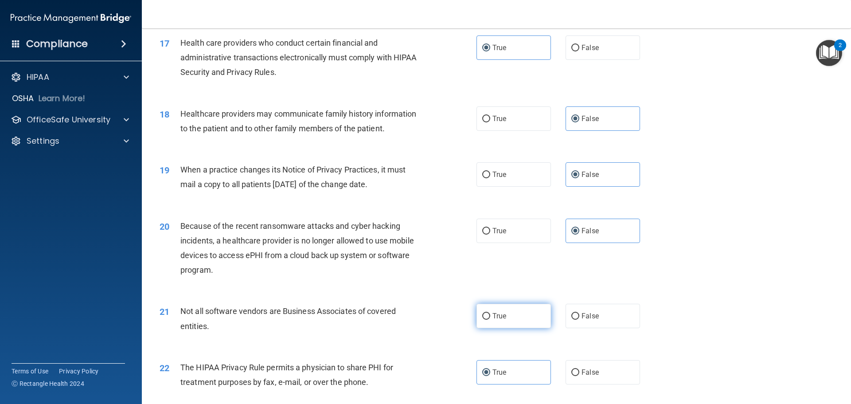
click at [417, 322] on label "True" at bounding box center [514, 316] width 75 height 24
click at [417, 320] on input "True" at bounding box center [486, 316] width 8 height 7
radio input "true"
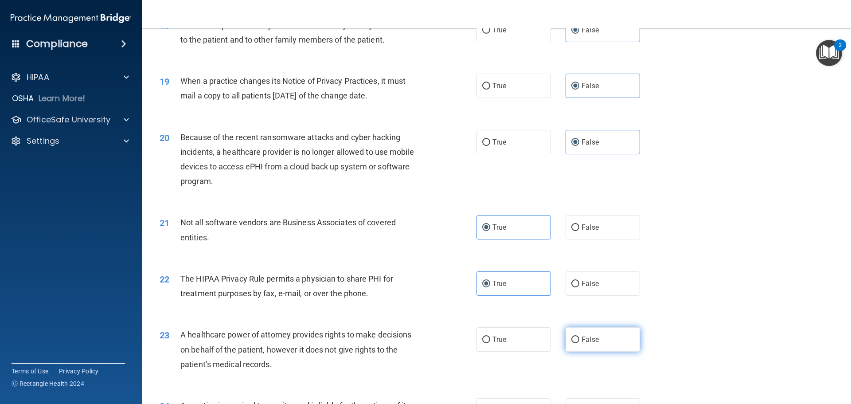
click at [417, 340] on span "False" at bounding box center [590, 339] width 17 height 8
click at [417, 340] on input "False" at bounding box center [576, 340] width 8 height 7
radio input "true"
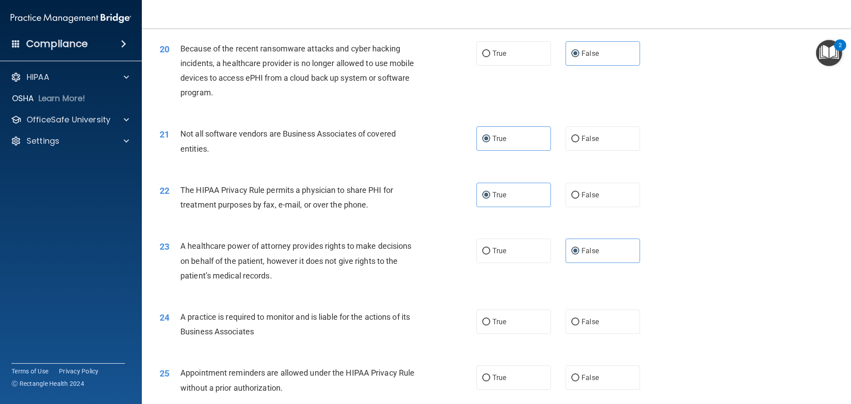
scroll to position [1330, 0]
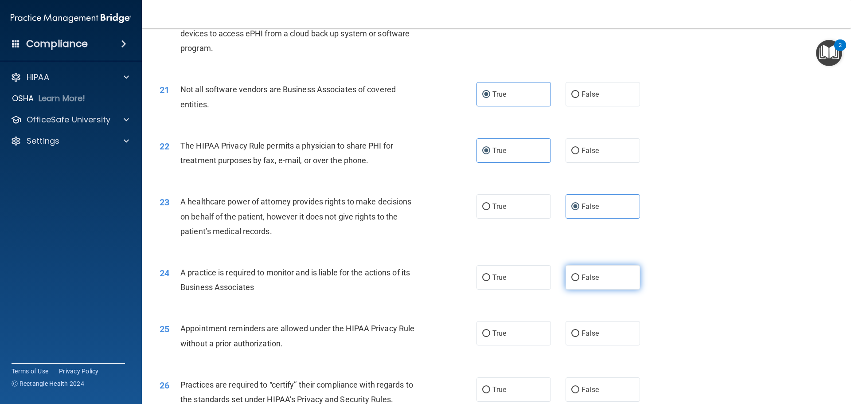
click at [417, 284] on label "False" at bounding box center [603, 277] width 75 height 24
click at [417, 281] on input "False" at bounding box center [576, 277] width 8 height 7
radio input "true"
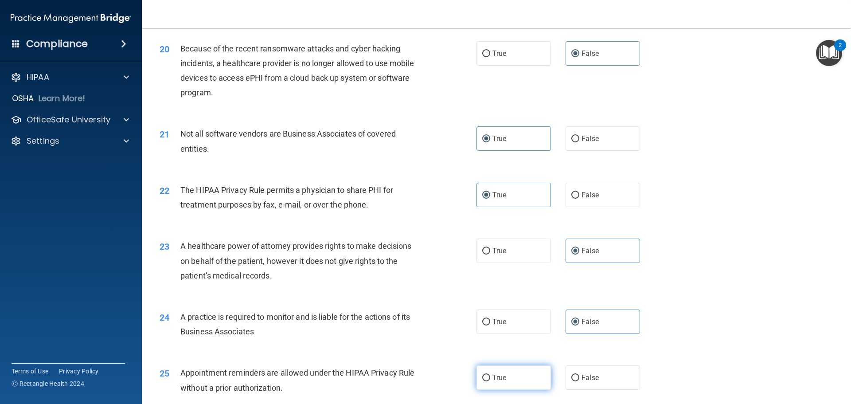
click at [417, 368] on label "True" at bounding box center [514, 377] width 75 height 24
click at [417, 368] on input "True" at bounding box center [486, 378] width 8 height 7
radio input "true"
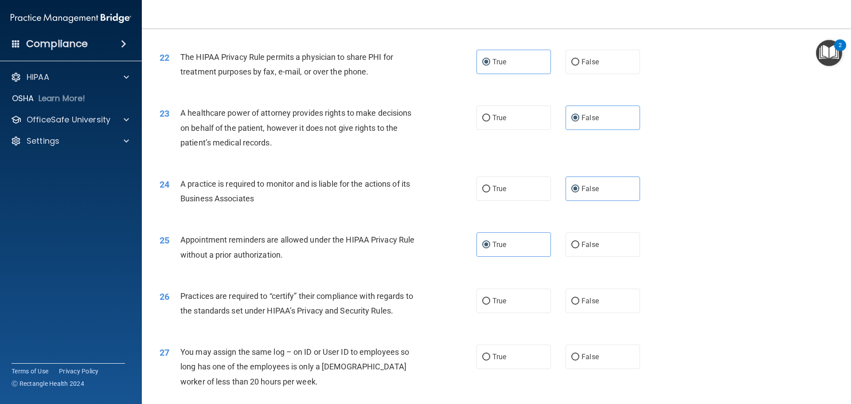
scroll to position [1463, 0]
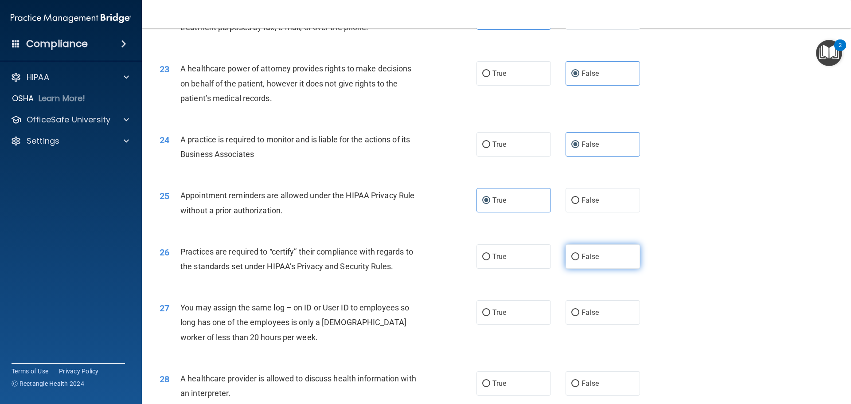
click at [417, 266] on label "False" at bounding box center [603, 256] width 75 height 24
click at [417, 260] on input "False" at bounding box center [576, 257] width 8 height 7
radio input "true"
click at [417, 309] on span "False" at bounding box center [590, 312] width 17 height 8
click at [417, 310] on input "False" at bounding box center [576, 313] width 8 height 7
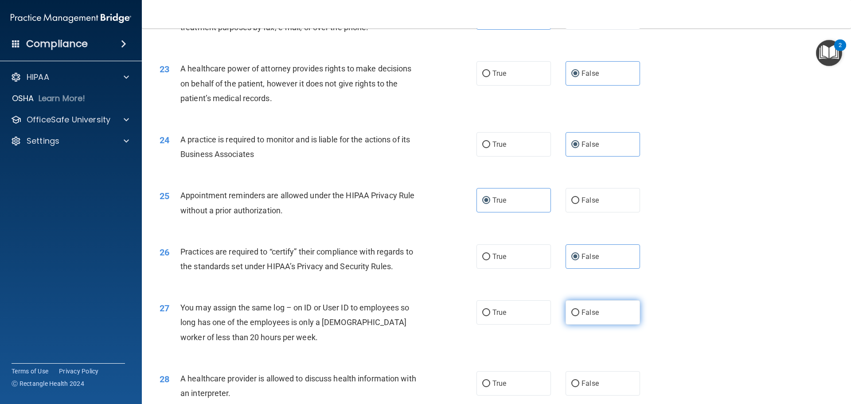
radio input "true"
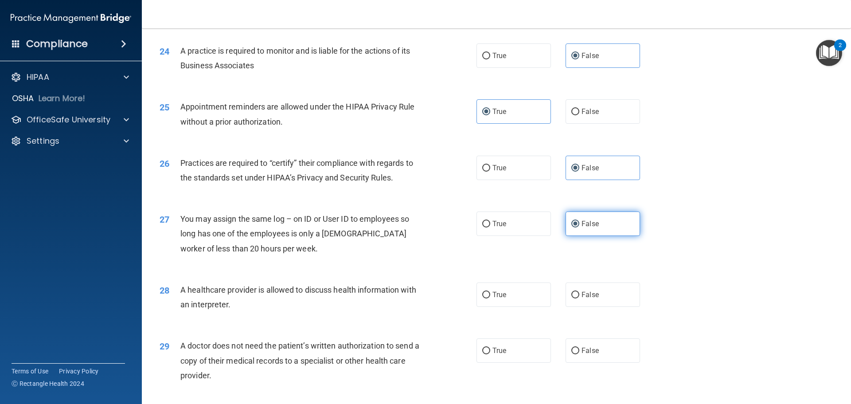
scroll to position [1596, 0]
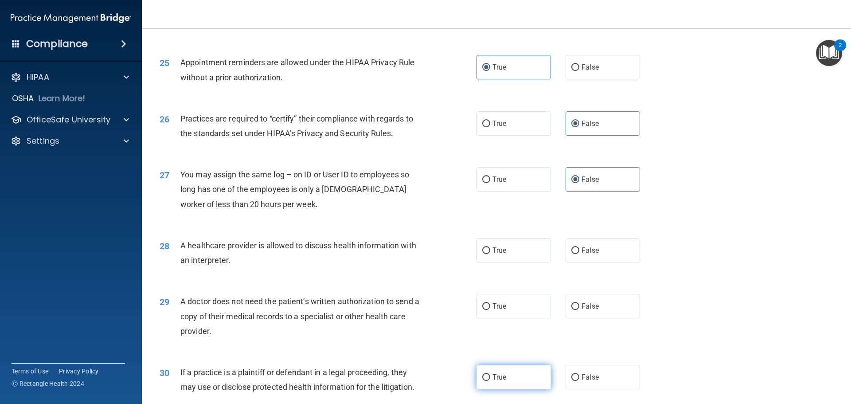
click at [417, 368] on span "True" at bounding box center [500, 377] width 14 height 8
click at [417, 368] on input "True" at bounding box center [486, 377] width 8 height 7
radio input "true"
click at [417, 368] on span "True" at bounding box center [500, 377] width 14 height 8
click at [417, 368] on input "True" at bounding box center [486, 377] width 8 height 7
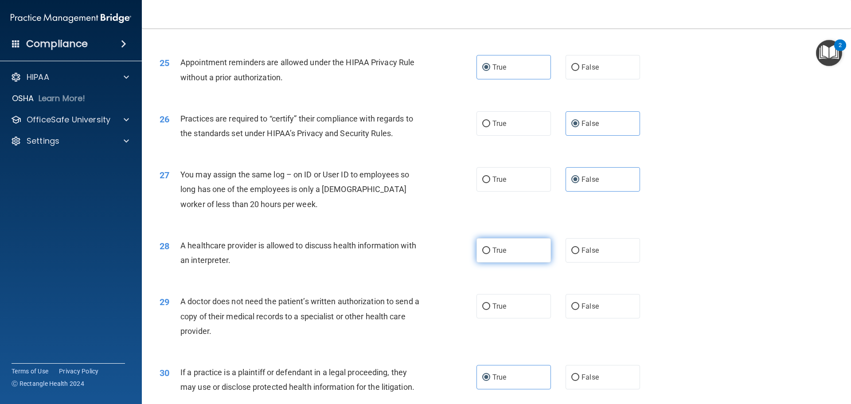
click at [417, 252] on label "True" at bounding box center [514, 250] width 75 height 24
click at [417, 252] on input "True" at bounding box center [486, 250] width 8 height 7
radio input "true"
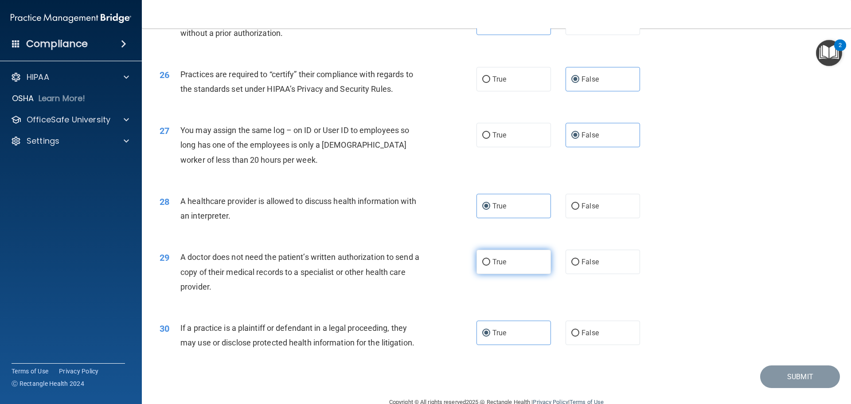
click at [417, 267] on label "True" at bounding box center [514, 262] width 75 height 24
click at [417, 266] on input "True" at bounding box center [486, 262] width 8 height 7
radio input "true"
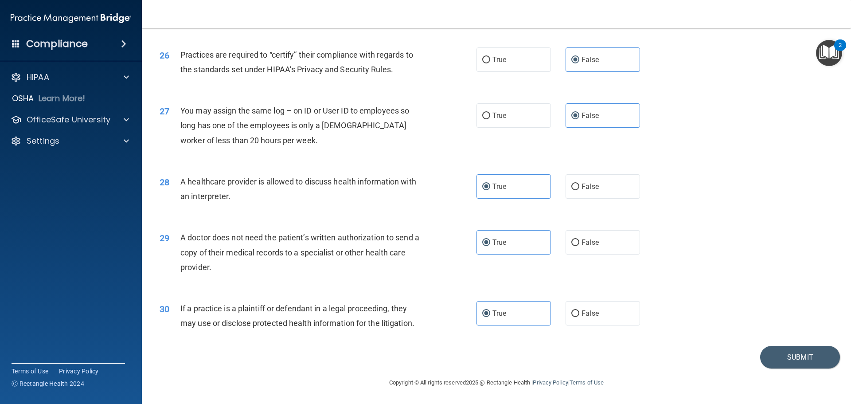
click at [417, 368] on footer "Copyright © All rights reserved 2025 @ Rectangle Health | Privacy Policy | Term…" at bounding box center [497, 382] width 674 height 27
click at [417, 365] on button "Submit" at bounding box center [801, 357] width 80 height 23
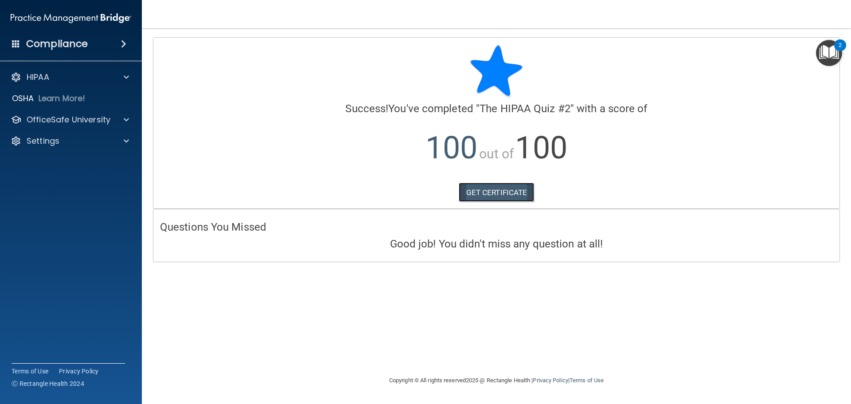
click at [417, 196] on link "GET CERTIFICATE" at bounding box center [497, 193] width 76 height 20
click at [129, 118] on span at bounding box center [126, 119] width 5 height 11
click at [83, 141] on div "HIPAA Training" at bounding box center [66, 141] width 121 height 9
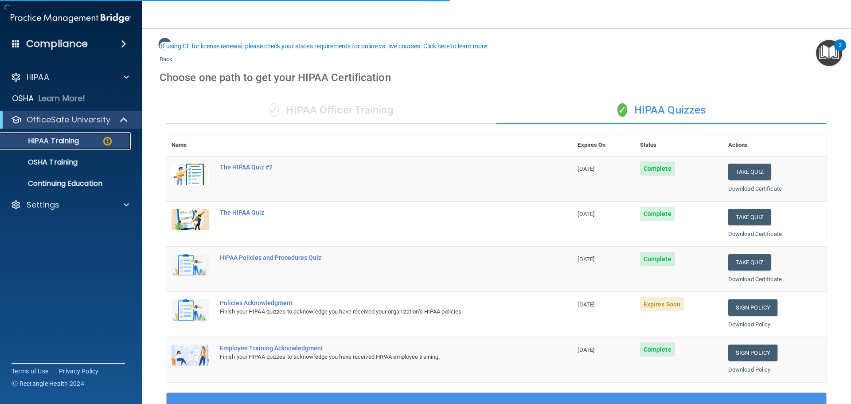
scroll to position [89, 0]
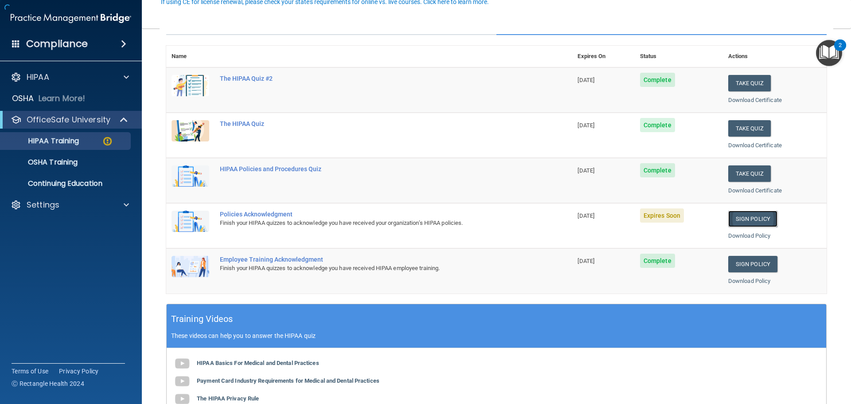
click at [417, 217] on link "Sign Policy" at bounding box center [753, 219] width 49 height 16
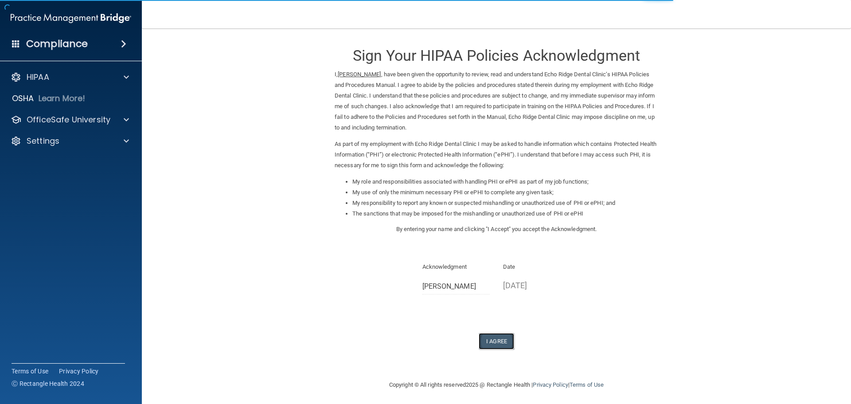
click at [500, 340] on button "I Agree" at bounding box center [496, 341] width 35 height 16
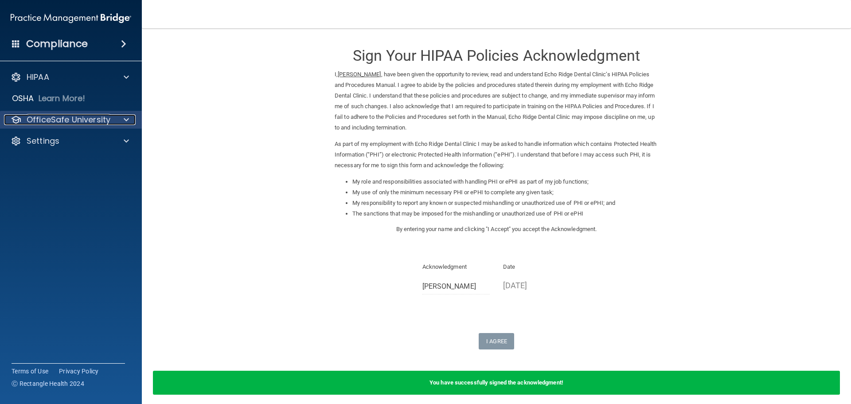
click at [125, 120] on span at bounding box center [126, 119] width 5 height 11
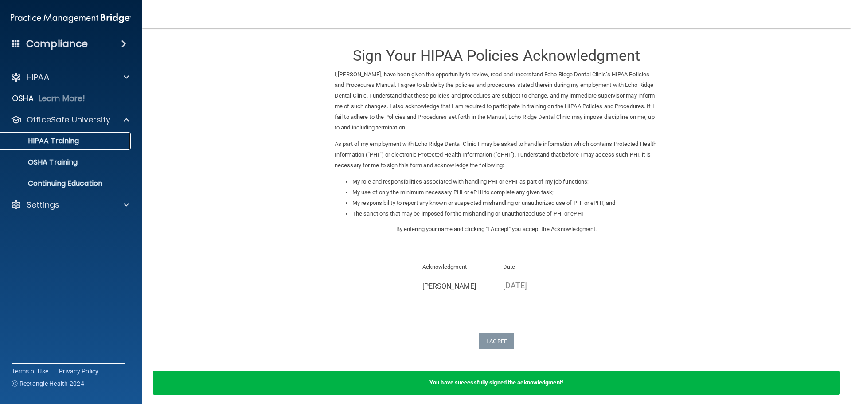
click at [67, 143] on p "HIPAA Training" at bounding box center [42, 141] width 73 height 9
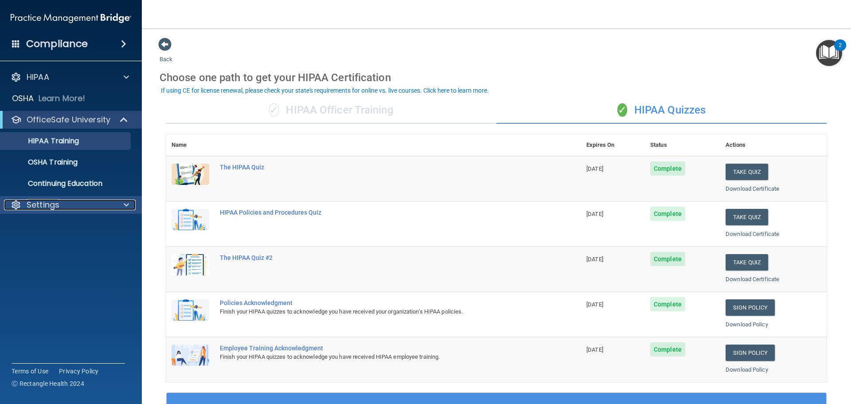
click at [125, 206] on span at bounding box center [126, 205] width 5 height 11
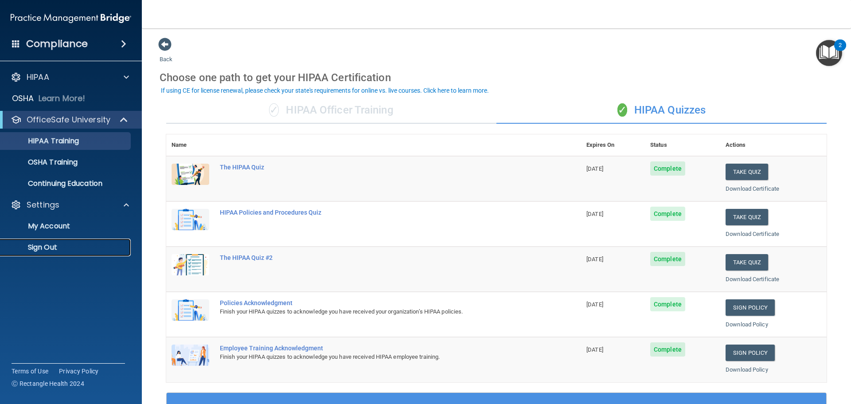
click at [41, 251] on p "Sign Out" at bounding box center [66, 247] width 121 height 9
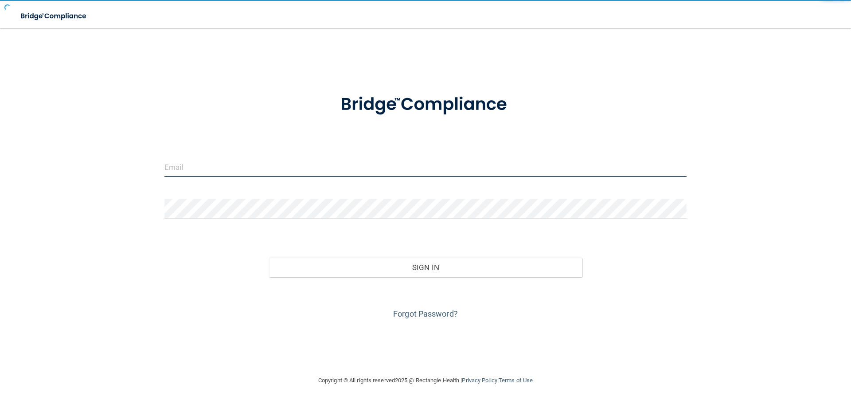
type input "volleyball54166@yahoo.com"
